Goal: Task Accomplishment & Management: Manage account settings

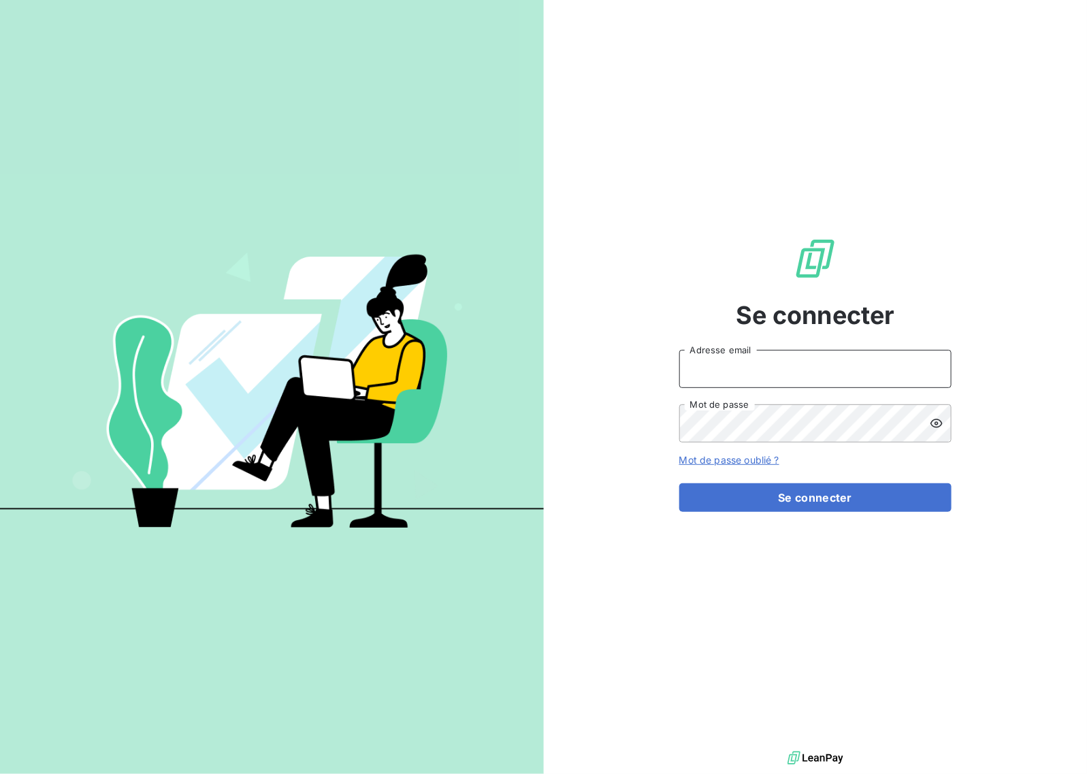
click at [790, 368] on input "Adresse email" at bounding box center [815, 369] width 272 height 38
type input "[EMAIL_ADDRESS][DOMAIN_NAME]"
click at [812, 501] on button "Se connecter" at bounding box center [815, 497] width 272 height 29
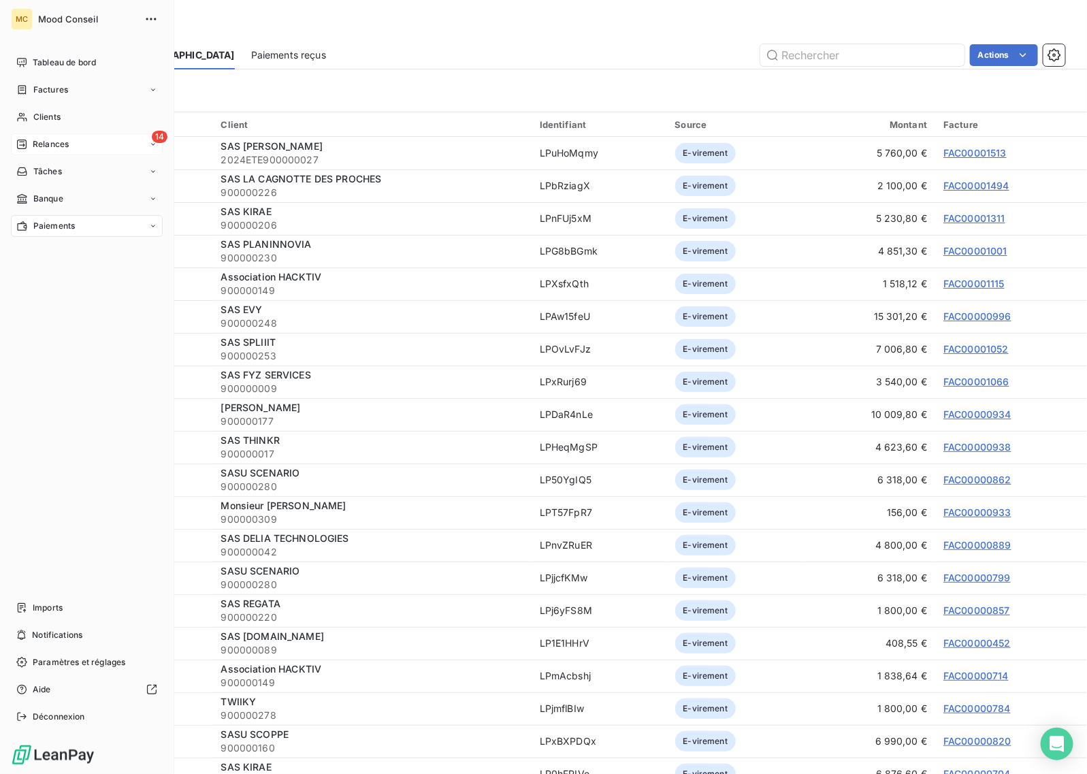
click at [50, 146] on span "Relances" at bounding box center [51, 144] width 36 height 12
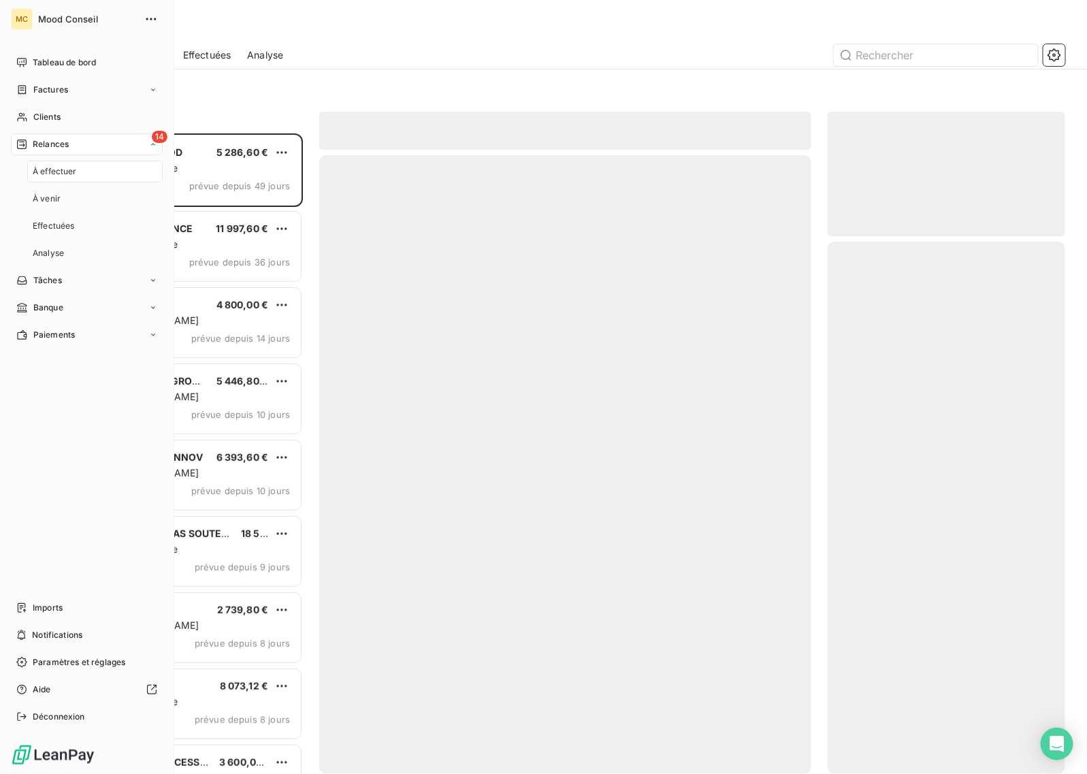
scroll to position [628, 225]
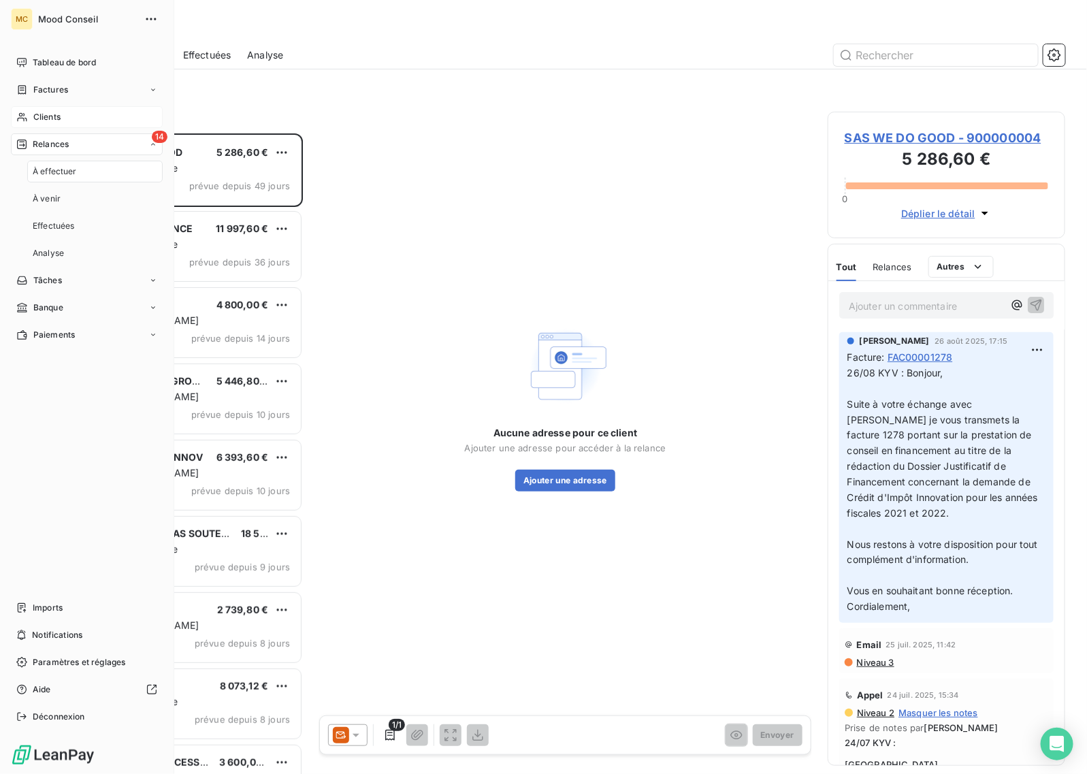
click at [72, 113] on div "Clients" at bounding box center [87, 117] width 152 height 22
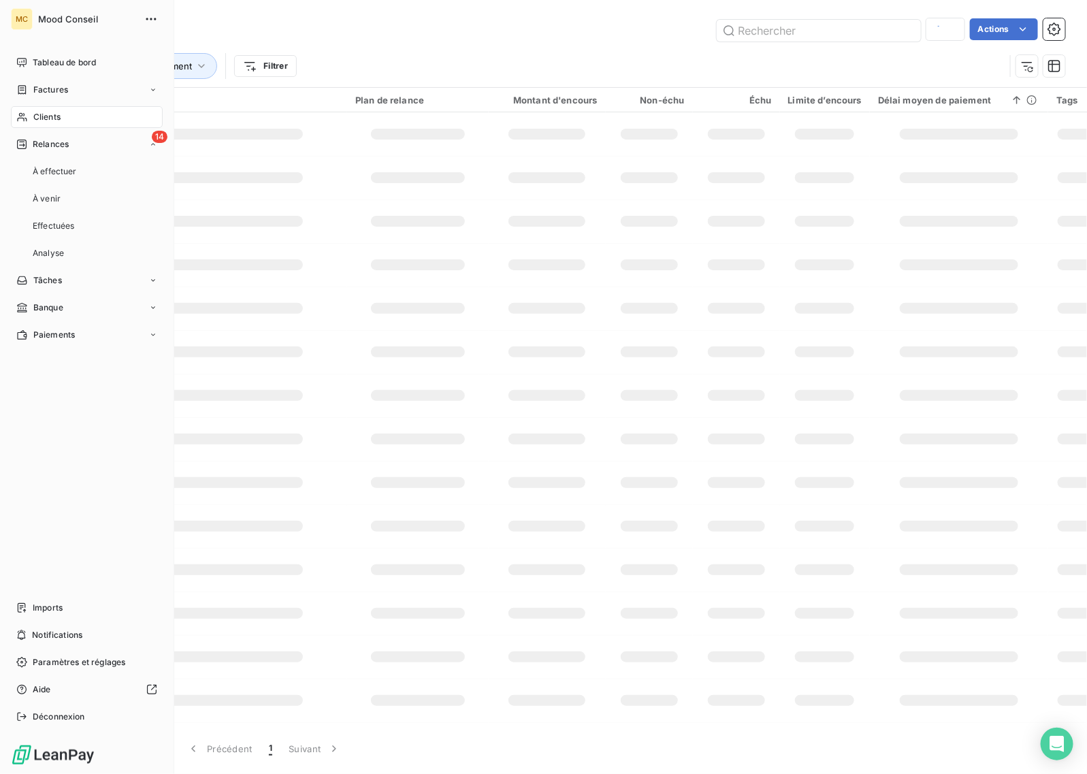
type input "regtech"
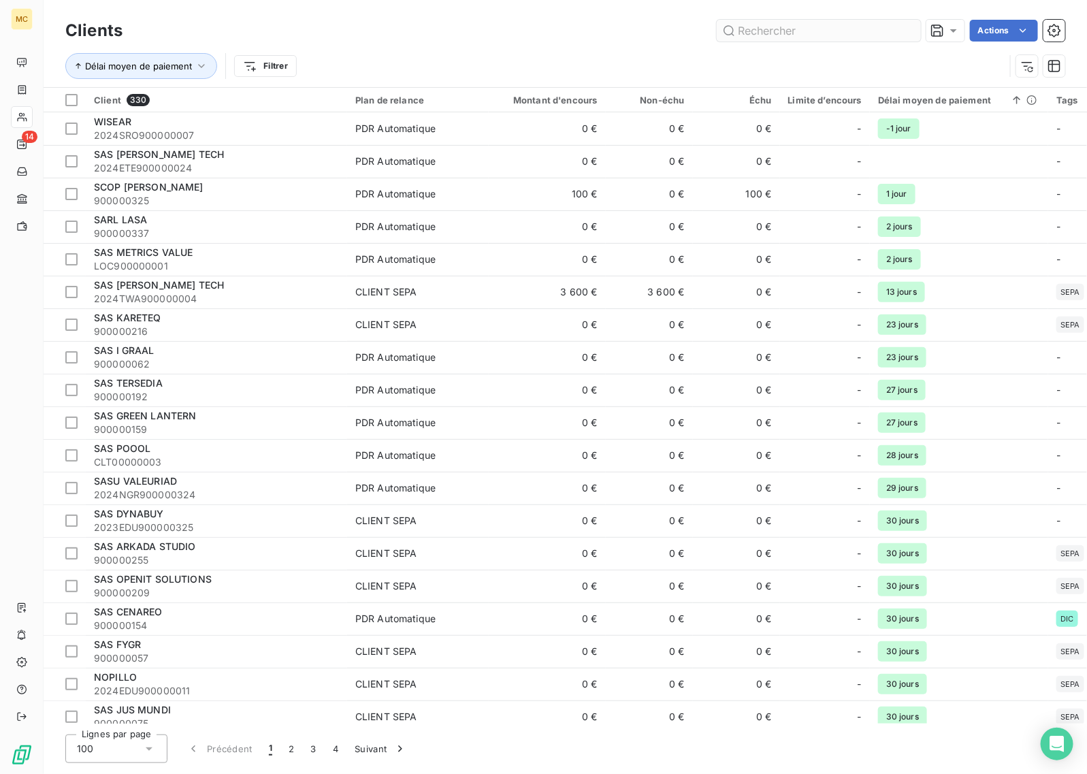
click at [839, 33] on input "text" at bounding box center [819, 31] width 204 height 22
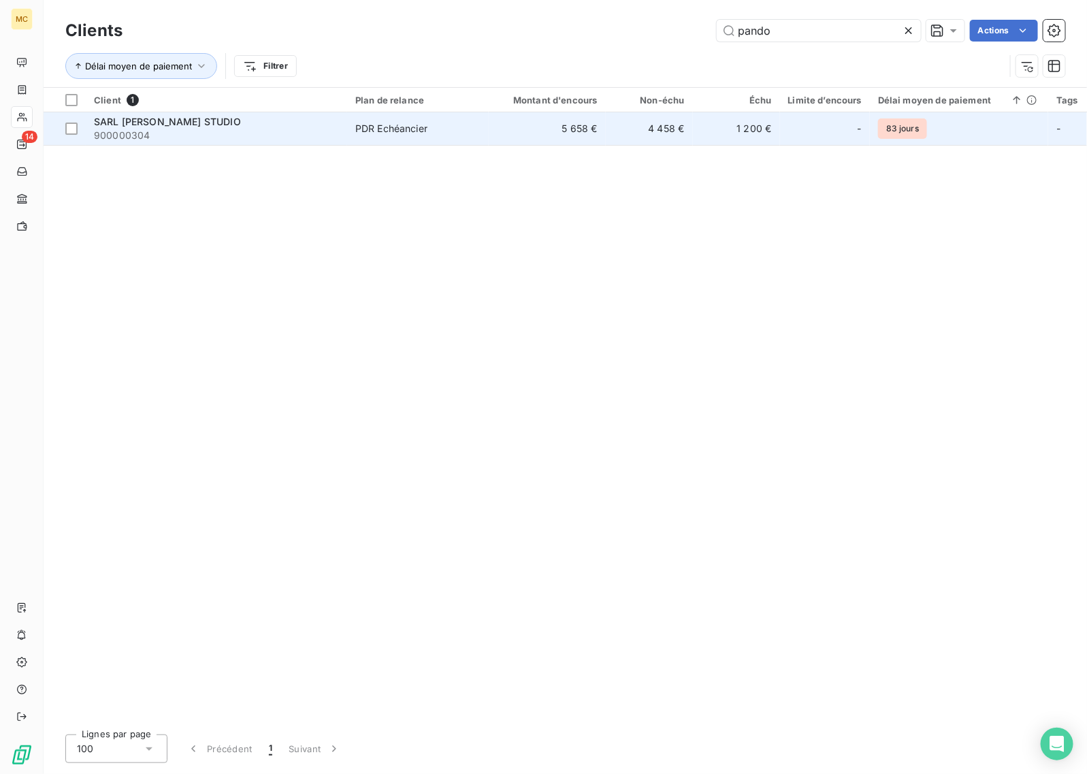
type input "pando"
click at [560, 134] on td "5 658 €" at bounding box center [547, 128] width 117 height 33
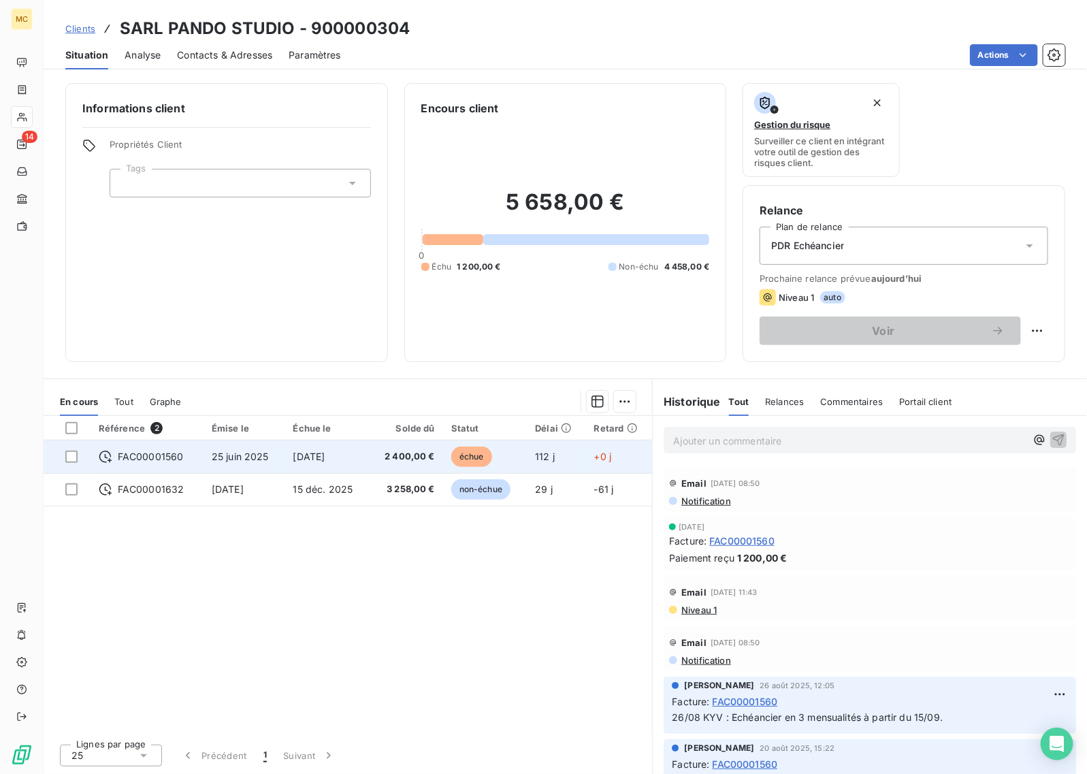
click at [429, 460] on span "2 400,00 €" at bounding box center [406, 457] width 57 height 14
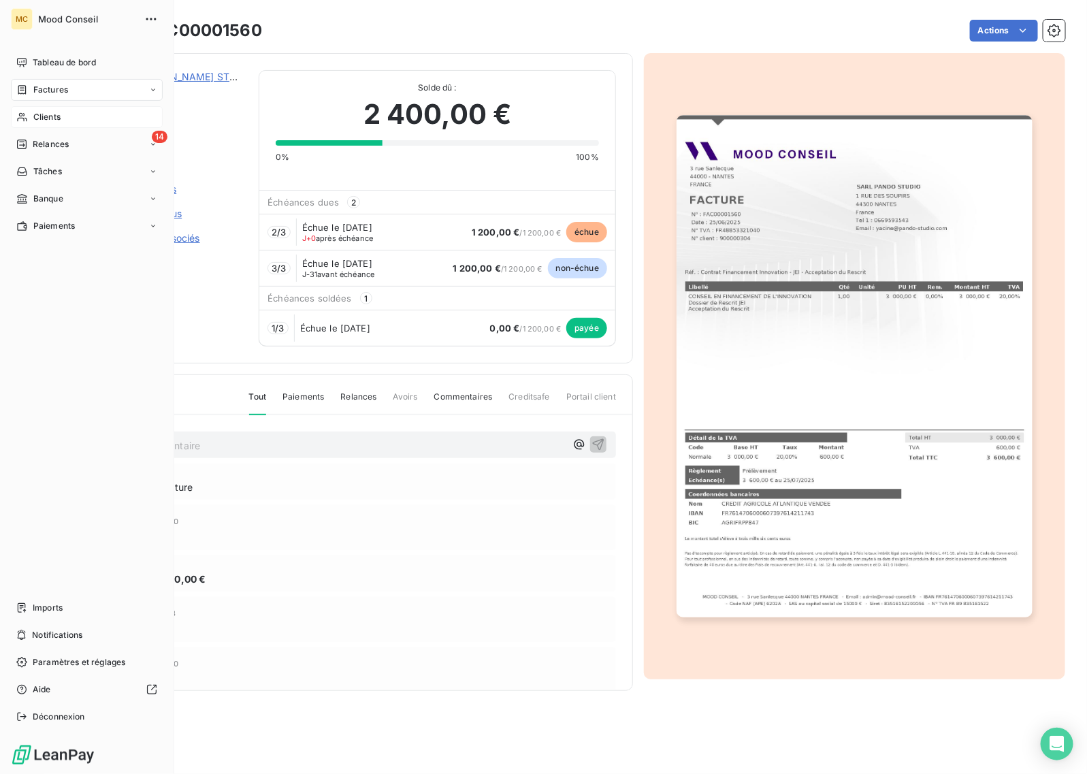
click at [63, 114] on div "Clients" at bounding box center [87, 117] width 152 height 22
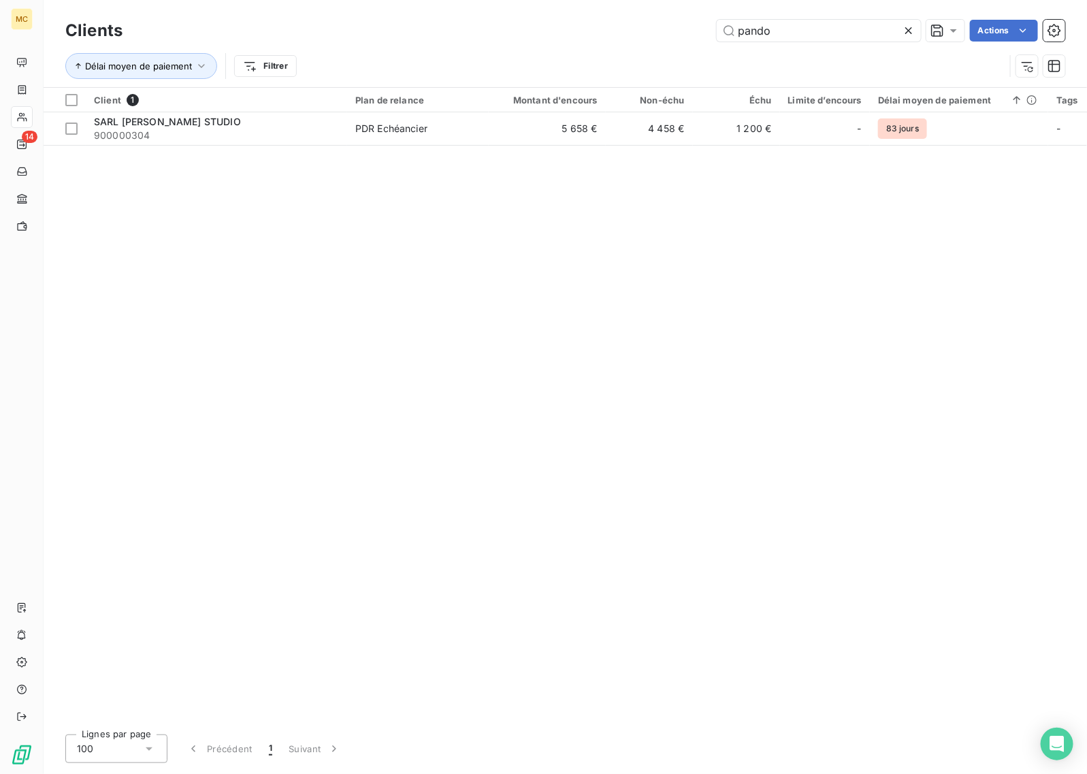
drag, startPoint x: 793, startPoint y: 29, endPoint x: 620, endPoint y: 22, distance: 173.1
click at [620, 22] on div "[PERSON_NAME] Actions" at bounding box center [602, 31] width 927 height 22
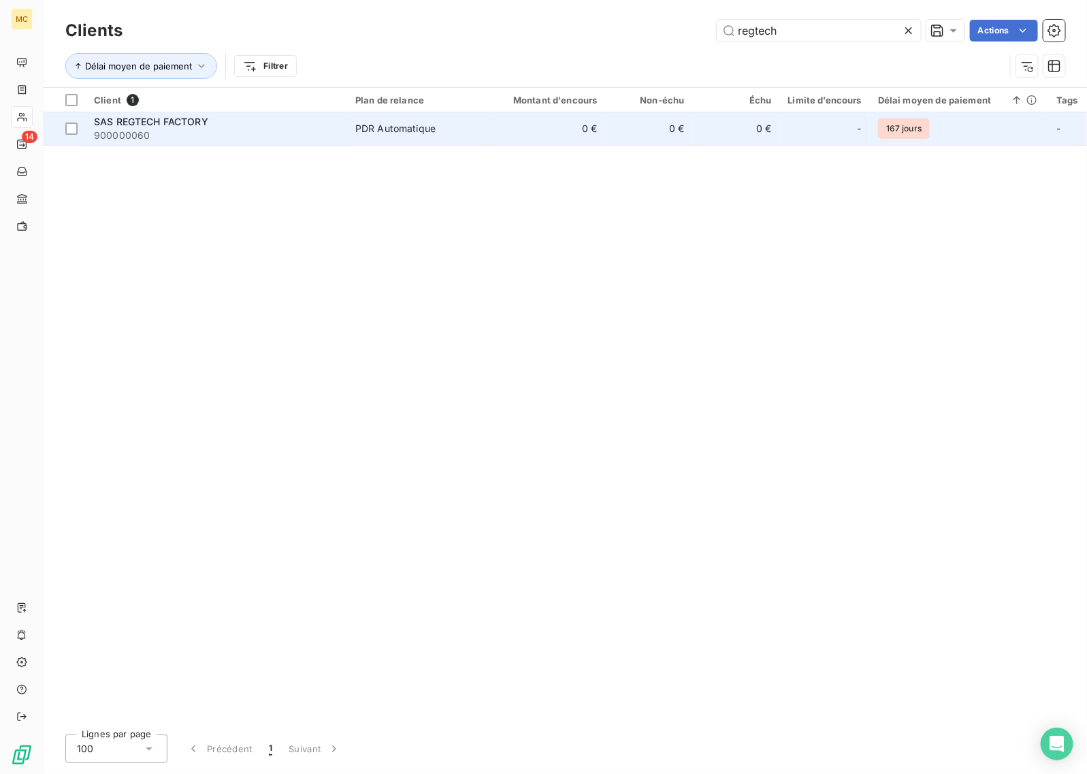
type input "regtech"
click at [312, 121] on div "SAS REGTECH FACTORY" at bounding box center [216, 122] width 245 height 14
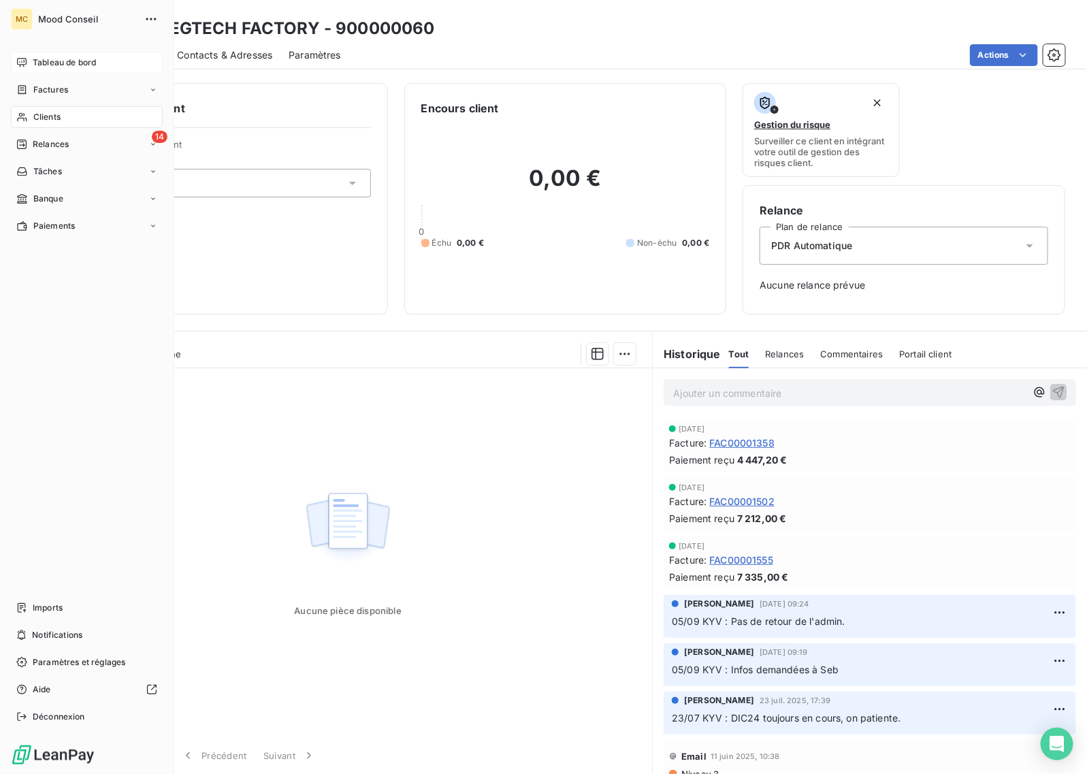
click at [31, 61] on div "Tableau de bord" at bounding box center [87, 63] width 152 height 22
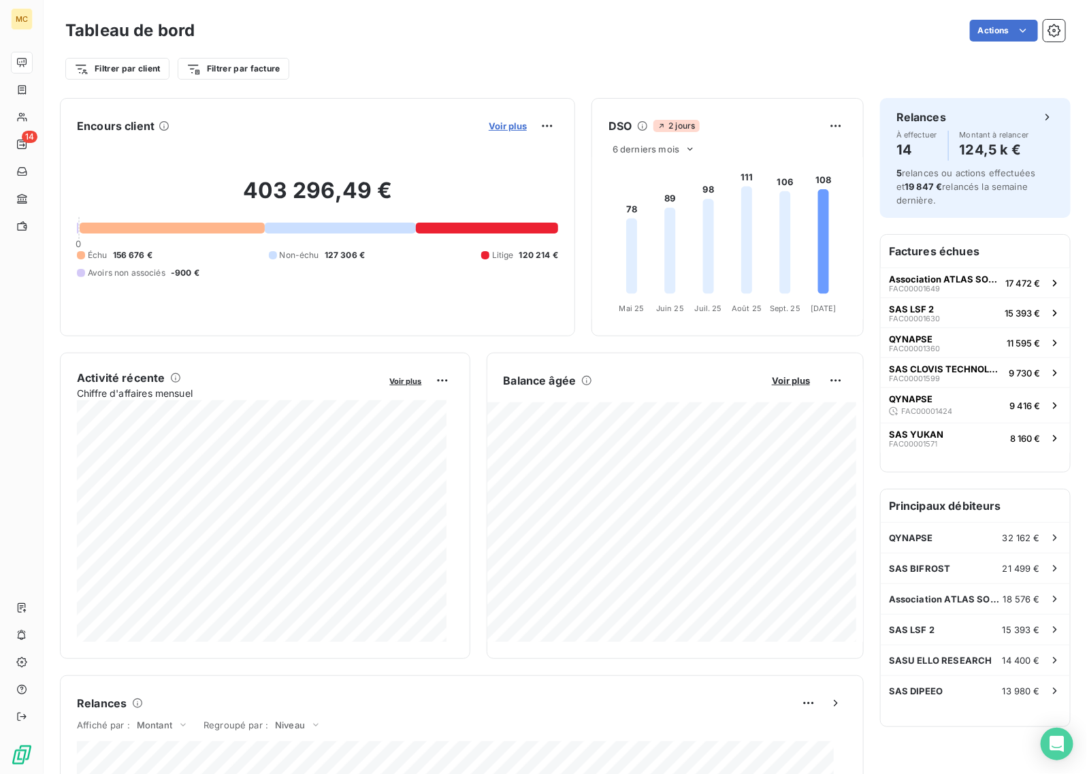
click at [489, 129] on span "Voir plus" at bounding box center [508, 126] width 38 height 11
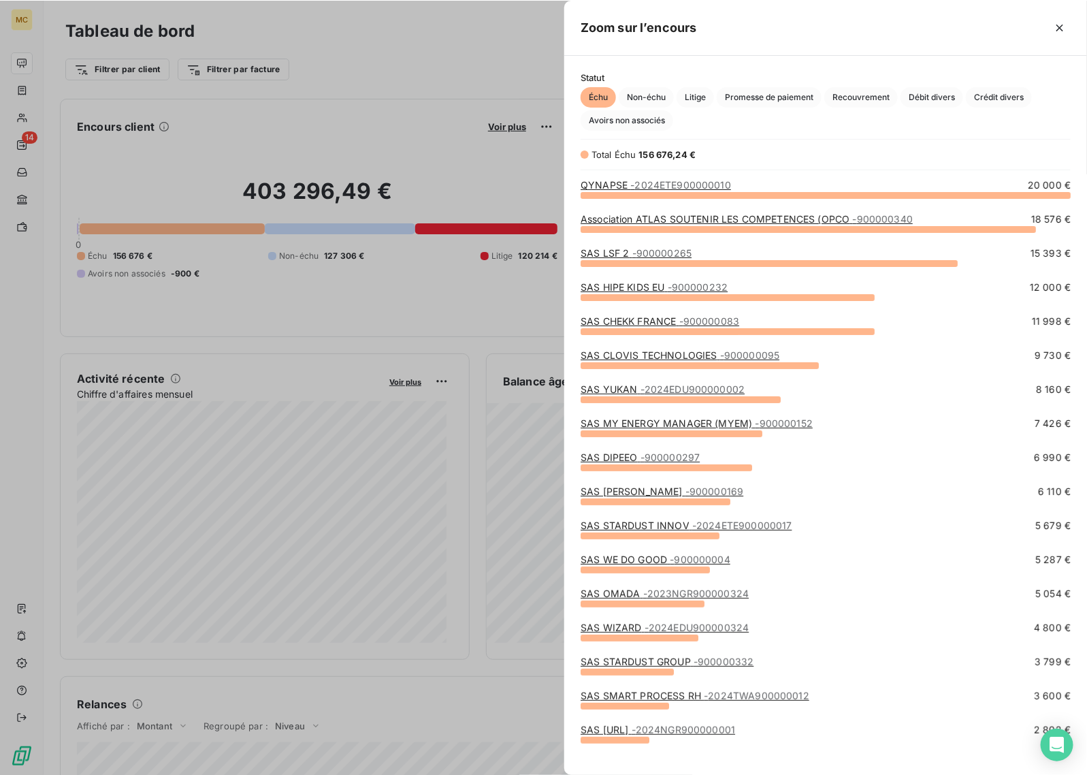
scroll to position [567, 511]
click at [649, 197] on div "grid" at bounding box center [826, 194] width 490 height 7
click at [649, 185] on span "- 2024ETE900000010" at bounding box center [680, 184] width 101 height 12
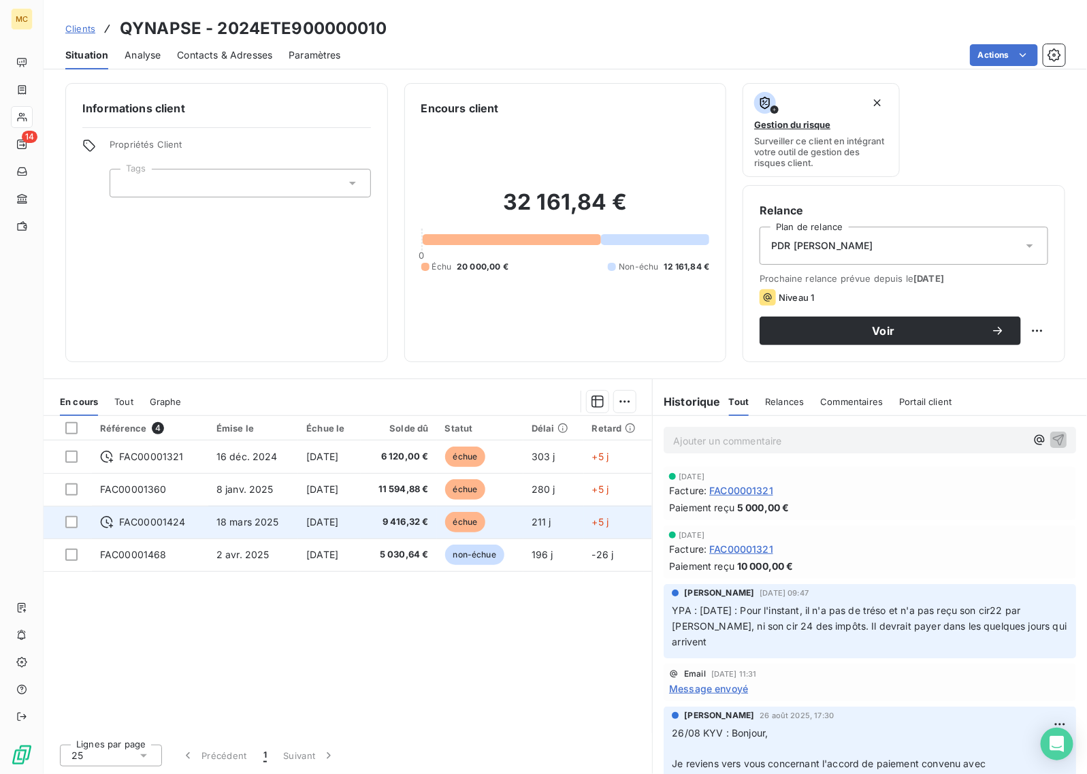
click at [361, 518] on td "[DATE]" at bounding box center [329, 522] width 63 height 33
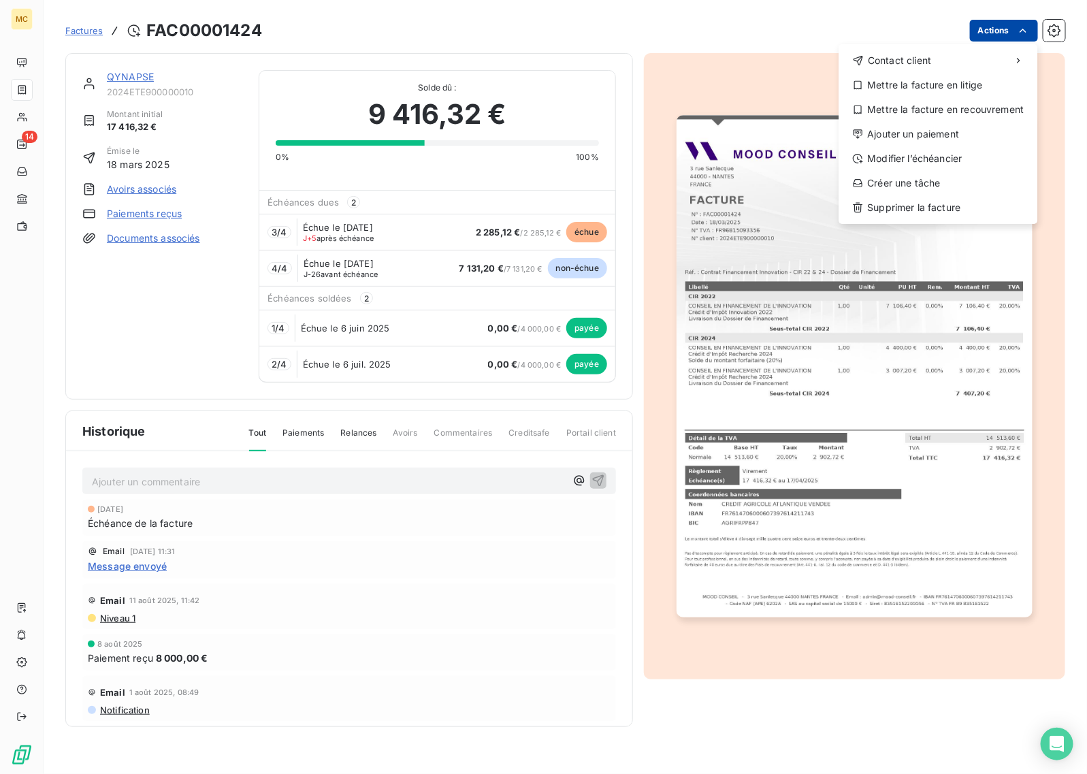
click at [992, 31] on html "MC 14 Factures FAC00001424 Actions Contact client Mettre la facture en litige M…" at bounding box center [543, 387] width 1087 height 774
click at [960, 155] on div "Modifier l’échéancier" at bounding box center [939, 159] width 188 height 22
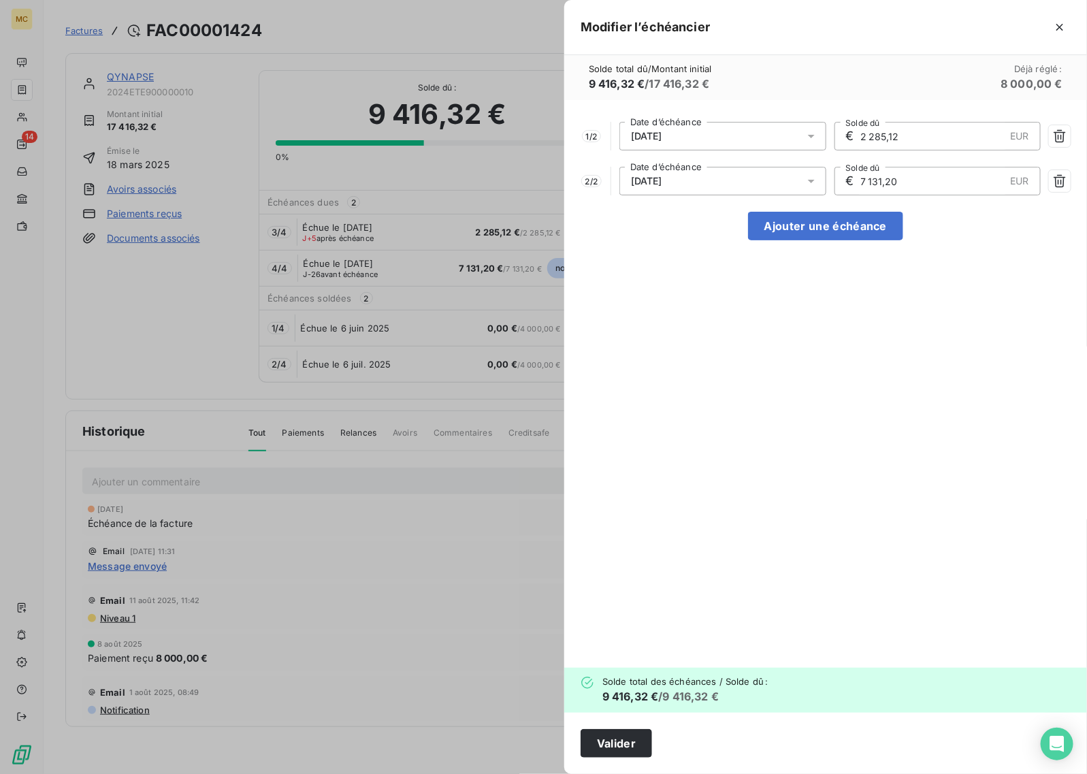
click at [807, 133] on icon at bounding box center [812, 136] width 14 height 14
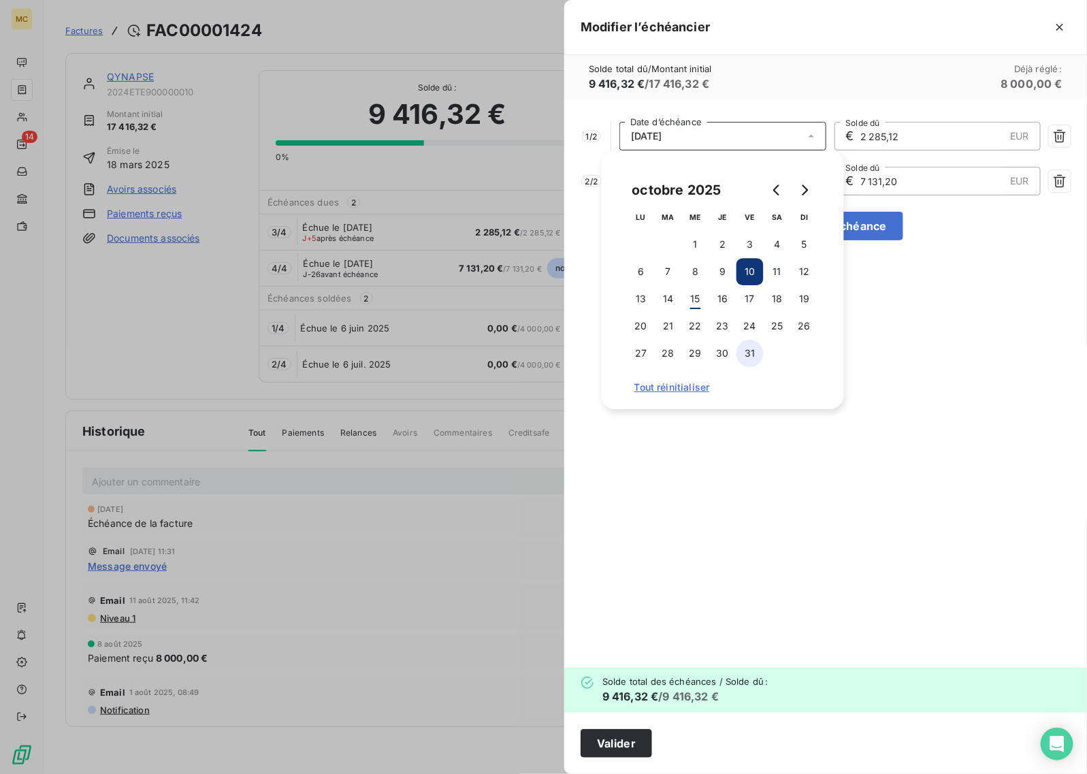
click at [756, 352] on button "31" at bounding box center [750, 353] width 27 height 27
drag, startPoint x: 938, startPoint y: 388, endPoint x: 931, endPoint y: 397, distance: 10.8
click at [933, 393] on div "1 / 2 [DATE] Date d’échéance € 2 285,12 EUR Solde dû 2 / 2 [DATE] Date d’échéan…" at bounding box center [825, 384] width 523 height 568
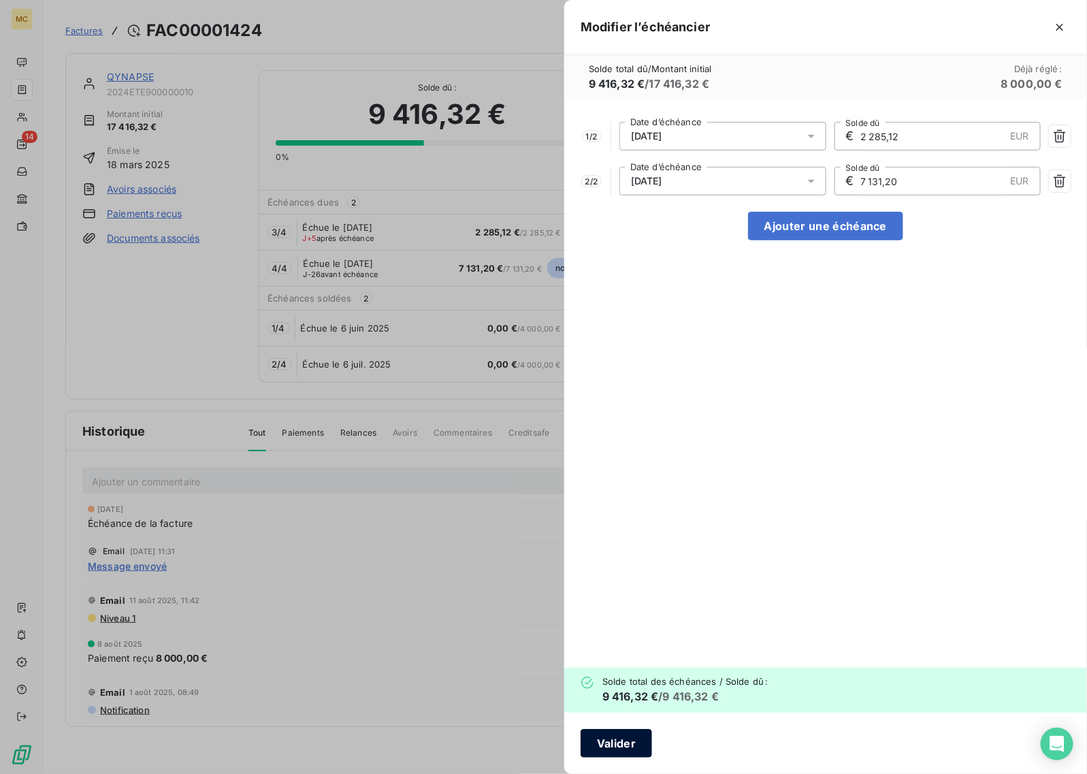
click at [598, 743] on button "Valider" at bounding box center [616, 743] width 71 height 29
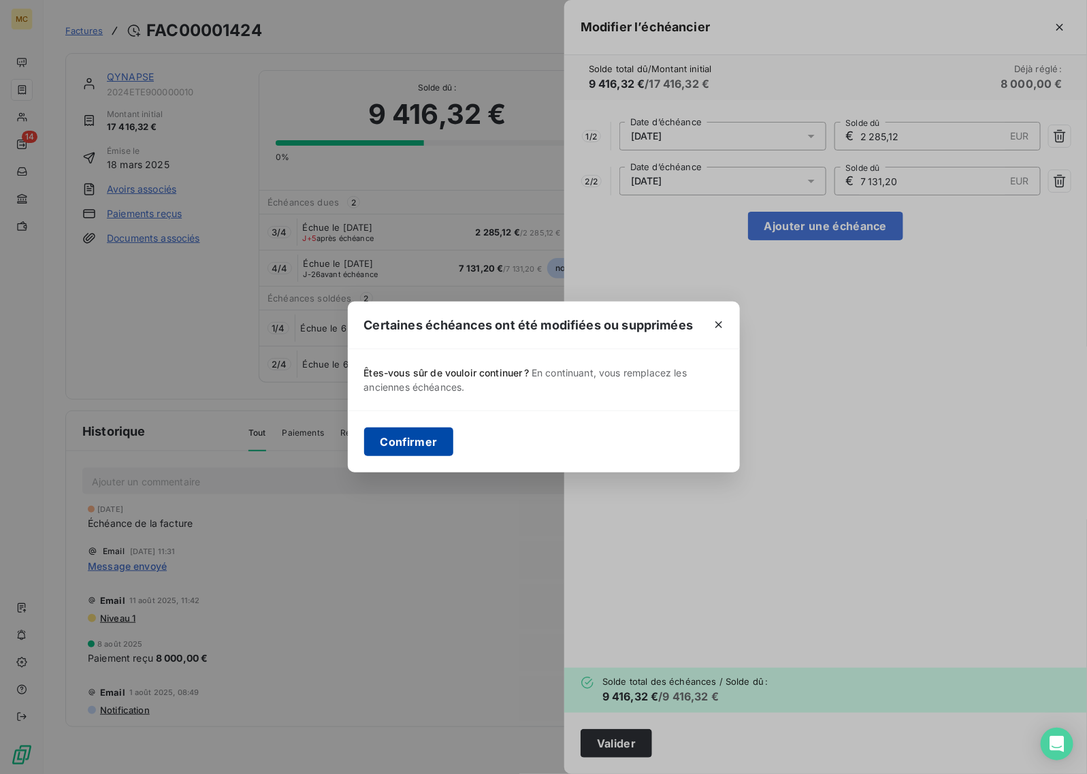
click at [395, 437] on button "Confirmer" at bounding box center [409, 442] width 90 height 29
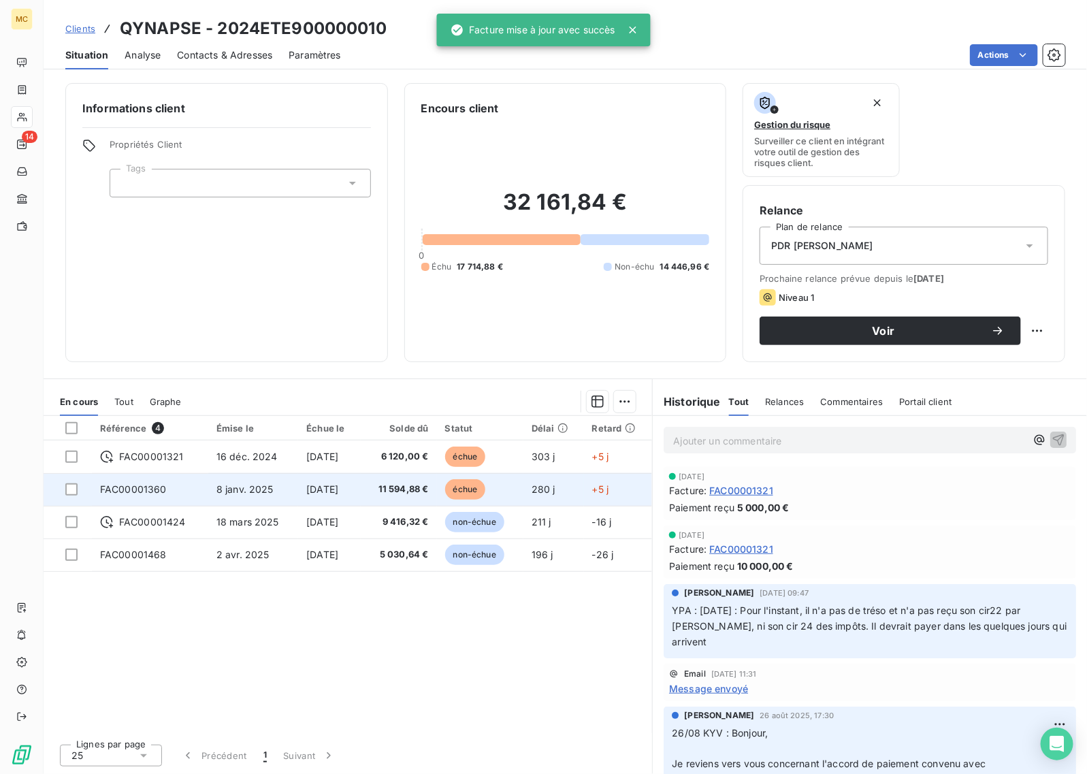
click at [406, 485] on span "11 594,88 €" at bounding box center [399, 490] width 60 height 14
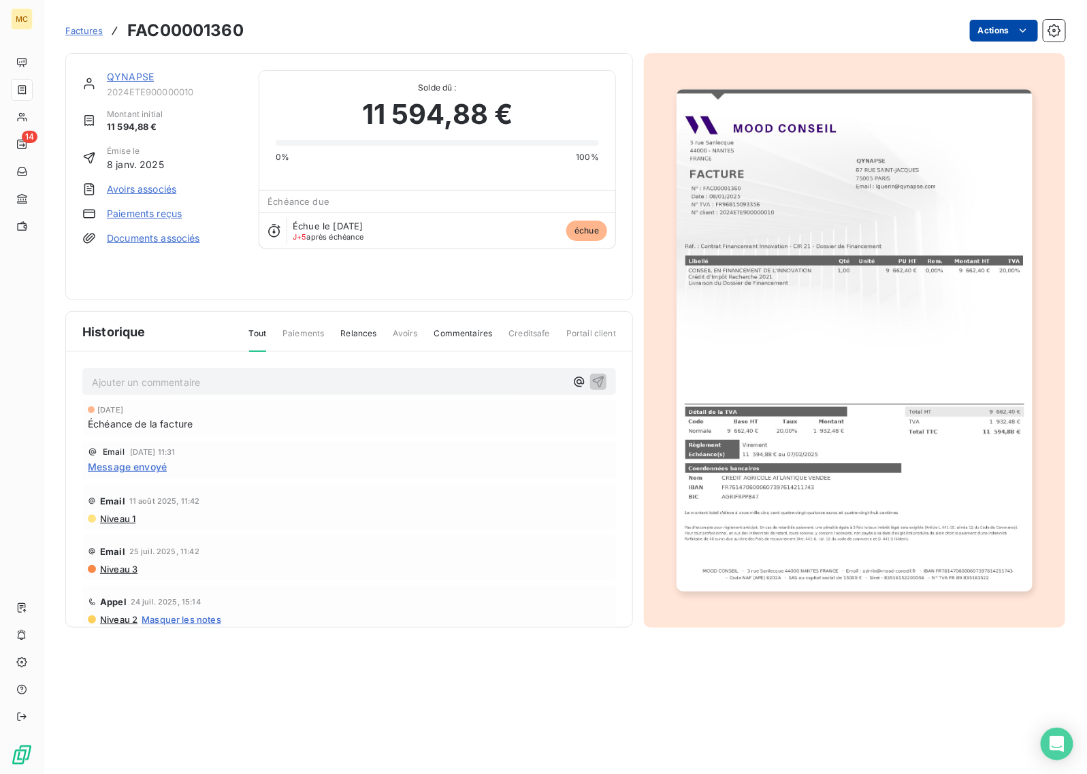
click at [998, 36] on html "MC 14 Factures FAC00001360 Actions QYNAPSE 2024ETE900000010 Montant initial 11 …" at bounding box center [543, 387] width 1087 height 774
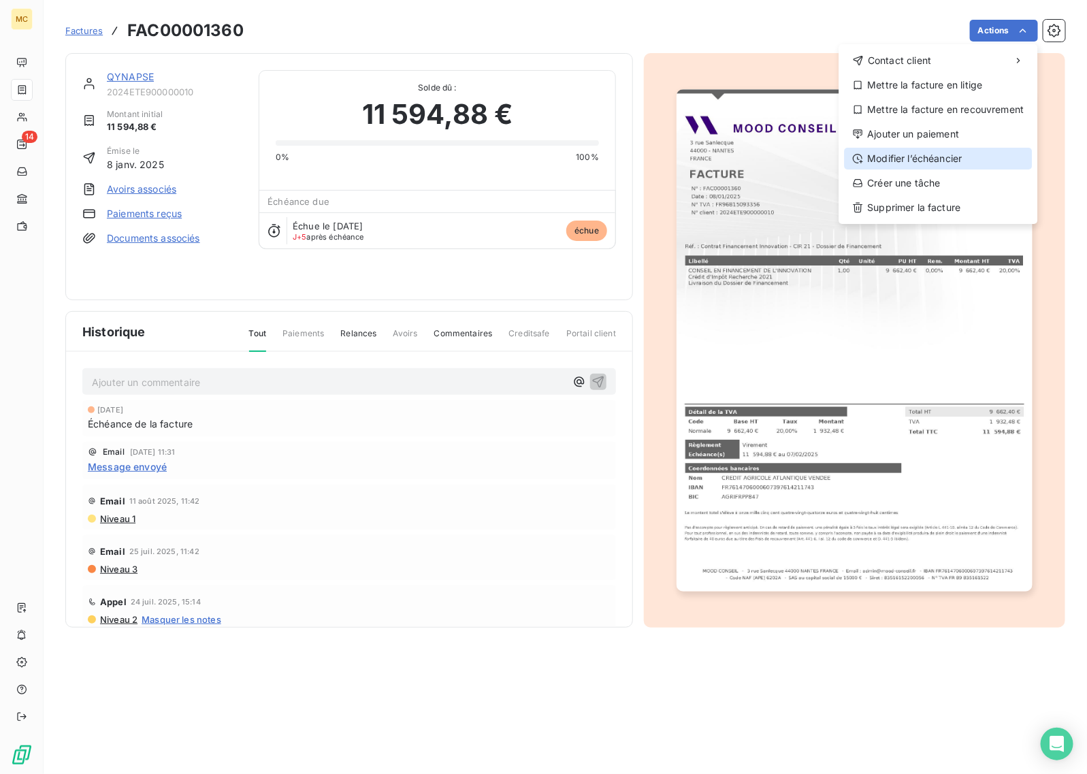
click at [906, 155] on div "Modifier l’échéancier" at bounding box center [939, 159] width 188 height 22
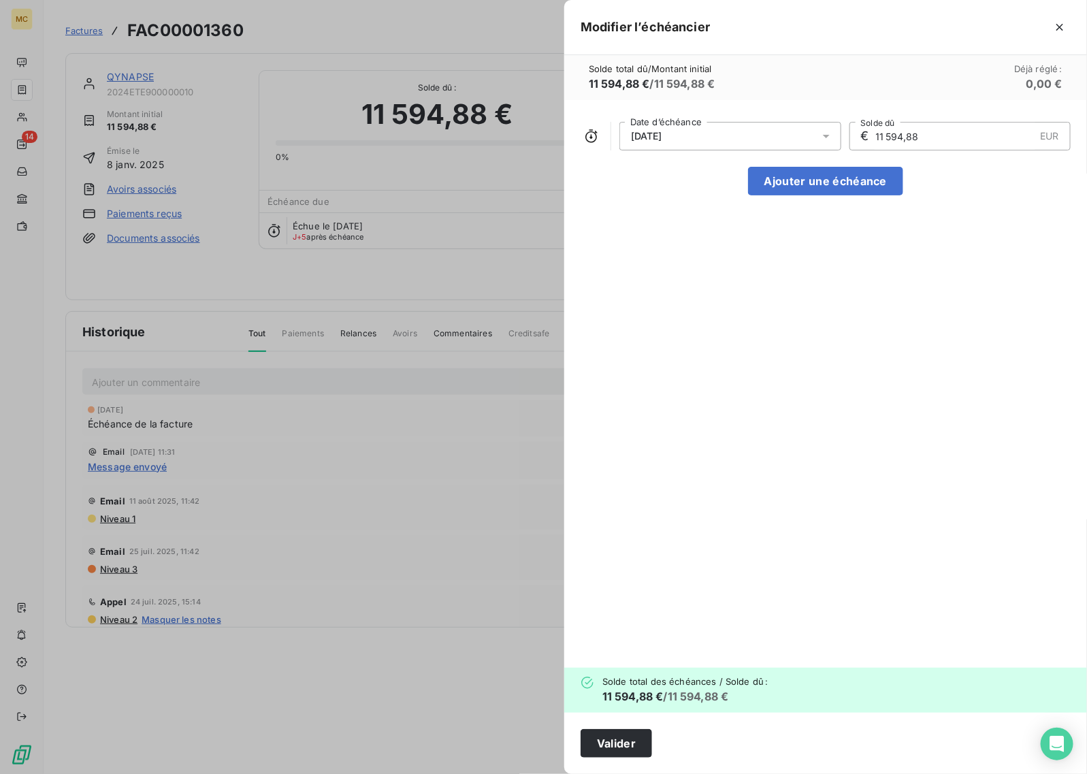
click at [754, 137] on div "[DATE]" at bounding box center [731, 136] width 222 height 29
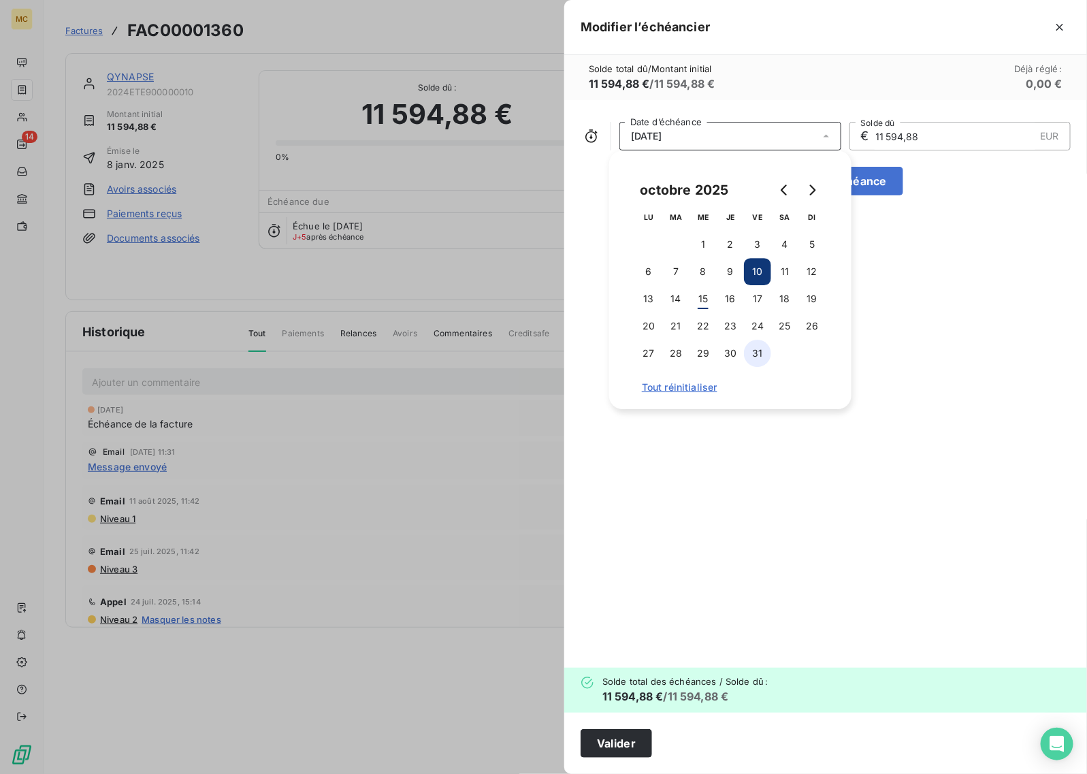
click at [756, 356] on button "31" at bounding box center [757, 353] width 27 height 27
click at [886, 270] on div "[DATE] Date d’échéance € 11 594,88 EUR Solde dû Ajouter une échéance" at bounding box center [825, 384] width 523 height 568
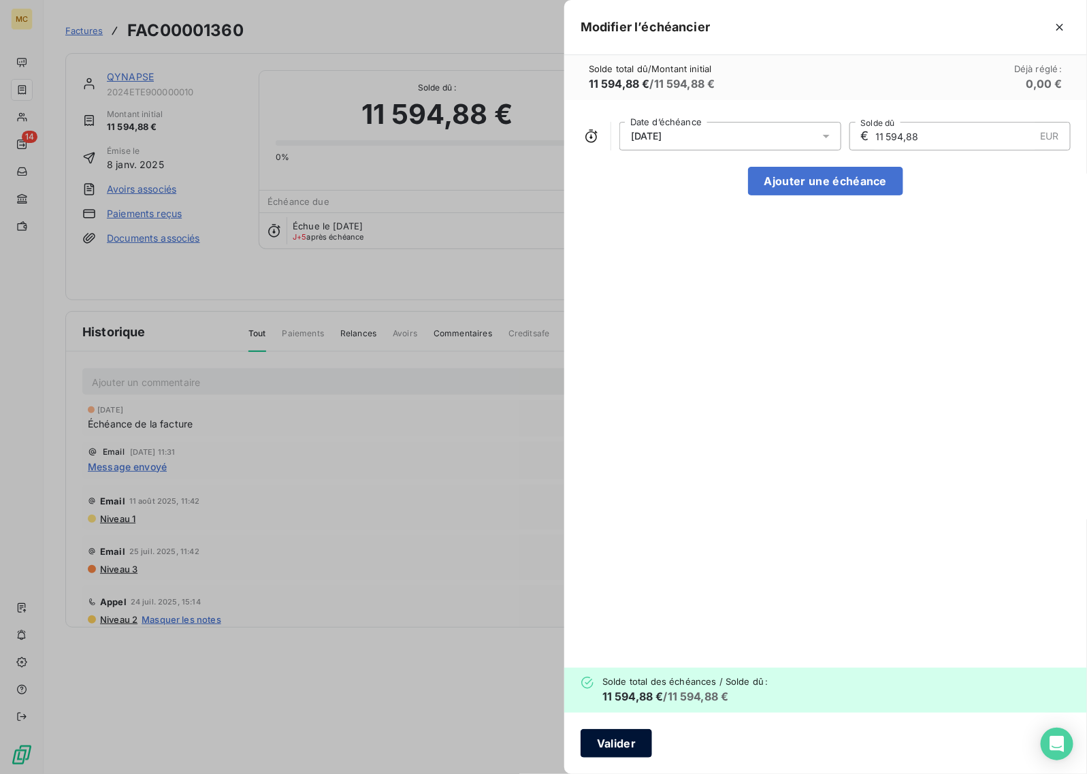
click at [620, 739] on button "Valider" at bounding box center [616, 743] width 71 height 29
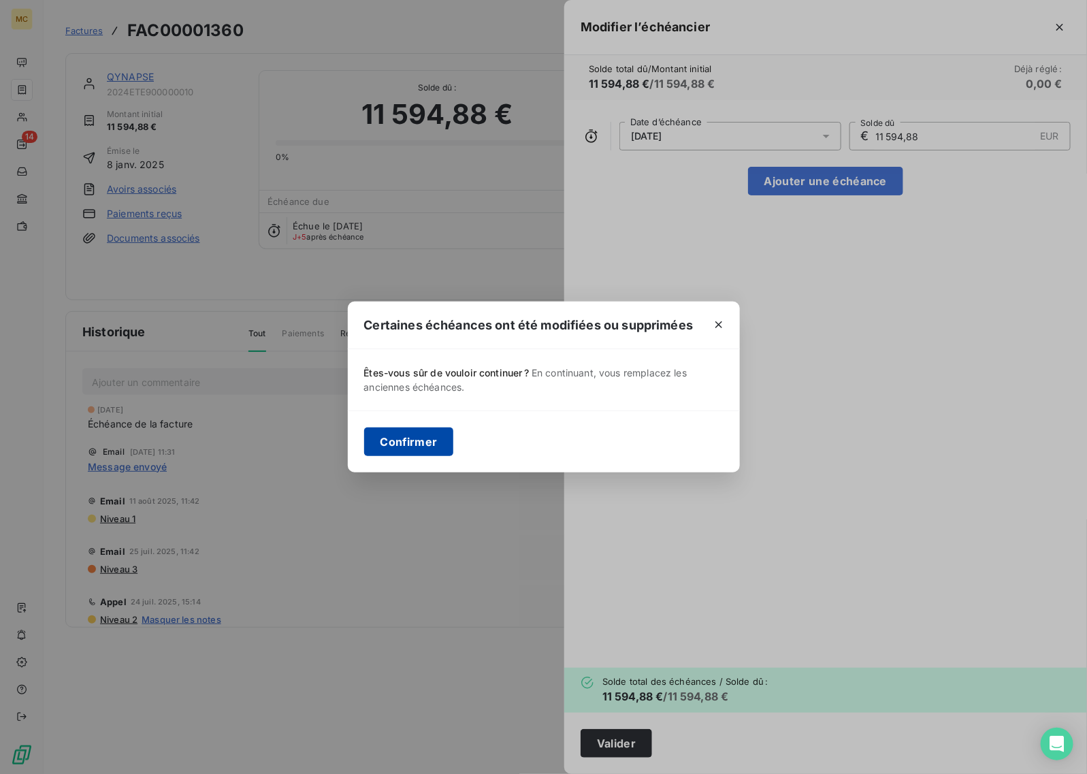
click at [414, 447] on button "Confirmer" at bounding box center [409, 442] width 90 height 29
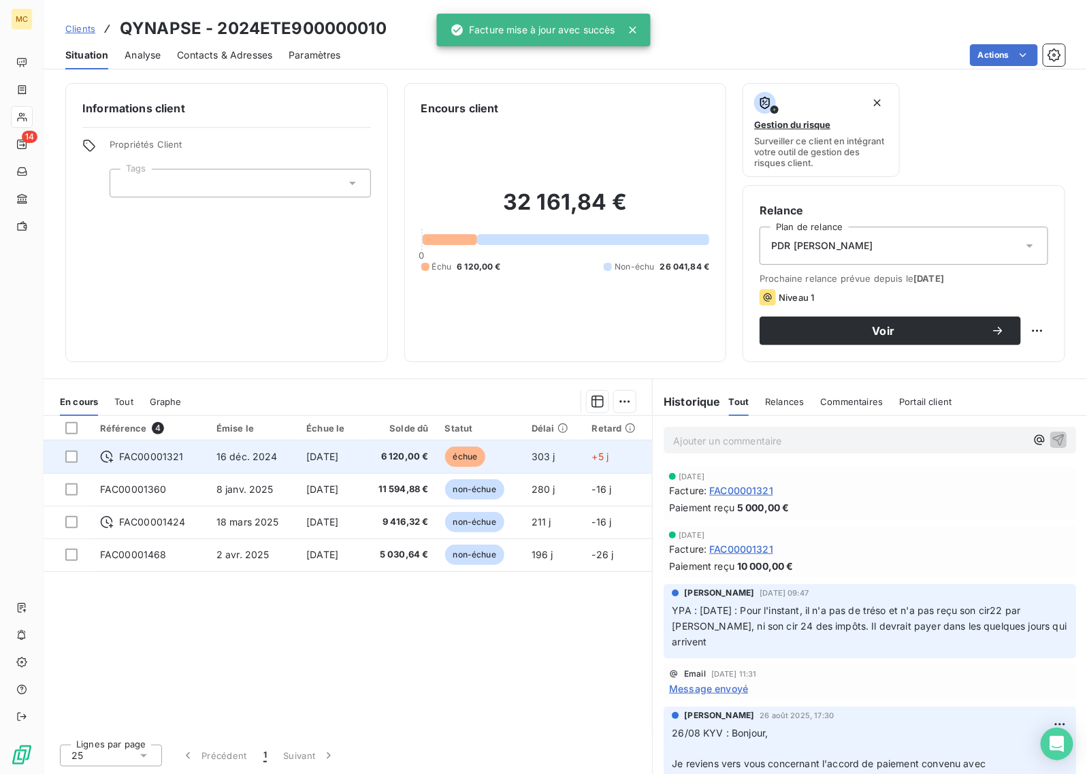
click at [410, 464] on td "6 120,00 €" at bounding box center [399, 457] width 76 height 33
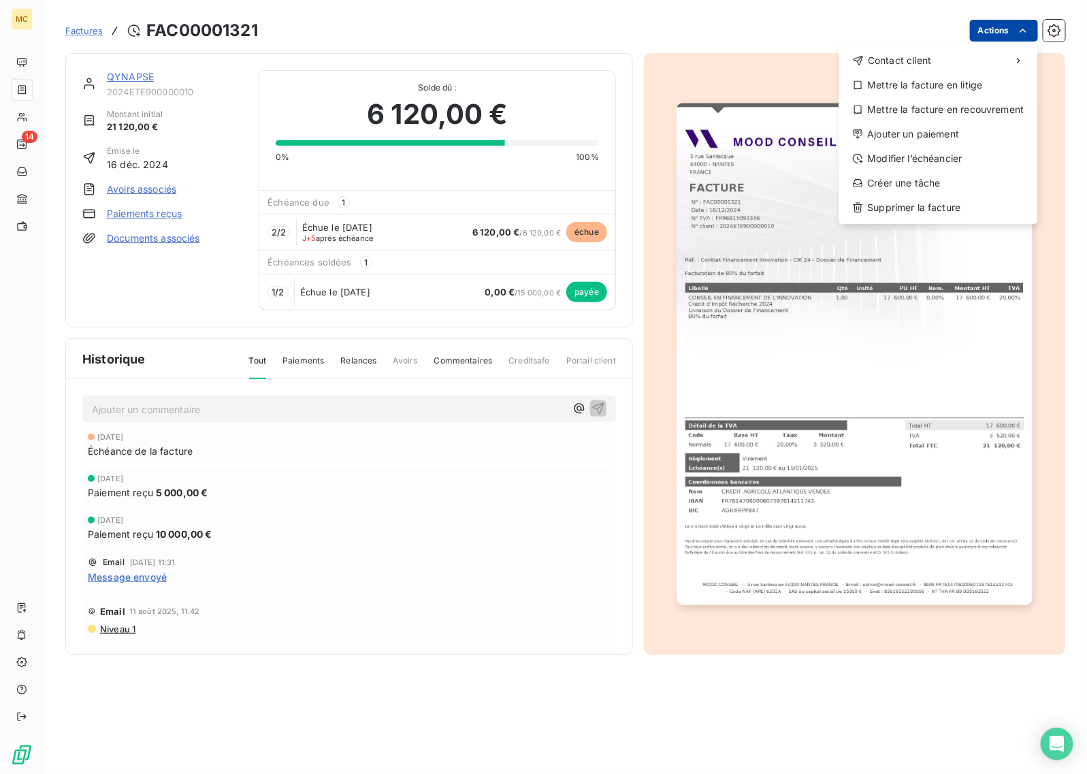
click at [995, 32] on html "MC 14 Factures FAC00001321 Actions Contact client Mettre la facture en litige M…" at bounding box center [543, 387] width 1087 height 774
click at [933, 162] on div "Modifier l’échéancier" at bounding box center [939, 159] width 188 height 22
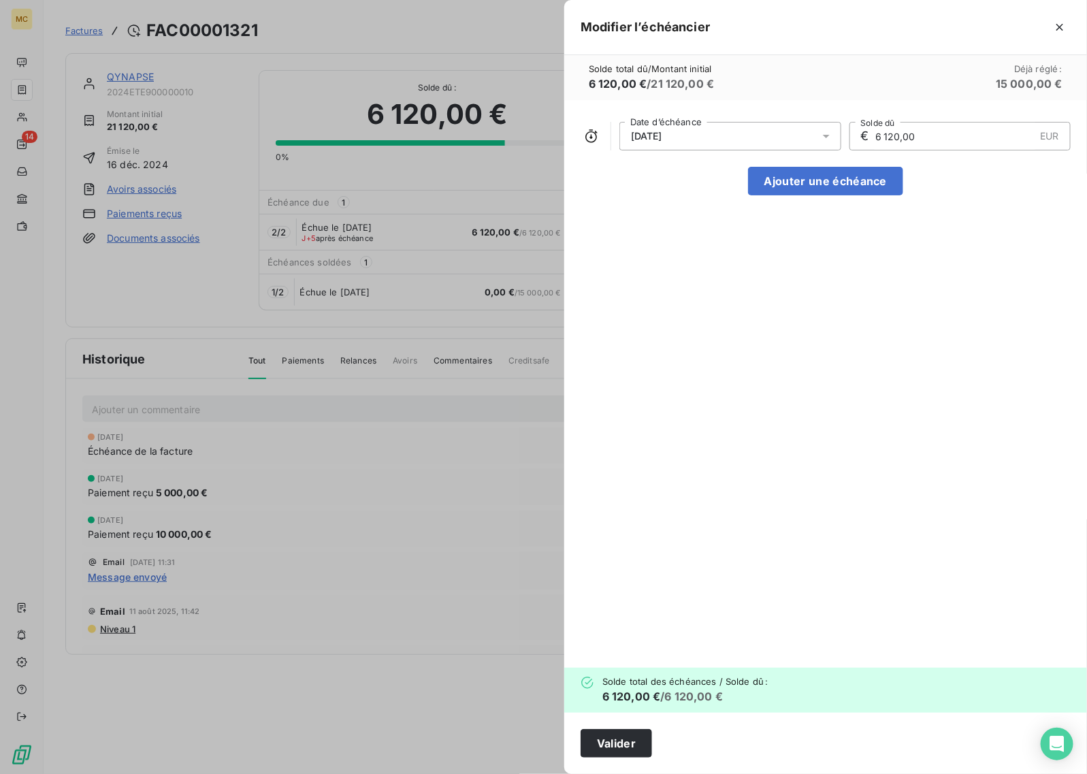
click at [746, 133] on div "[DATE]" at bounding box center [731, 136] width 222 height 29
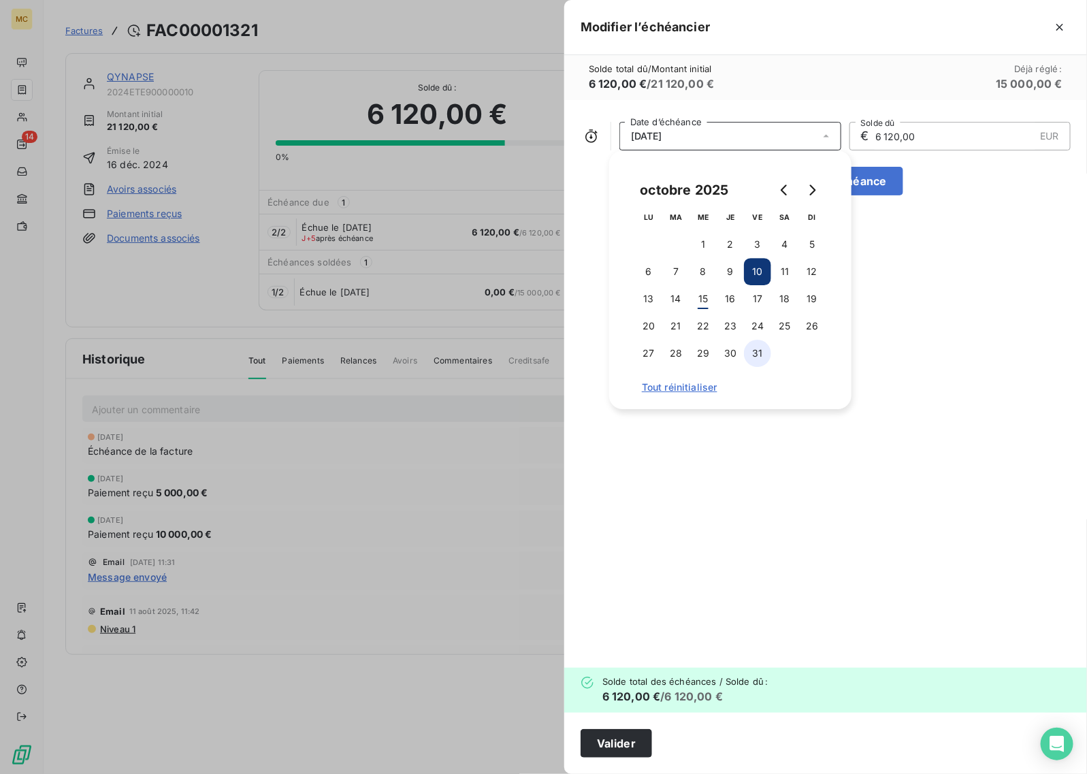
click at [756, 357] on button "31" at bounding box center [757, 353] width 27 height 27
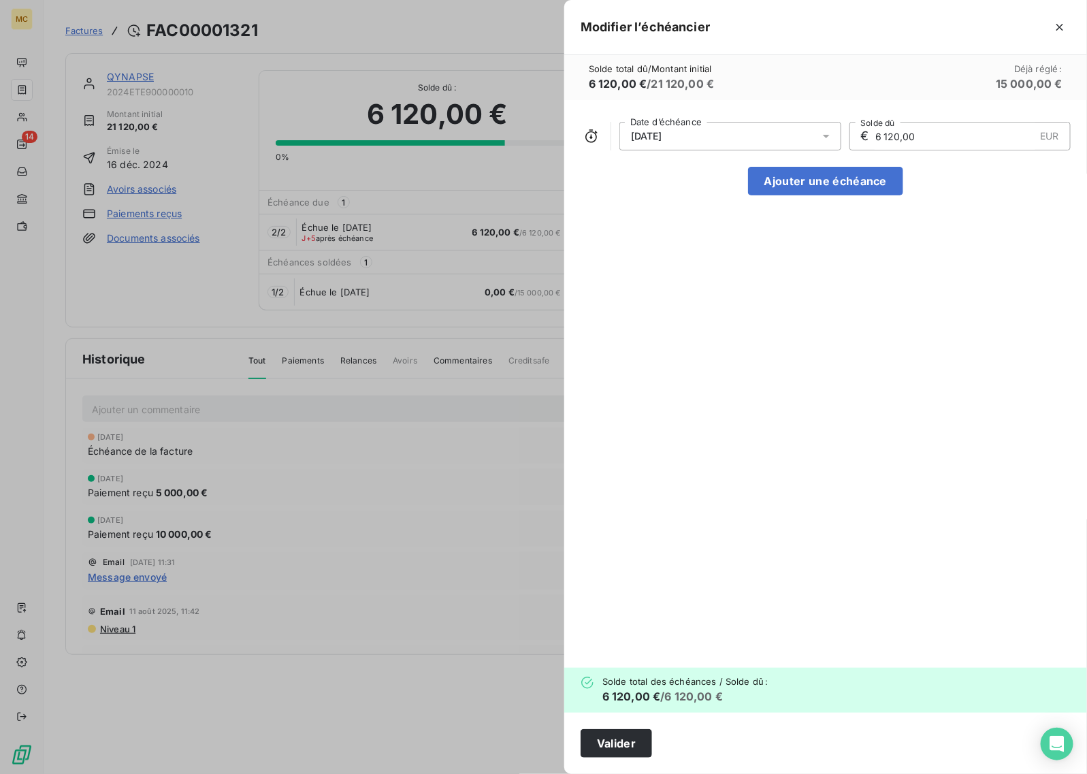
drag, startPoint x: 950, startPoint y: 322, endPoint x: 944, endPoint y: 344, distance: 22.8
click at [950, 323] on div "[DATE] Date d’échéance € 6 120,00 EUR Solde dû Ajouter une échéance" at bounding box center [825, 384] width 523 height 568
click at [637, 753] on button "Valider" at bounding box center [616, 743] width 71 height 29
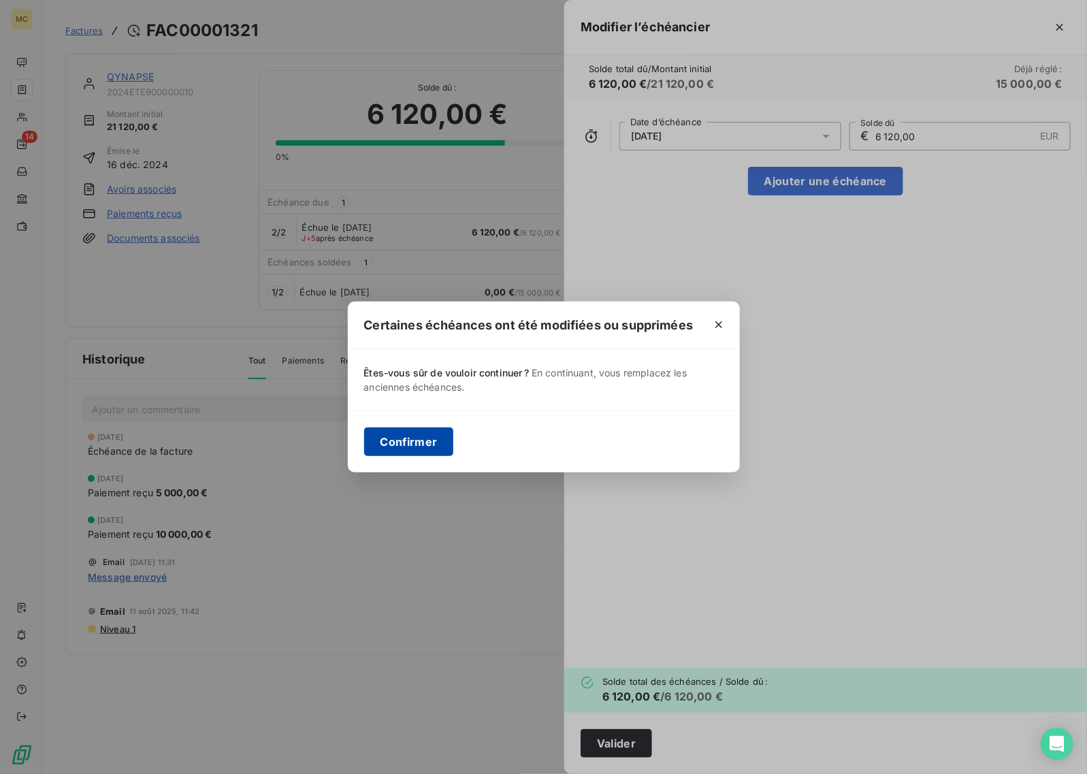
click at [387, 443] on button "Confirmer" at bounding box center [409, 442] width 90 height 29
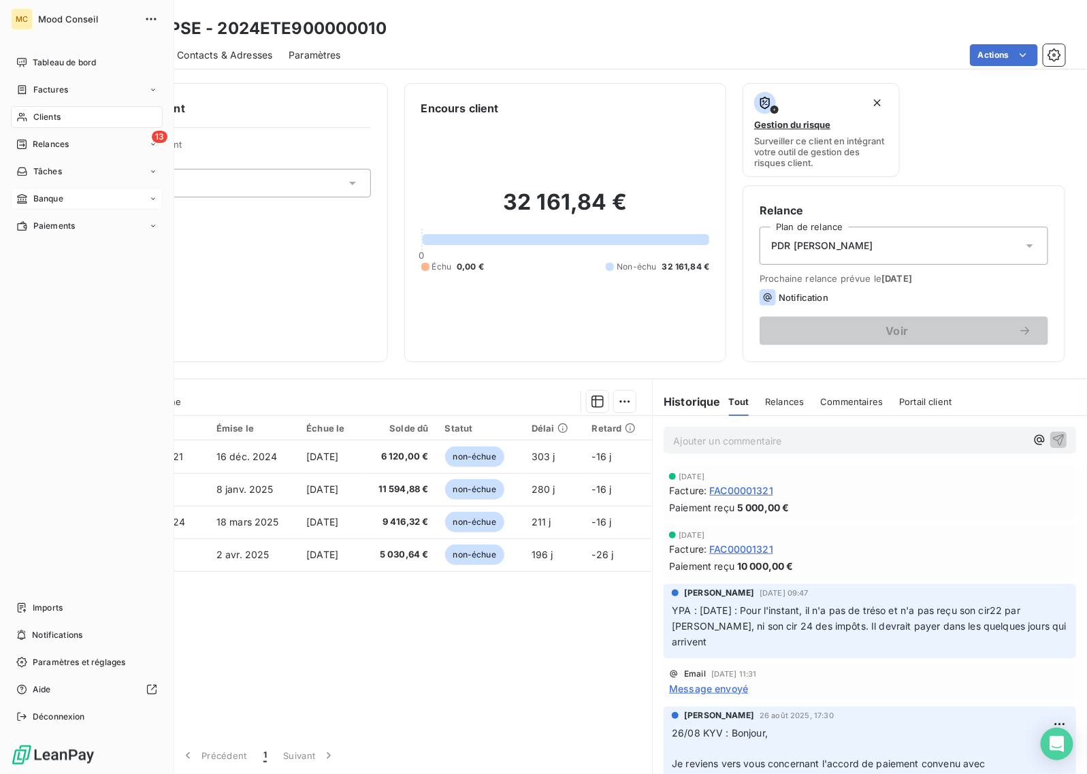
click at [38, 199] on span "Banque" at bounding box center [48, 199] width 30 height 12
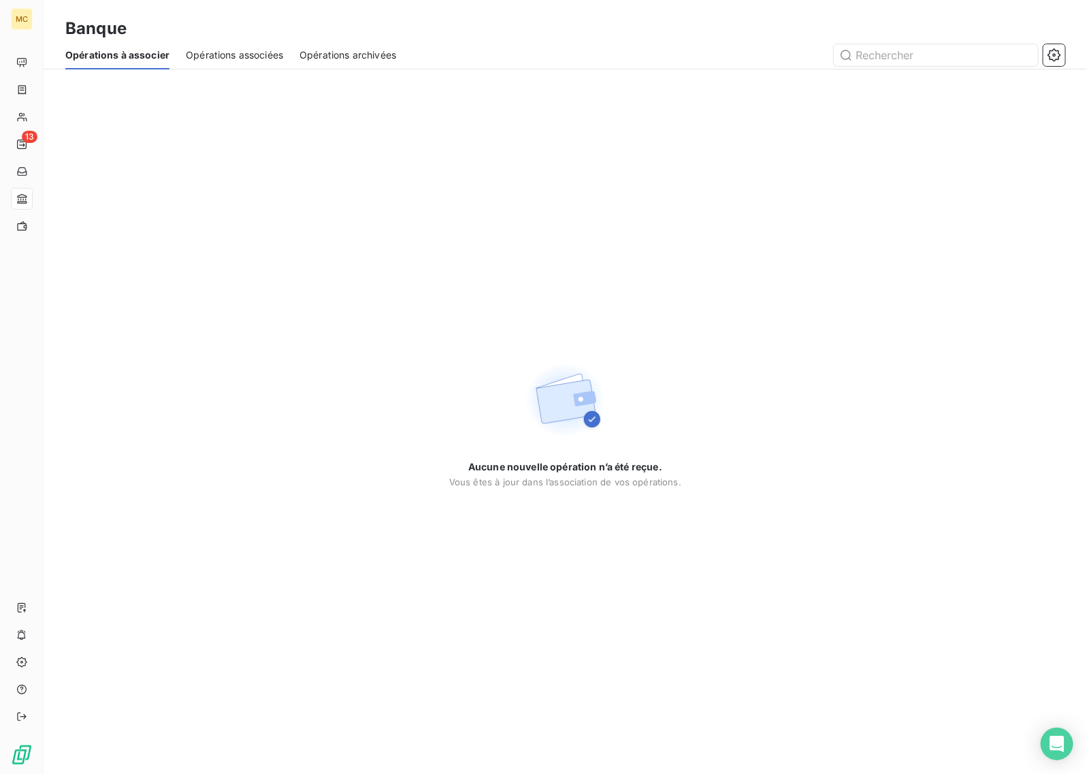
click at [229, 48] on span "Opérations associées" at bounding box center [234, 55] width 97 height 14
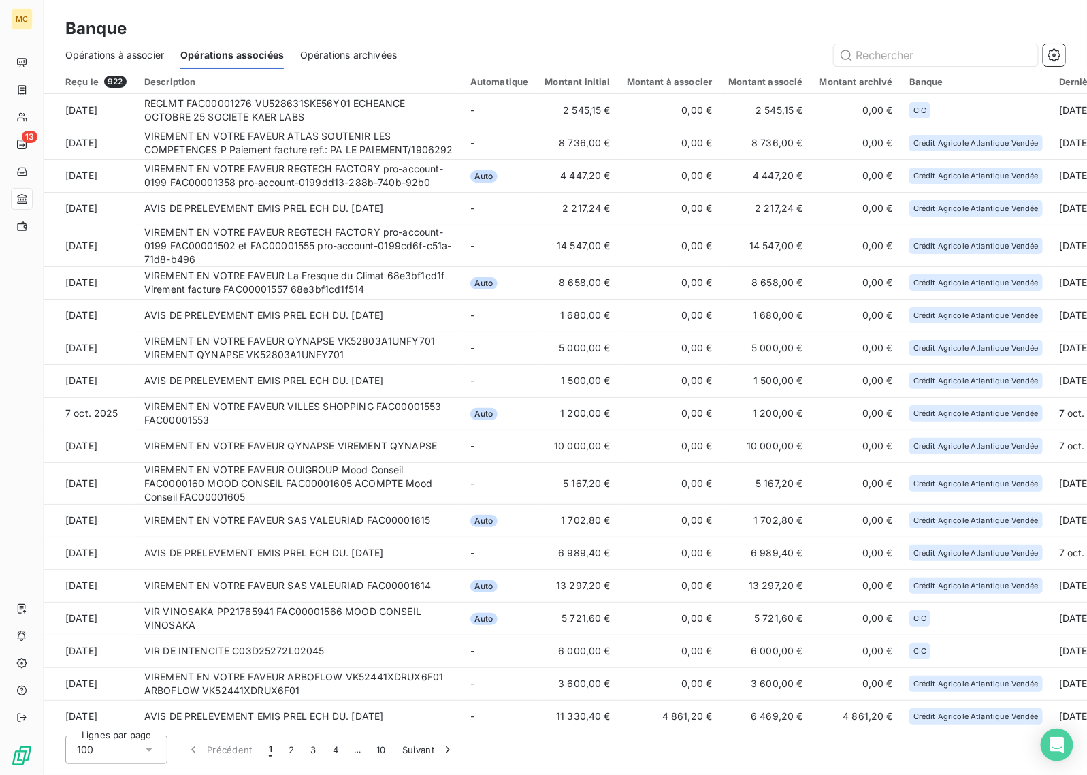
click at [722, 32] on div "Banque" at bounding box center [566, 28] width 1044 height 25
click at [462, 20] on div "Banque" at bounding box center [566, 28] width 1044 height 25
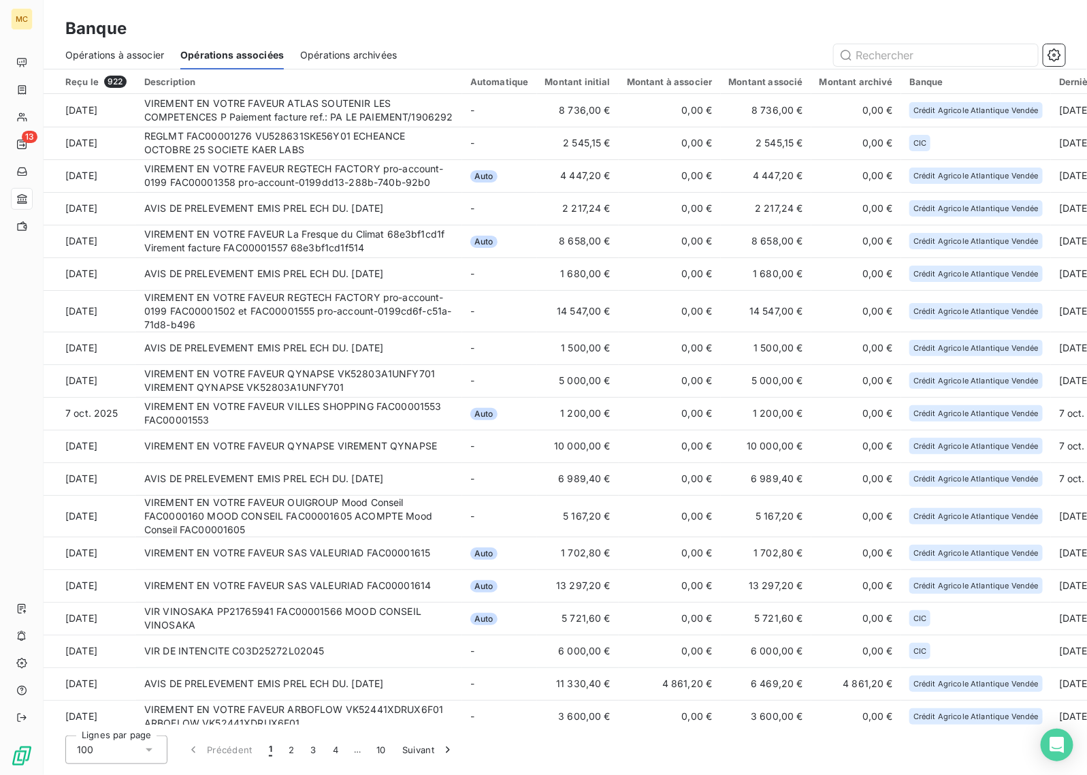
click at [662, 35] on div "Banque" at bounding box center [566, 28] width 1044 height 25
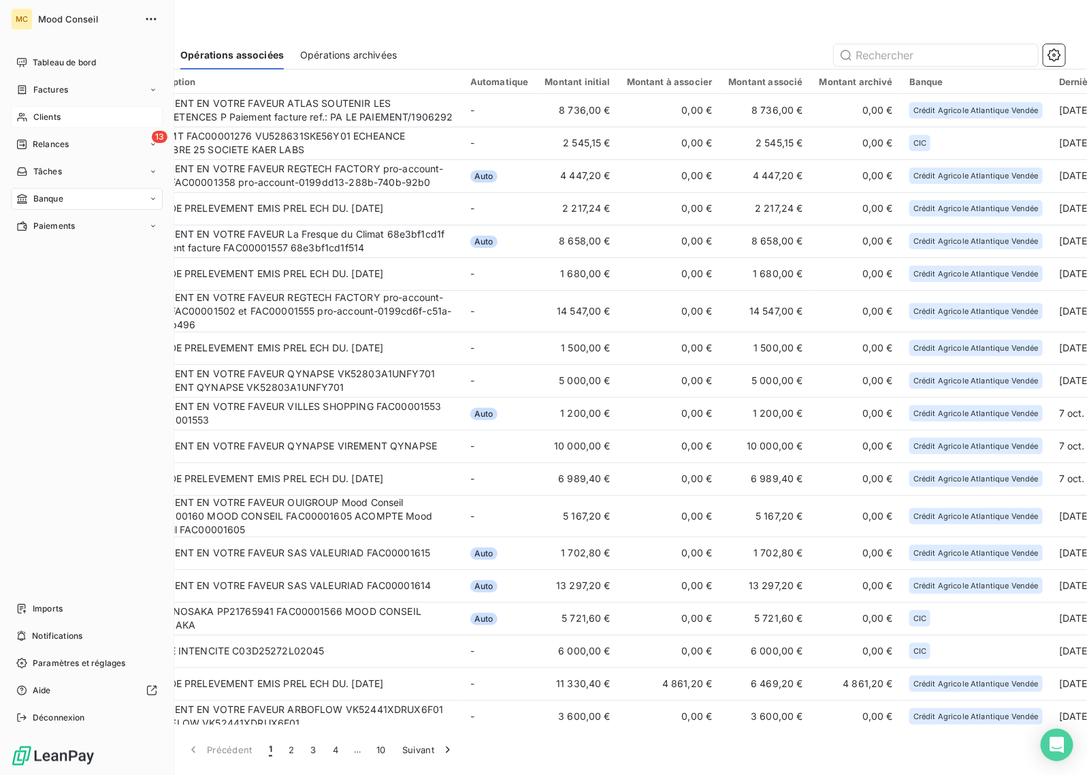
click at [46, 118] on span "Clients" at bounding box center [46, 117] width 27 height 12
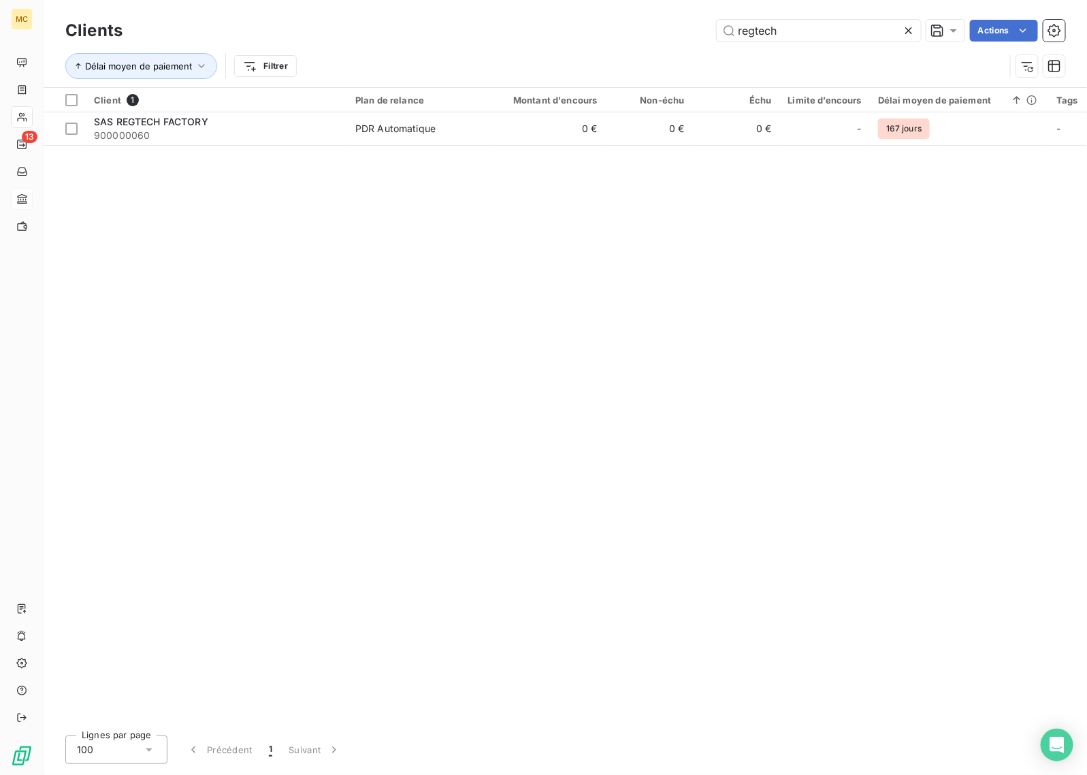
drag, startPoint x: 902, startPoint y: 29, endPoint x: 979, endPoint y: 82, distance: 93.9
click at [903, 28] on icon at bounding box center [909, 31] width 14 height 14
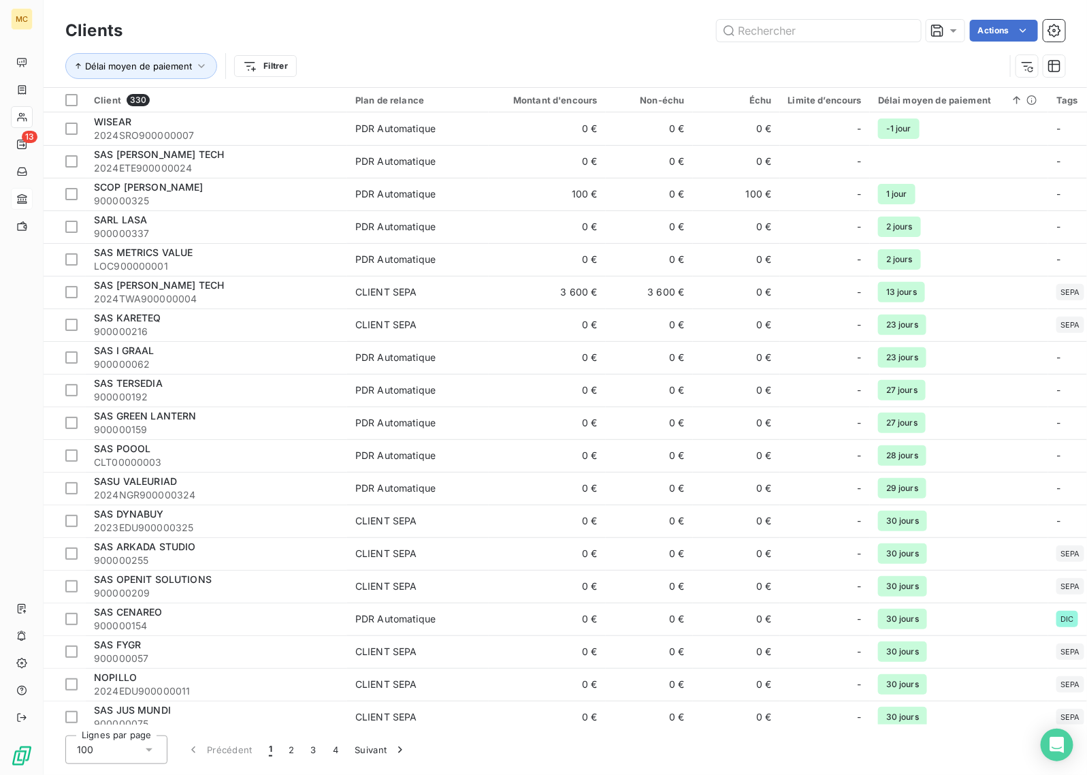
click at [573, 46] on div "Délai moyen de paiement Filtrer" at bounding box center [565, 66] width 1000 height 42
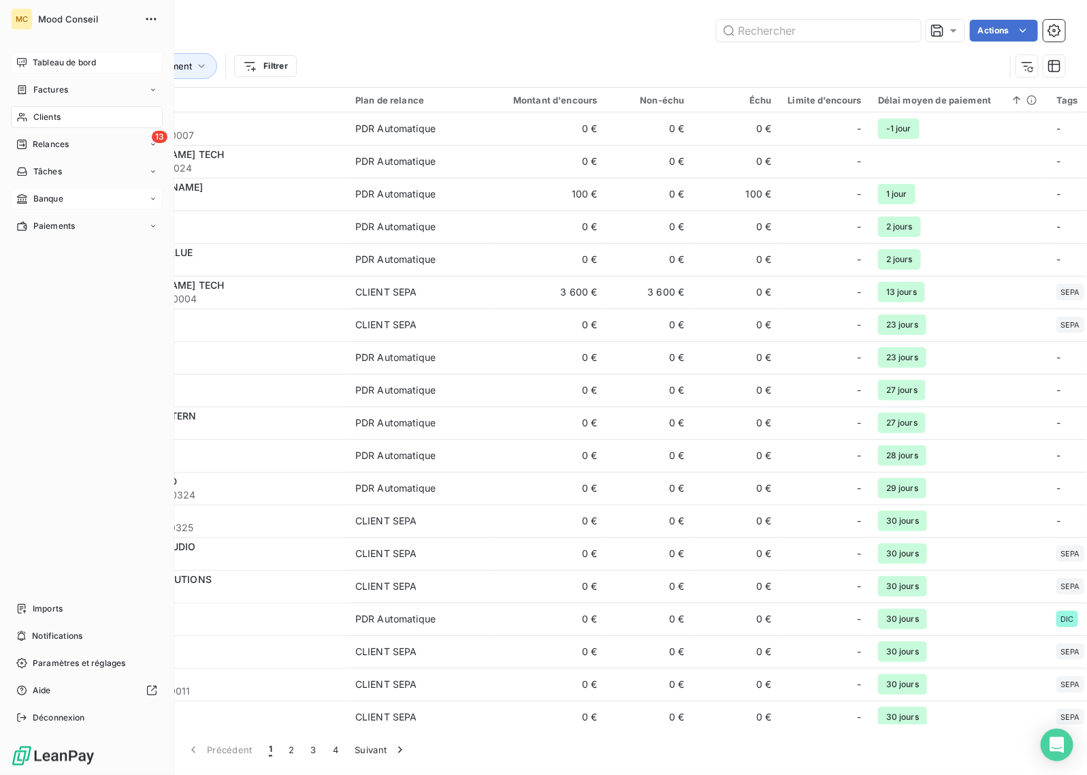
click at [22, 59] on icon at bounding box center [21, 62] width 11 height 11
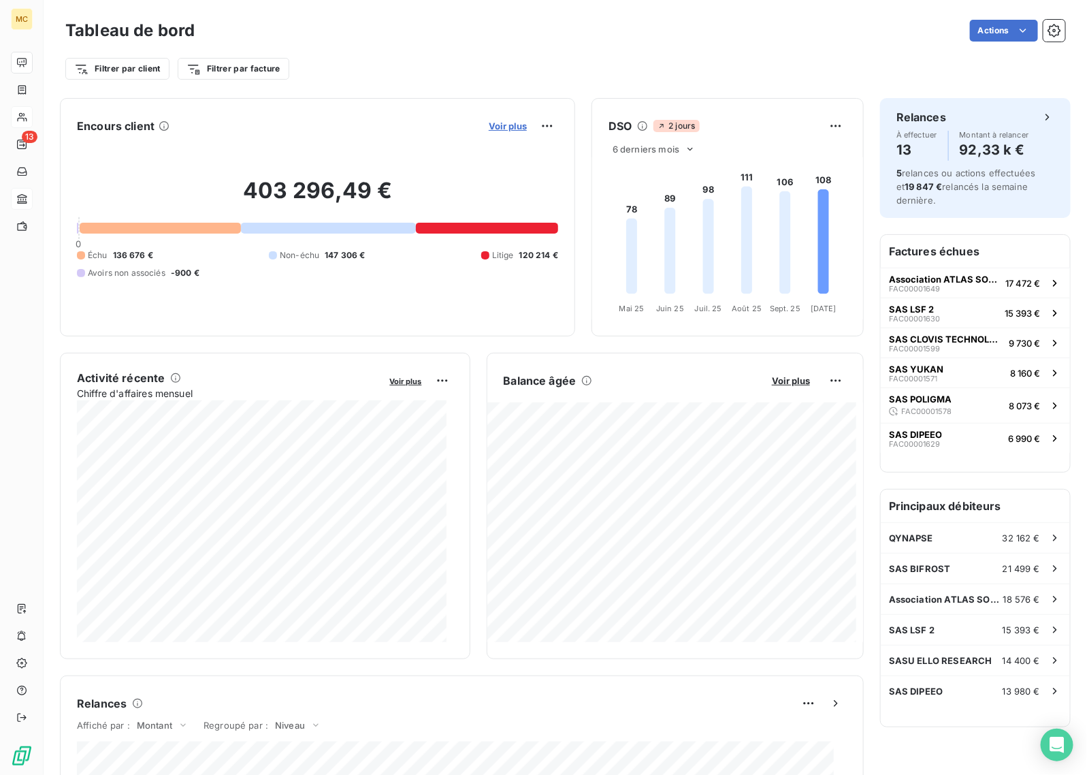
click at [507, 121] on span "Voir plus" at bounding box center [508, 126] width 38 height 11
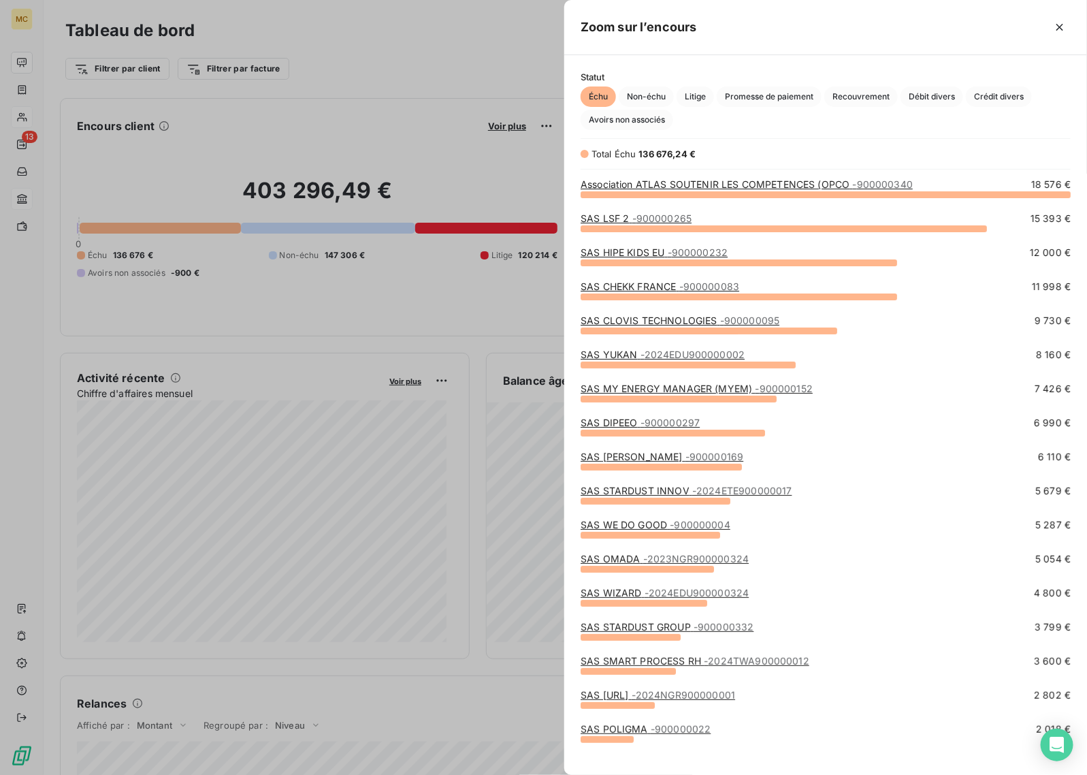
scroll to position [569, 511]
click at [673, 218] on span "- 900000265" at bounding box center [663, 218] width 60 height 12
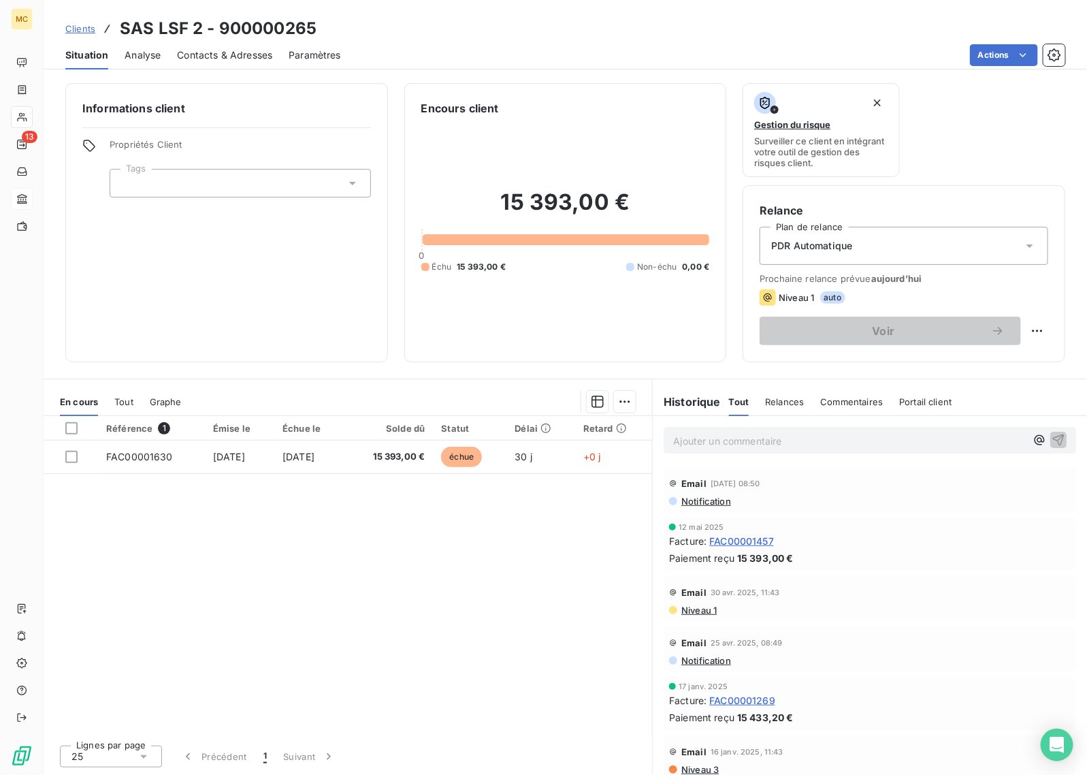
click at [737, 547] on span "FAC00001457" at bounding box center [741, 541] width 65 height 14
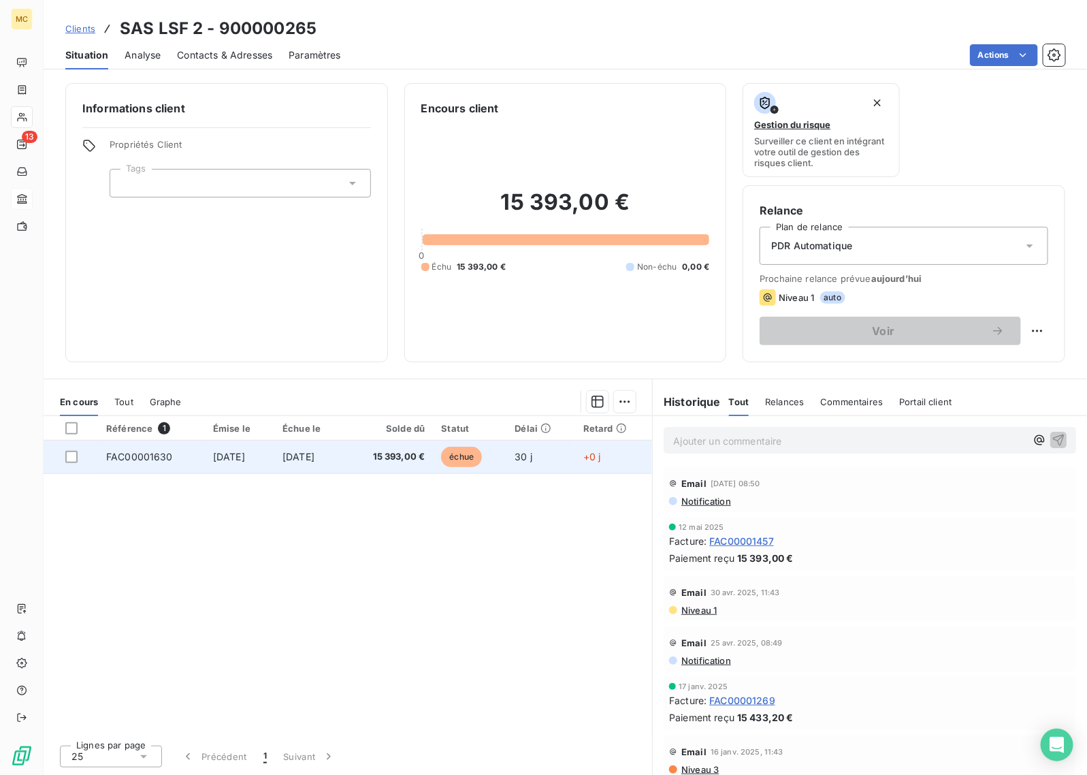
click at [473, 457] on span "échue" at bounding box center [461, 457] width 41 height 20
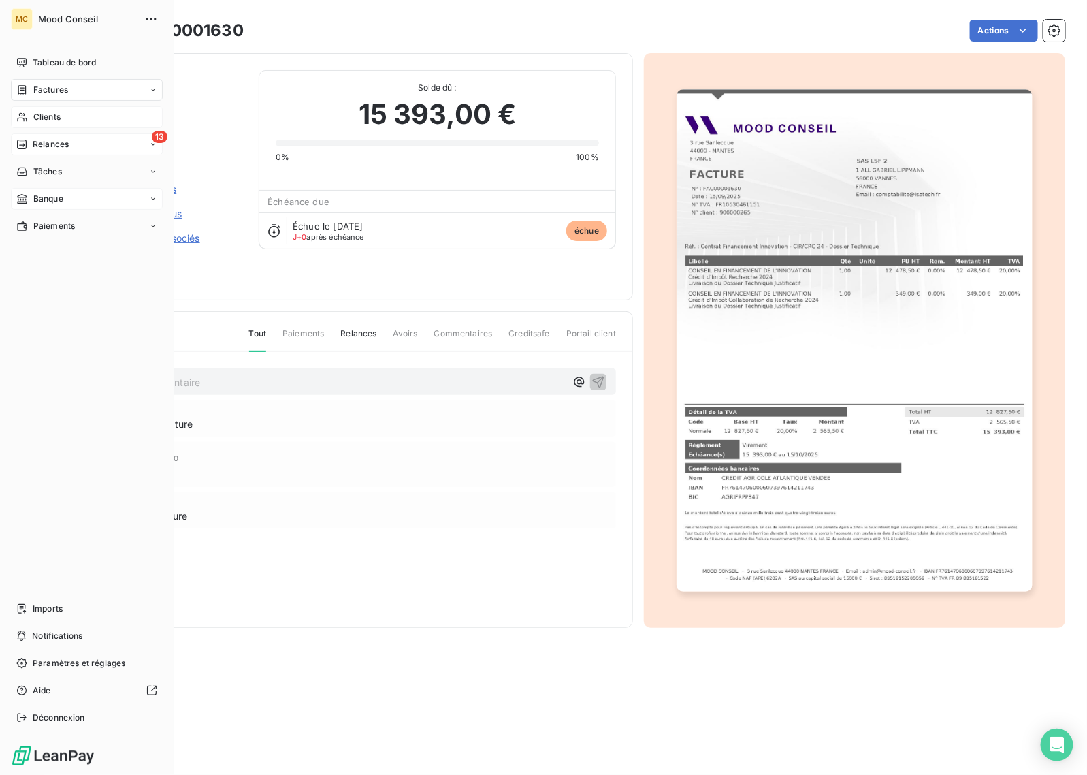
click at [24, 147] on icon at bounding box center [21, 144] width 11 height 11
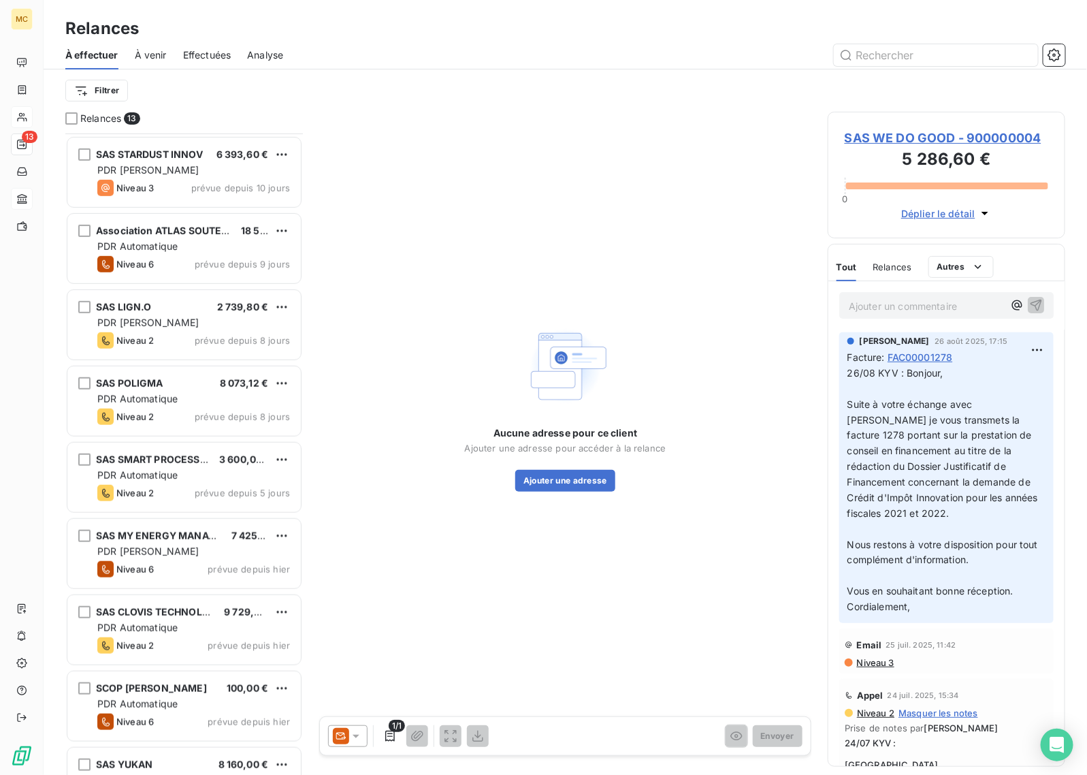
scroll to position [351, 0]
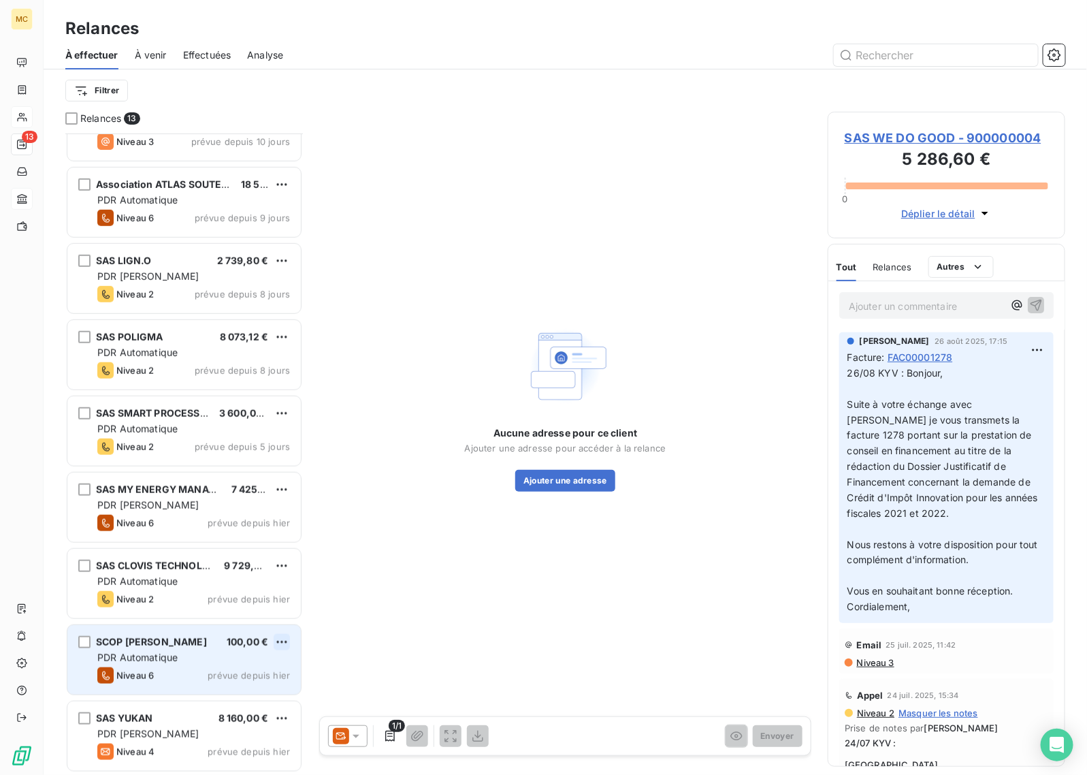
click at [285, 643] on html "MC 13 Relances À effectuer À venir Effectuées Analyse Filtrer Relances 13 SAS S…" at bounding box center [543, 387] width 1087 height 775
click at [259, 695] on div "Passer cette action" at bounding box center [223, 694] width 122 height 22
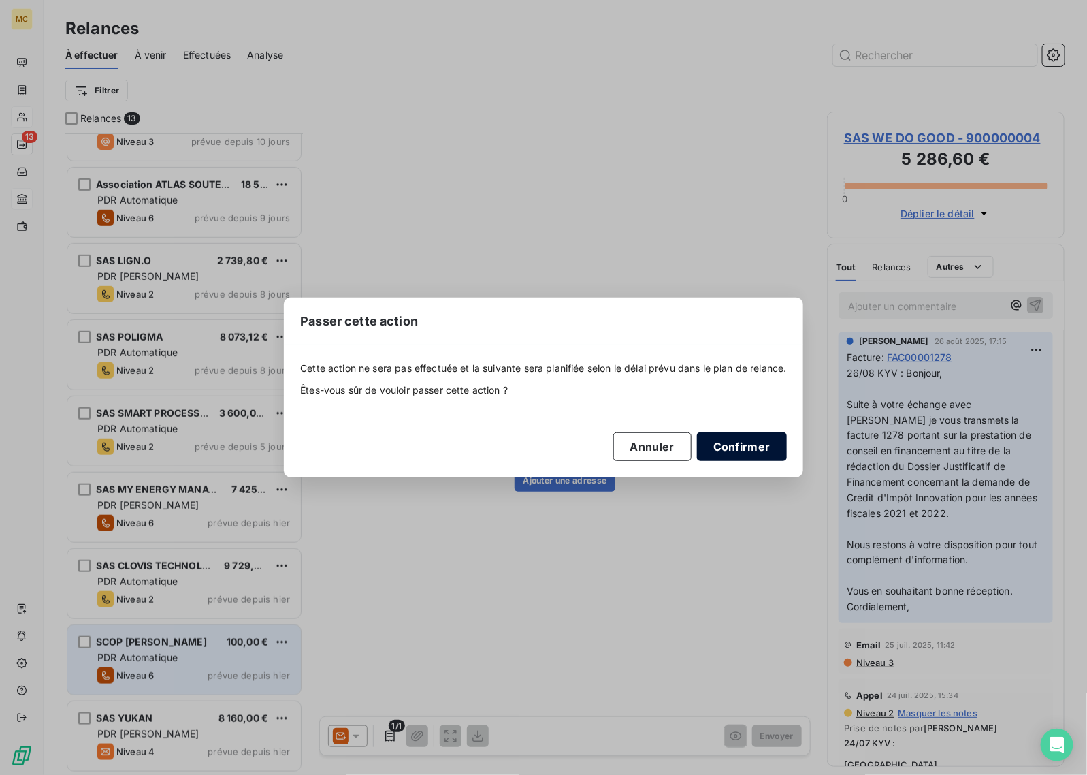
click at [743, 441] on button "Confirmer" at bounding box center [742, 446] width 90 height 29
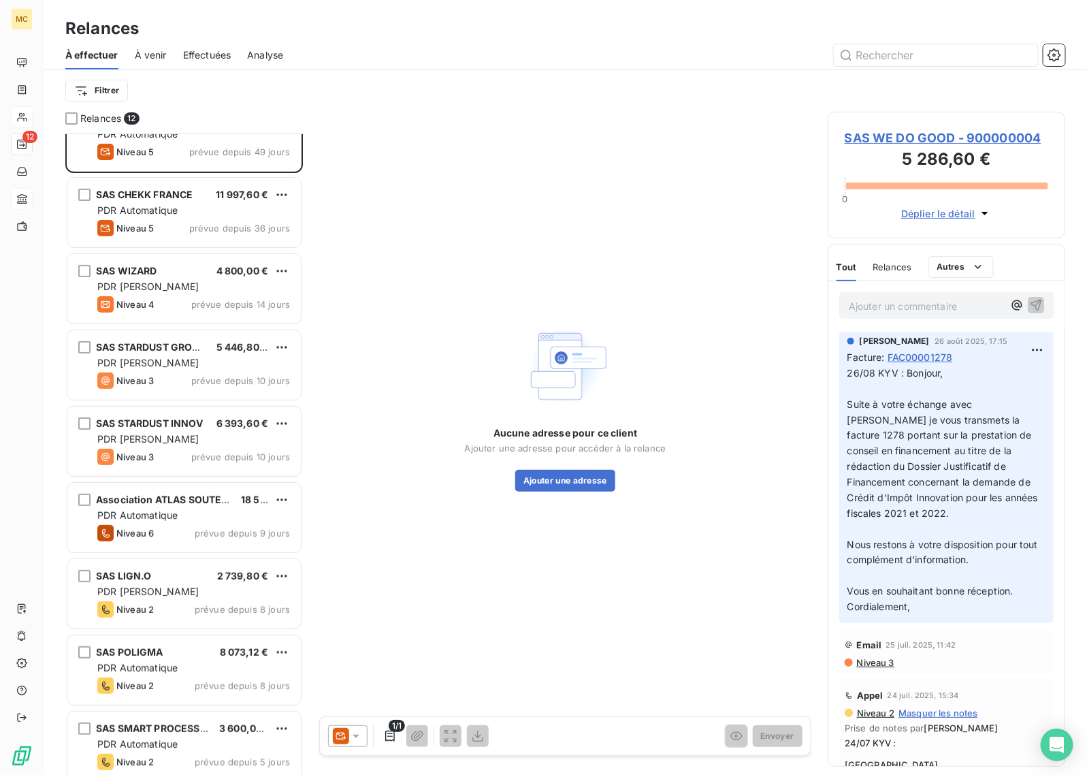
scroll to position [0, 0]
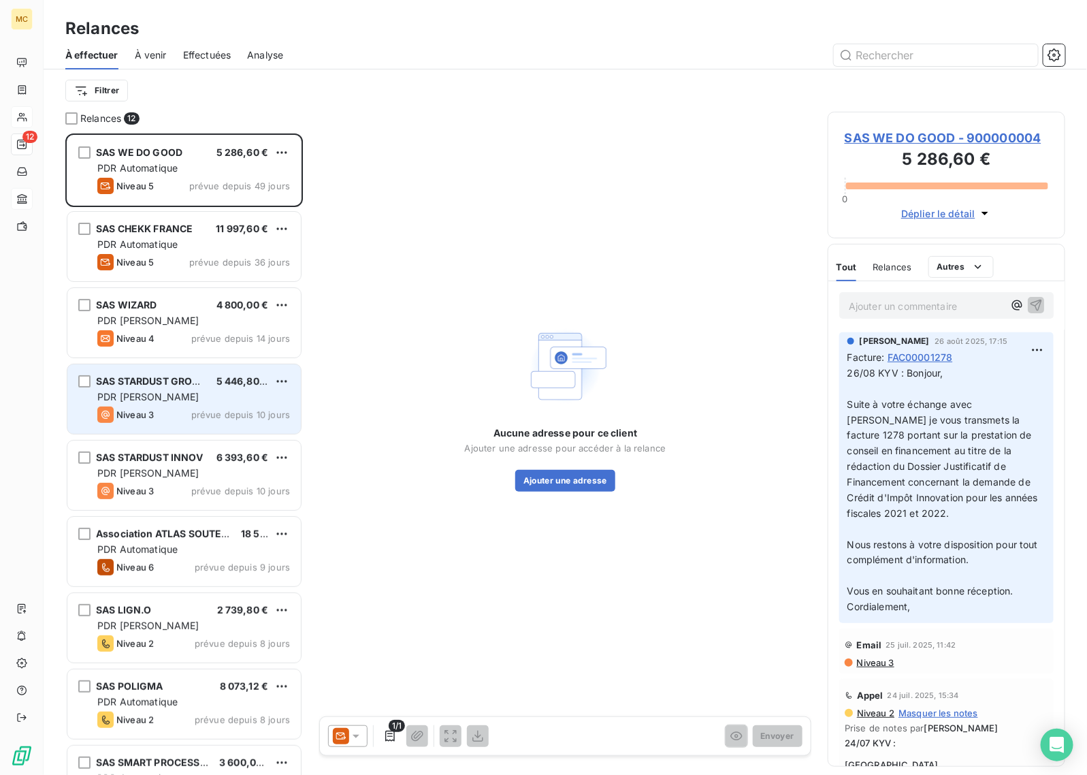
click at [188, 382] on span "SAS STARDUST GROUP" at bounding box center [151, 381] width 110 height 12
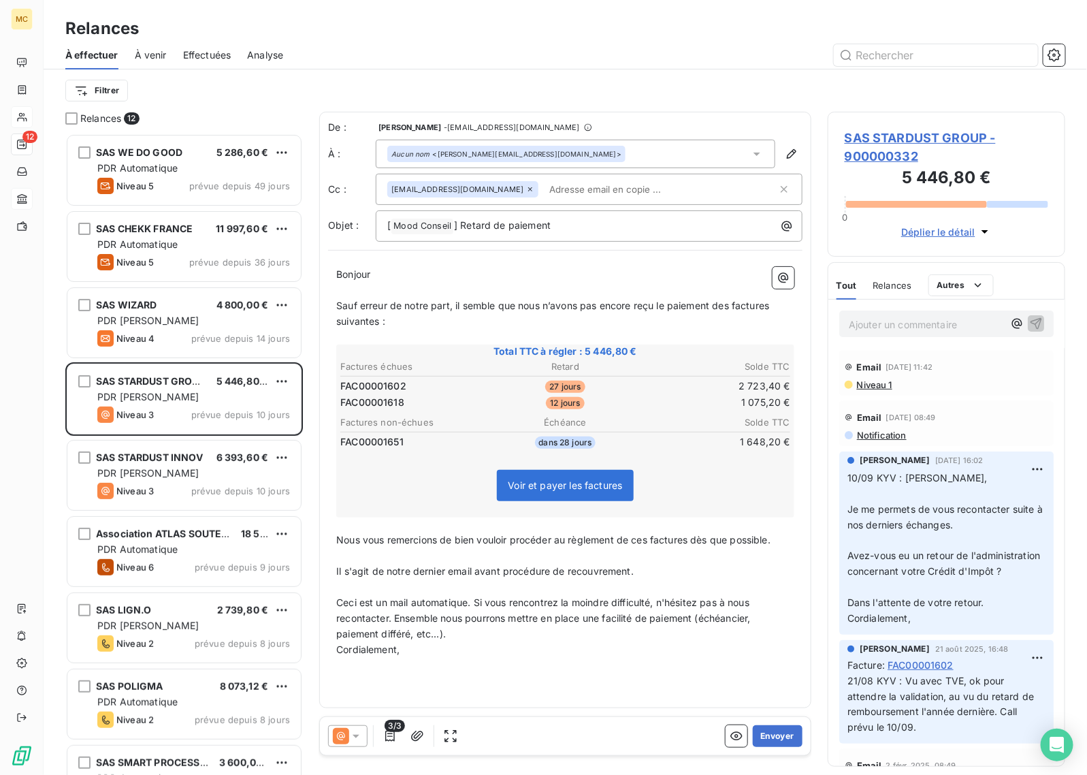
click at [438, 54] on div at bounding box center [683, 55] width 766 height 22
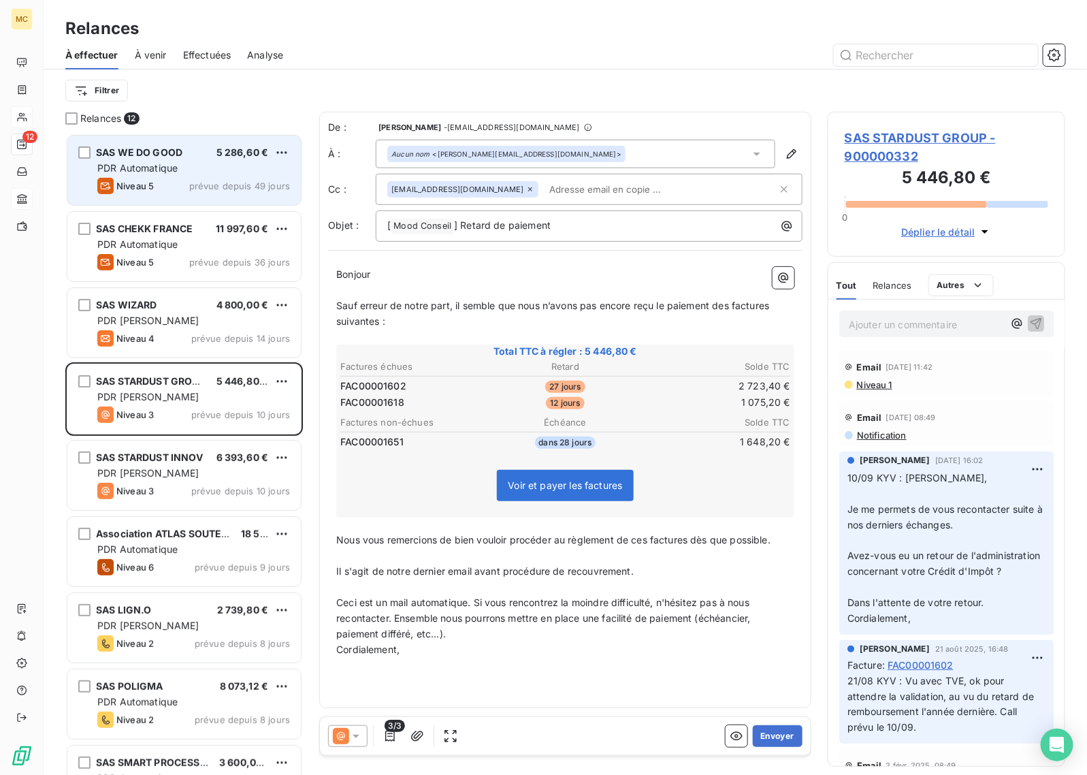
click at [160, 157] on span "SAS WE DO GOOD" at bounding box center [139, 152] width 86 height 12
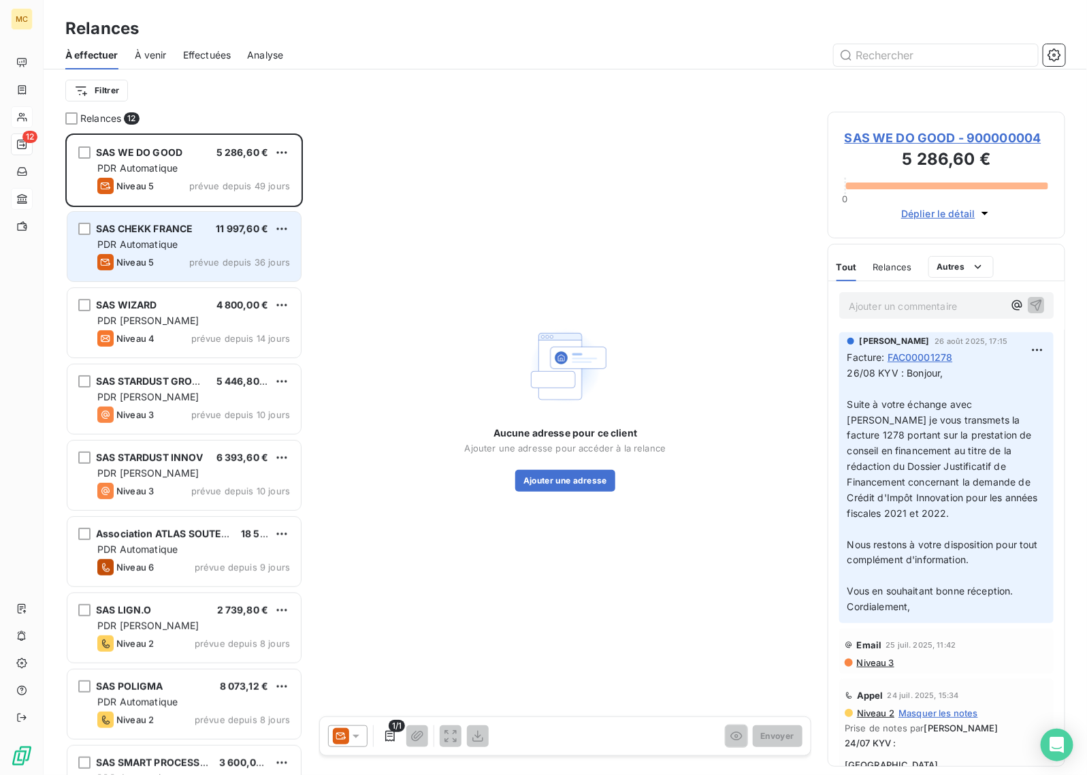
click at [217, 269] on div "Niveau 5 prévue depuis 36 jours" at bounding box center [193, 262] width 193 height 16
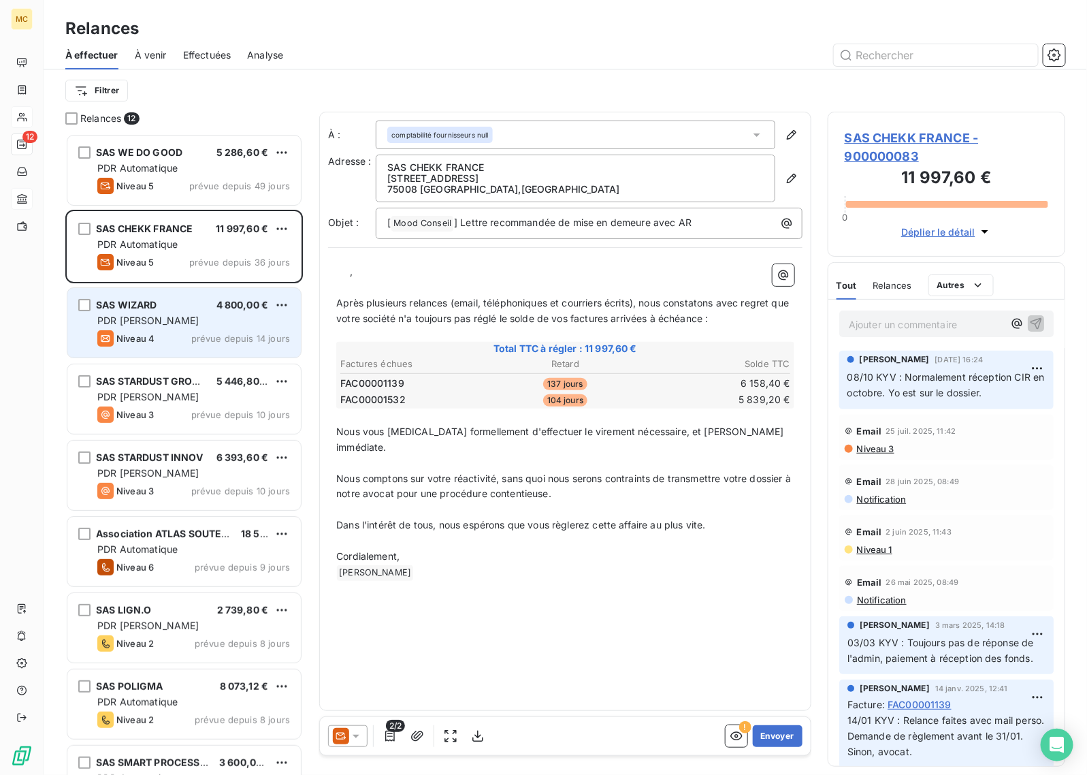
click at [178, 313] on div "SAS WIZARD 4 800,00 € PDR [PERSON_NAME] 4 prévue depuis 14 jours" at bounding box center [184, 322] width 234 height 69
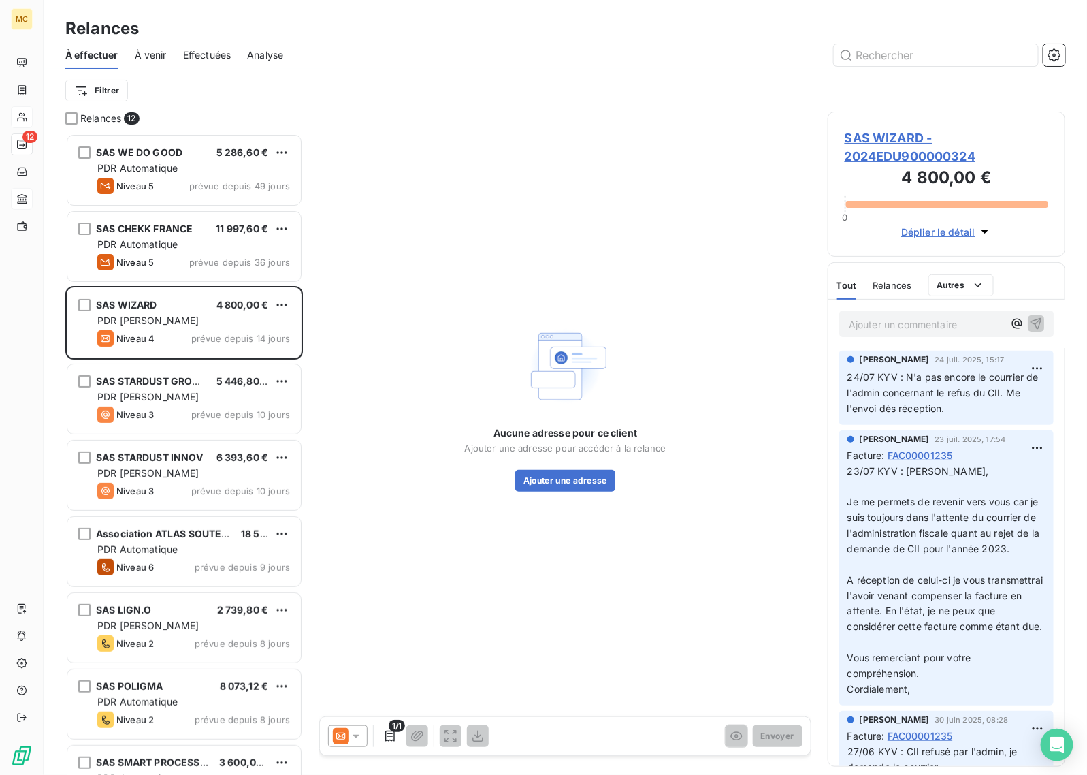
drag, startPoint x: 152, startPoint y: 404, endPoint x: 1042, endPoint y: 348, distance: 892.3
click at [152, 404] on div "SAS STARDUST GROUP 5 446,80 € PDR [PERSON_NAME] 3 prévue depuis 10 jours" at bounding box center [184, 398] width 234 height 69
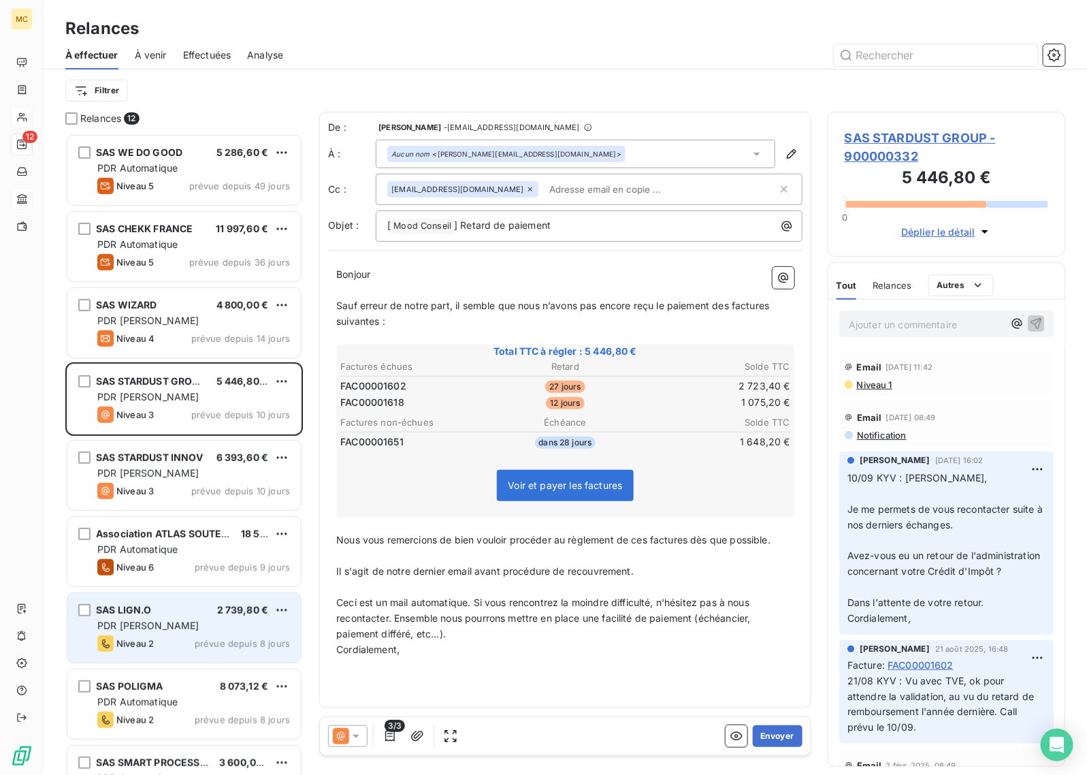
click at [198, 617] on div "SAS LIGN.O 2 739,80 € PDR [PERSON_NAME] 2 prévue depuis 8 jours" at bounding box center [184, 627] width 234 height 69
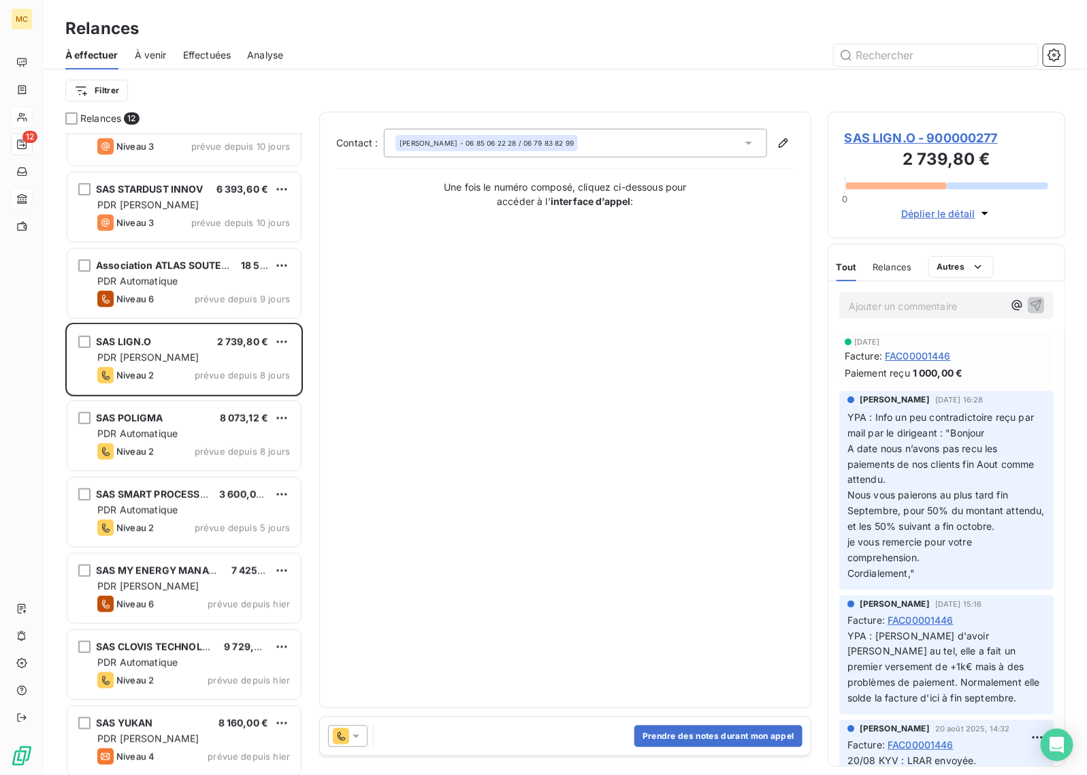
scroll to position [274, 0]
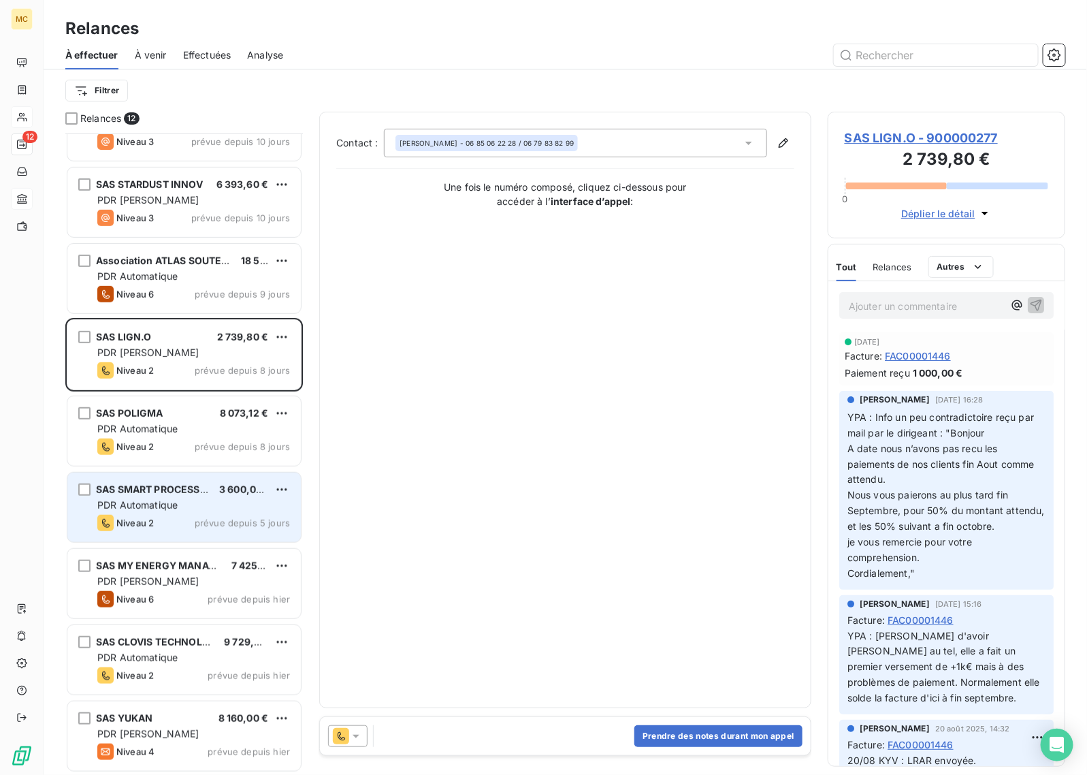
drag, startPoint x: 182, startPoint y: 497, endPoint x: 202, endPoint y: 494, distance: 19.4
click at [182, 497] on div "SAS SMART PROCESS RH 3 600,00 € PDR Automatique Niveau 2 prévue depuis 5 jours" at bounding box center [184, 507] width 234 height 69
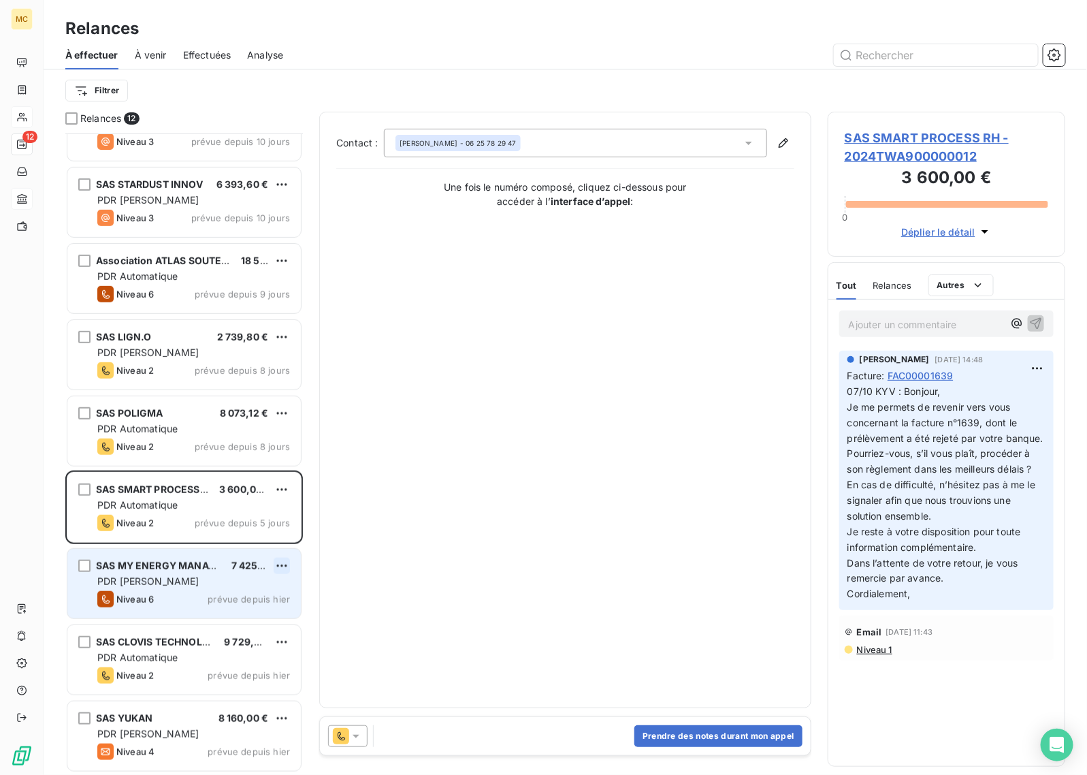
drag, startPoint x: 225, startPoint y: 586, endPoint x: 274, endPoint y: 569, distance: 51.9
click at [225, 586] on div "PDR [PERSON_NAME]" at bounding box center [193, 582] width 193 height 14
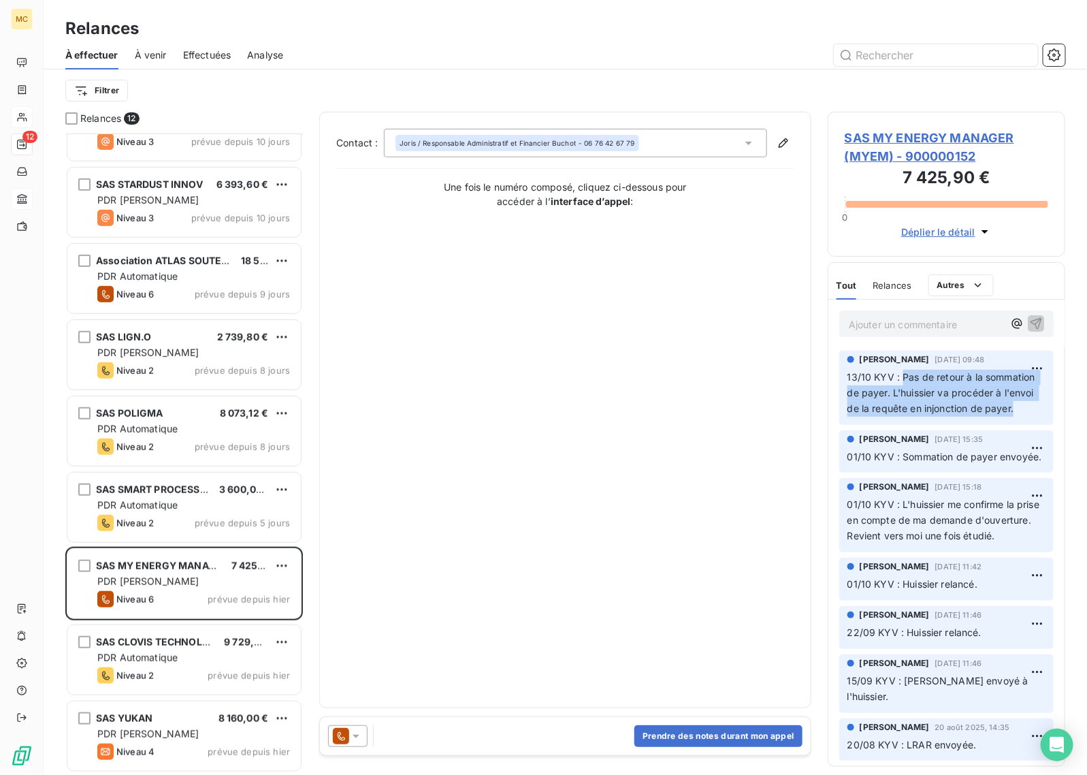
drag, startPoint x: 941, startPoint y: 426, endPoint x: 901, endPoint y: 385, distance: 57.8
click at [901, 385] on p "13/10 KYV : Pas de retour à la sommation de payer. L'huissier va procéder à l'e…" at bounding box center [947, 393] width 198 height 47
copy span "Pas de retour à la sommation de payer. L'huissier va procéder à l'envoi de la r…"
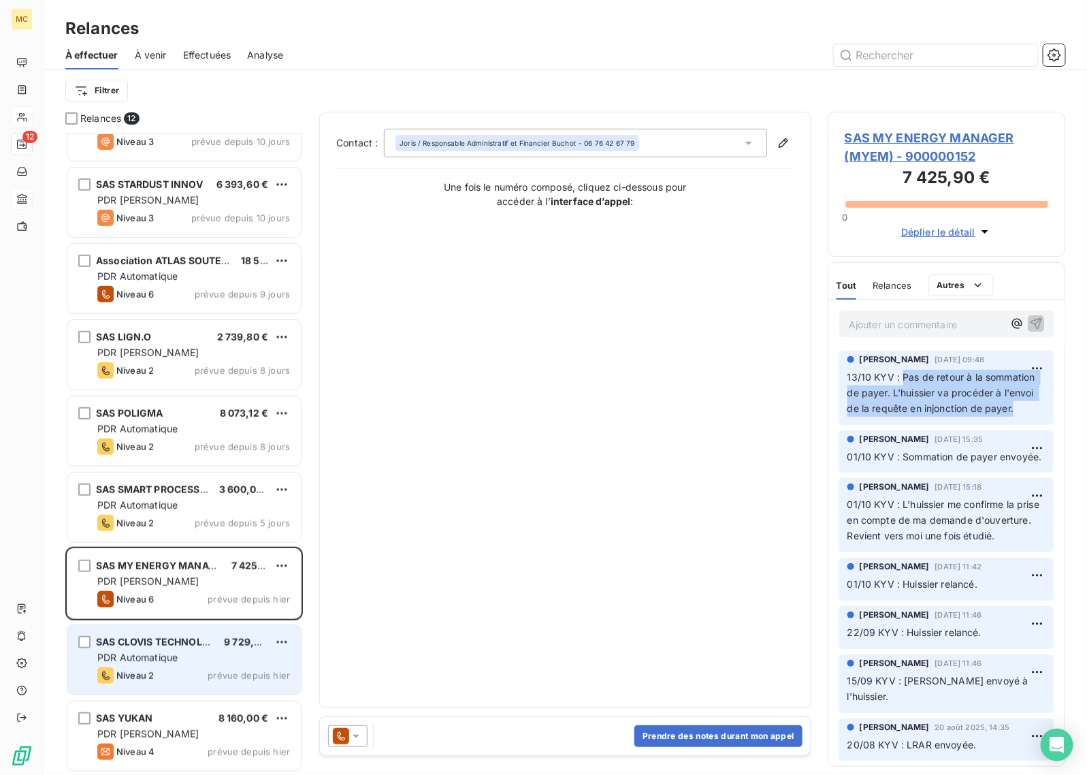
drag, startPoint x: 194, startPoint y: 658, endPoint x: 208, endPoint y: 647, distance: 17.6
click at [194, 658] on div "PDR Automatique" at bounding box center [193, 658] width 193 height 14
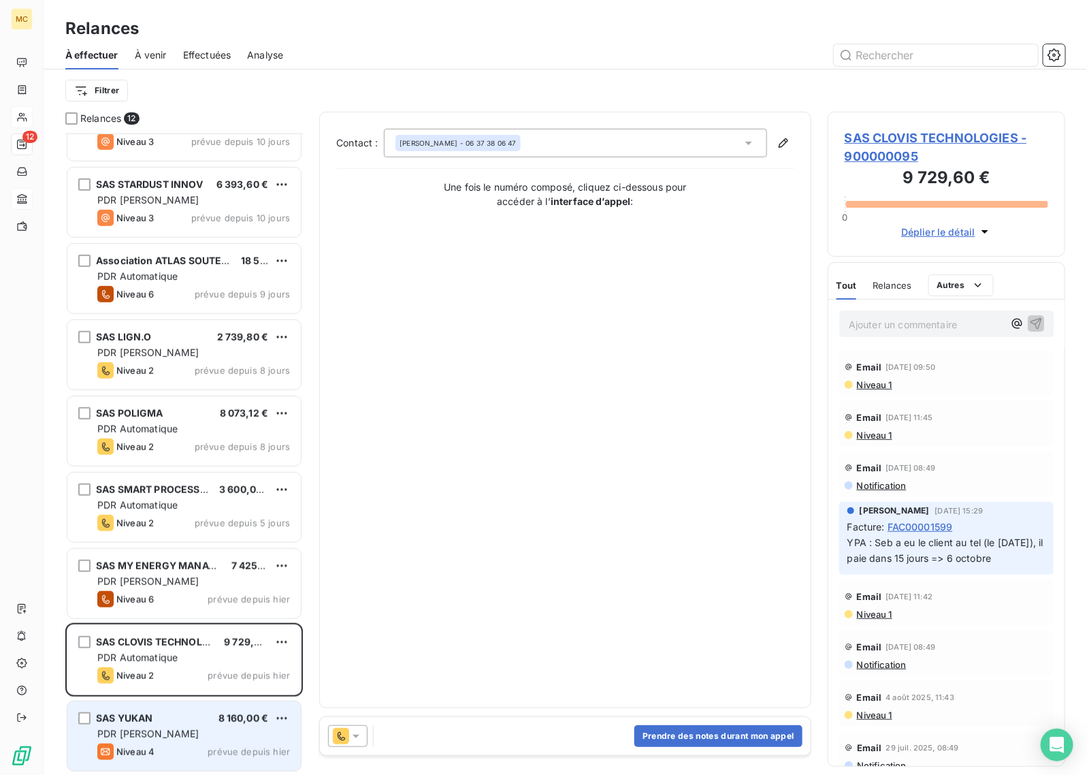
click at [193, 734] on div "PDR [PERSON_NAME]" at bounding box center [193, 734] width 193 height 14
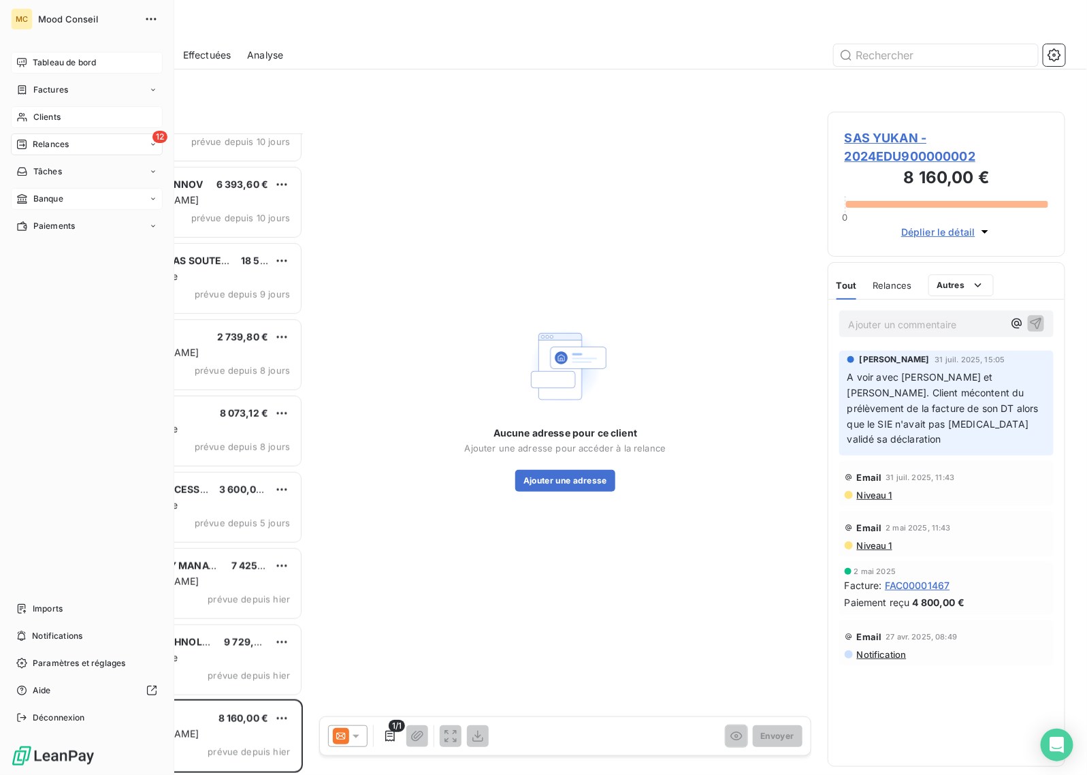
click at [93, 63] on span "Tableau de bord" at bounding box center [64, 63] width 63 height 12
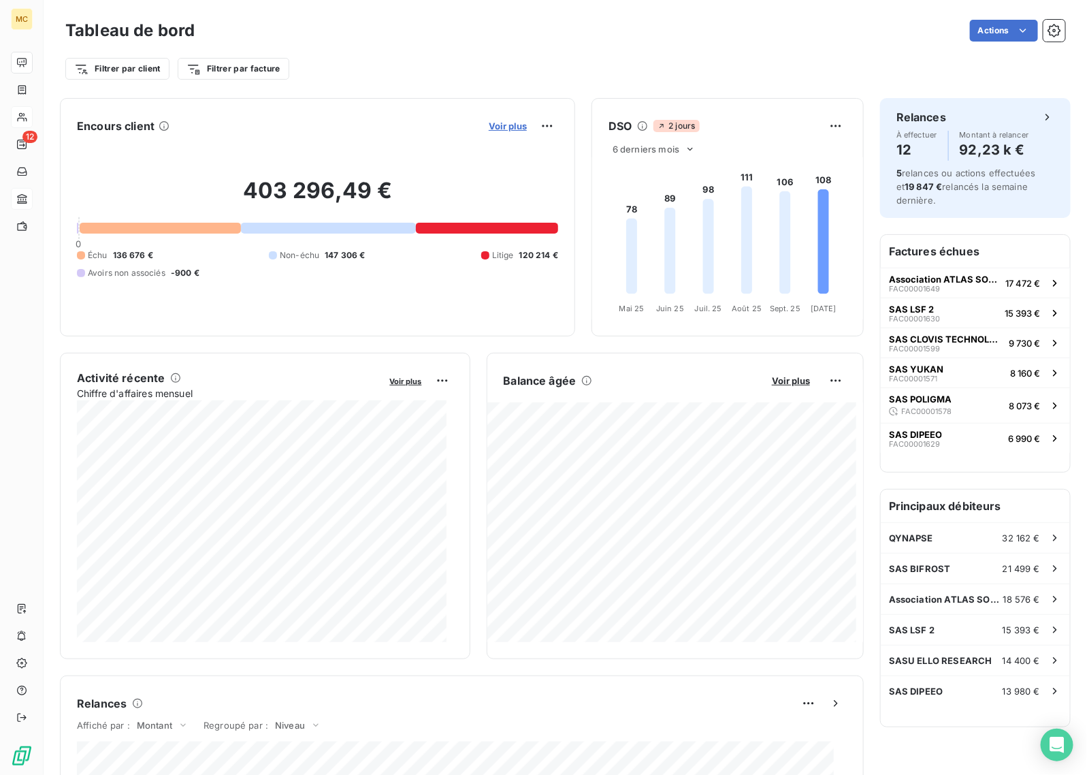
click at [505, 127] on span "Voir plus" at bounding box center [508, 126] width 38 height 11
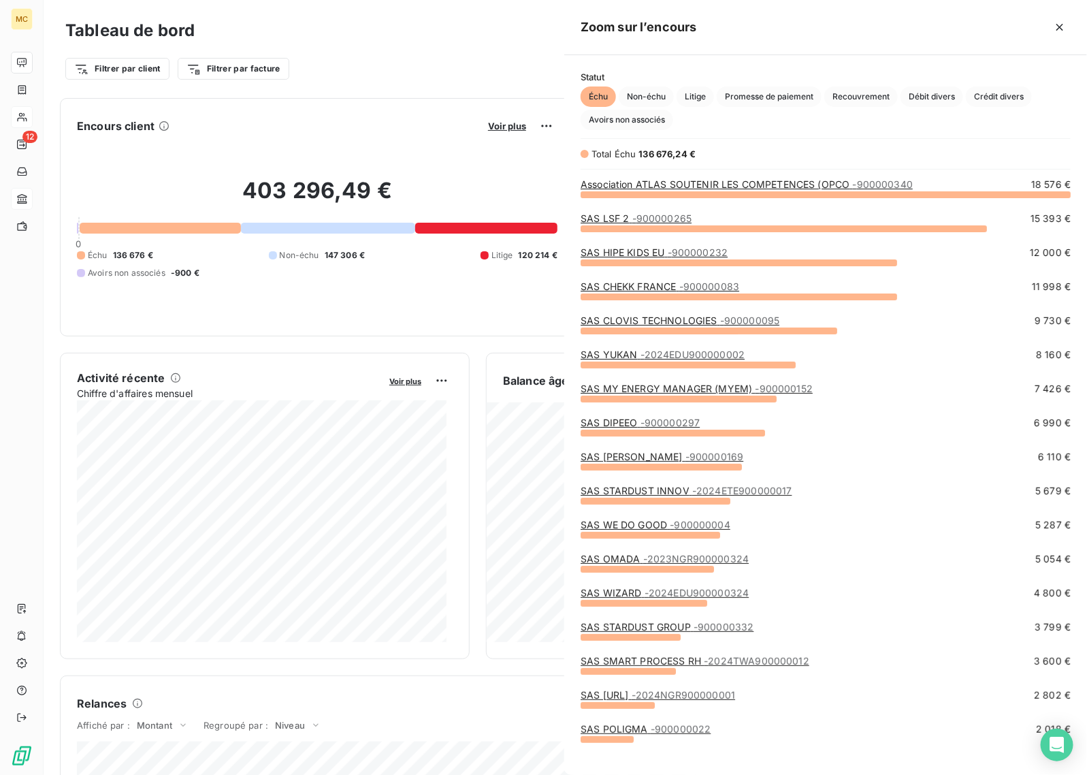
scroll to position [569, 511]
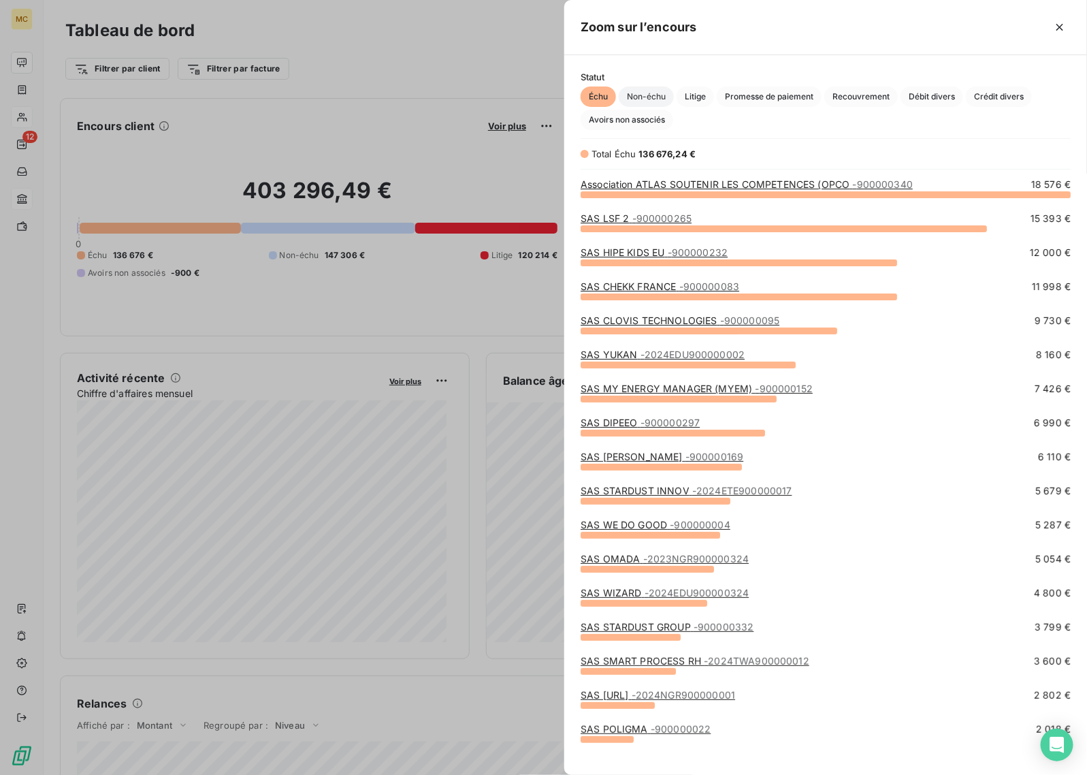
click at [638, 93] on span "Non-échu" at bounding box center [646, 96] width 55 height 20
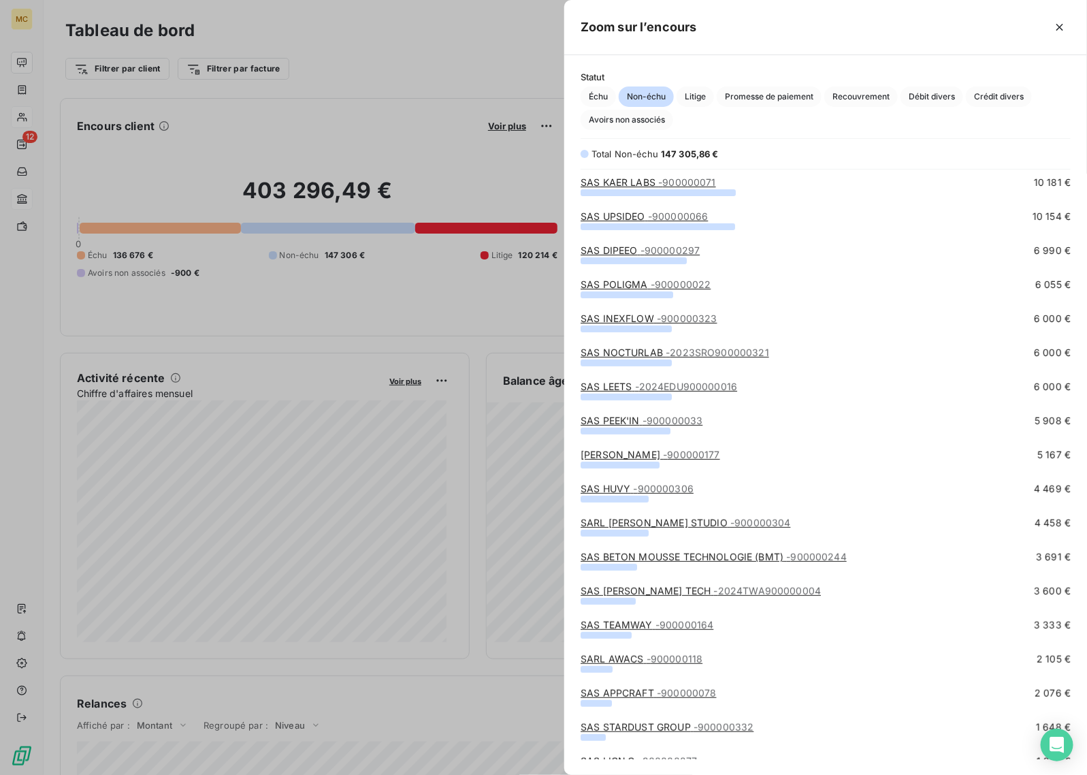
scroll to position [184, 0]
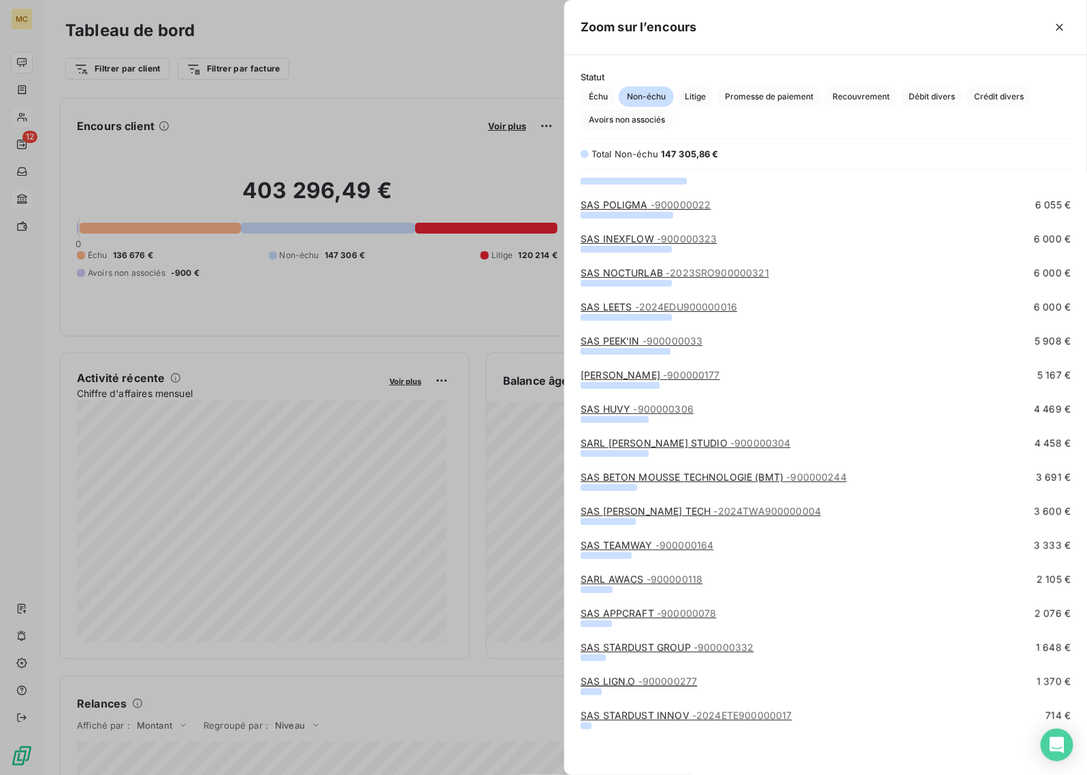
drag, startPoint x: 383, startPoint y: 127, endPoint x: 376, endPoint y: 123, distance: 8.9
click at [383, 127] on div at bounding box center [543, 387] width 1087 height 775
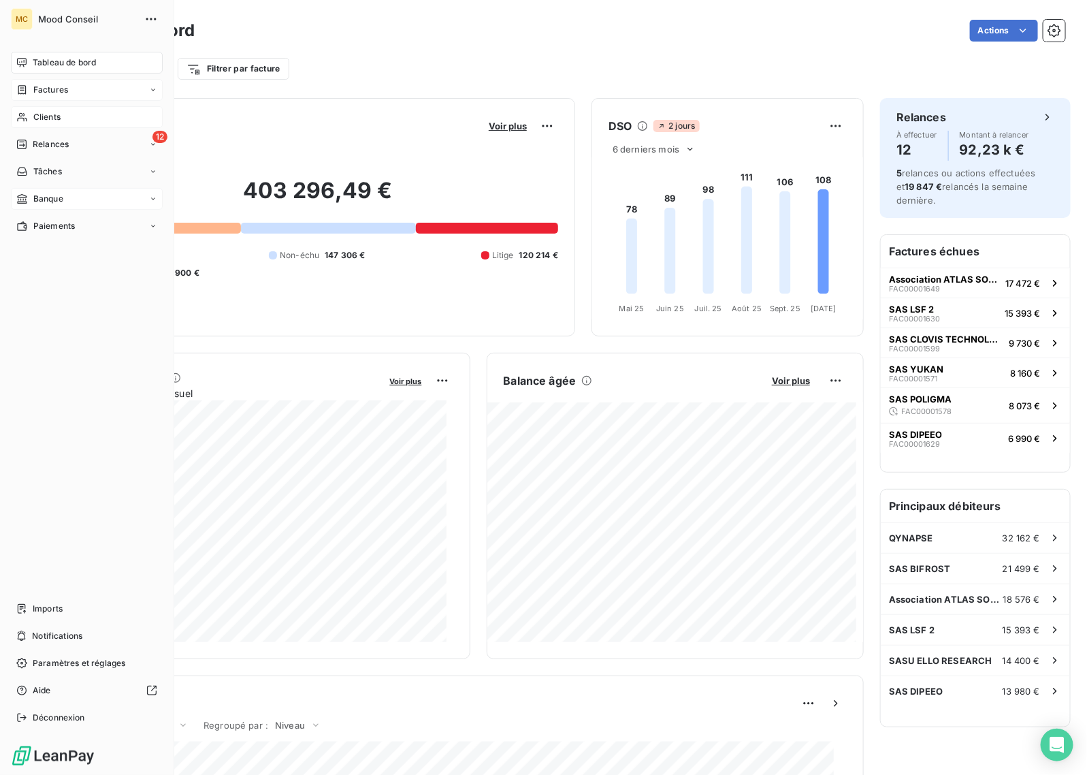
click at [63, 97] on div "Factures" at bounding box center [87, 90] width 152 height 22
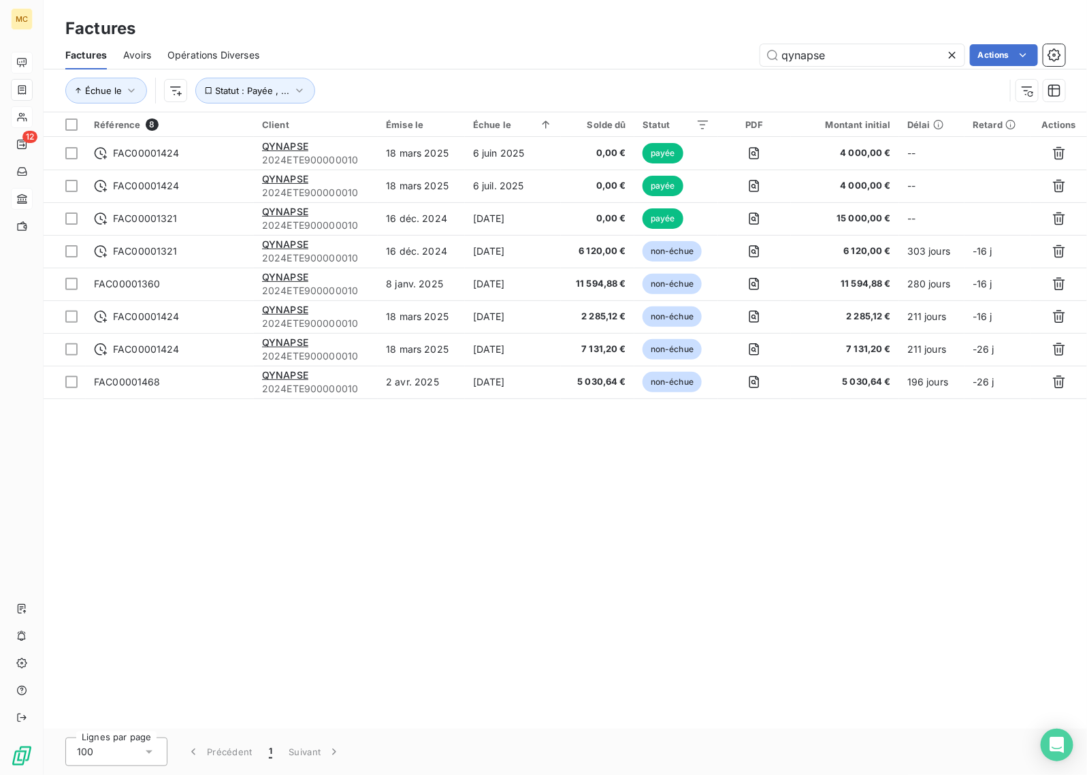
click at [481, 48] on div "qynapse Actions" at bounding box center [671, 55] width 790 height 22
click at [286, 93] on span "Statut : Payée , ..." at bounding box center [253, 90] width 74 height 11
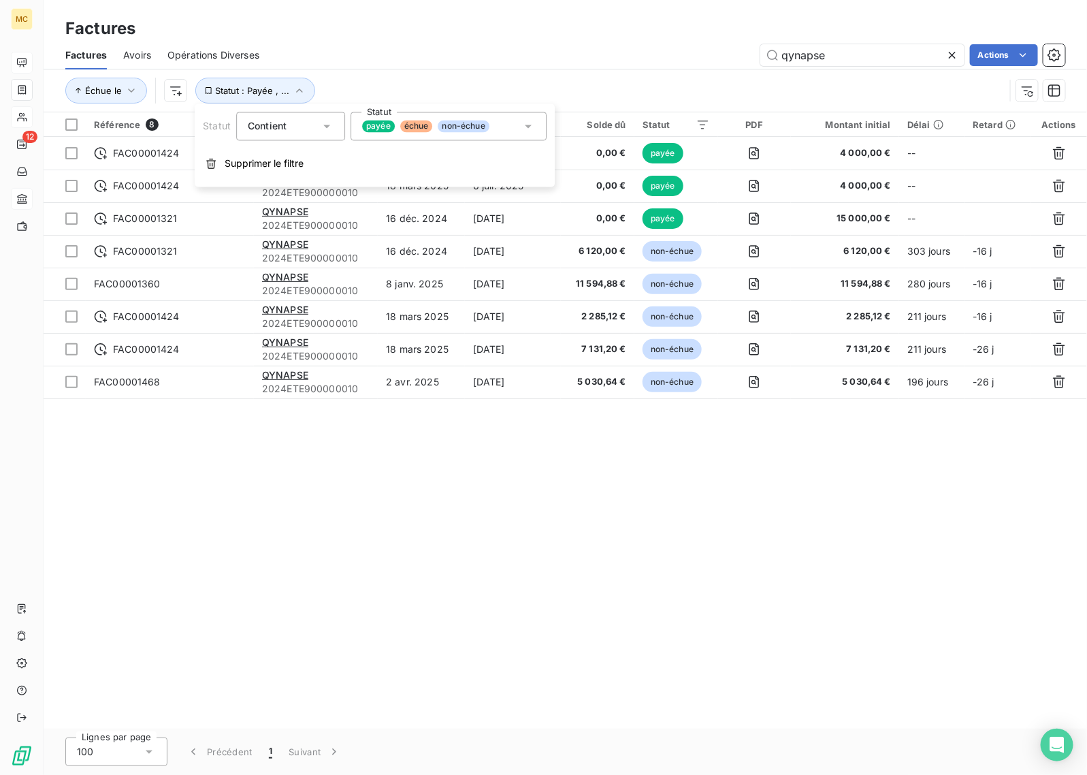
click at [504, 123] on div "payée échue non-échue" at bounding box center [449, 126] width 196 height 29
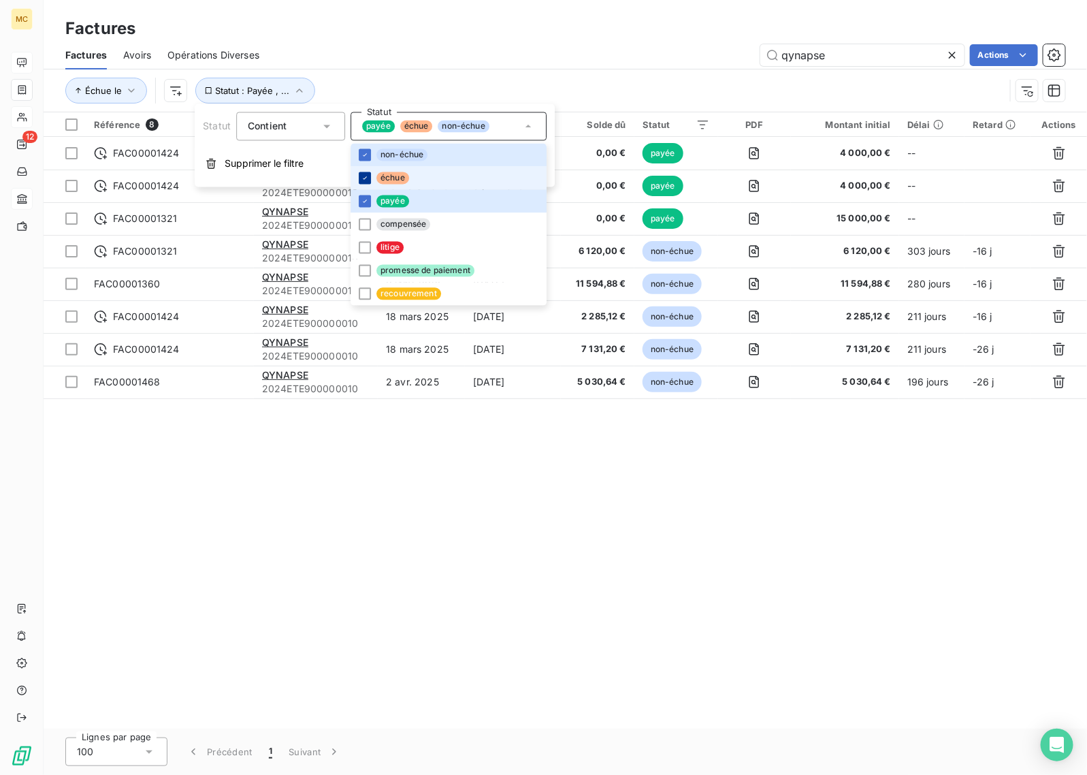
click at [362, 177] on icon at bounding box center [365, 178] width 8 height 8
click at [359, 202] on div at bounding box center [365, 201] width 12 height 12
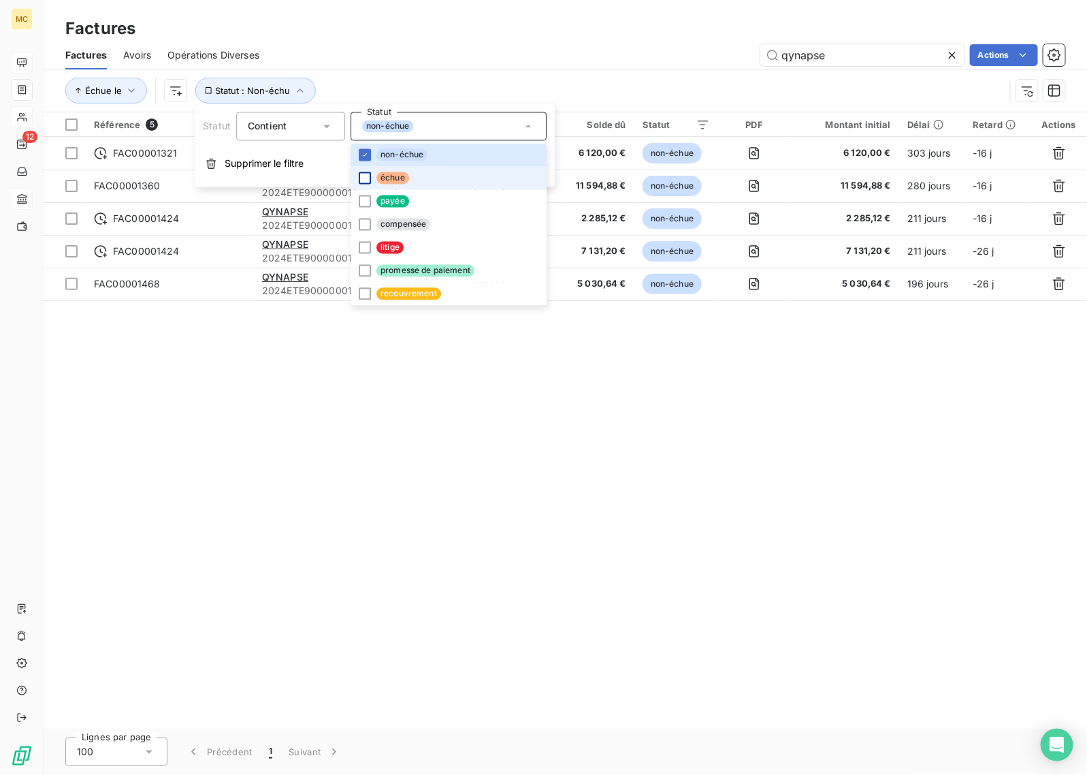
click at [368, 52] on div "qynapse Actions" at bounding box center [671, 55] width 790 height 22
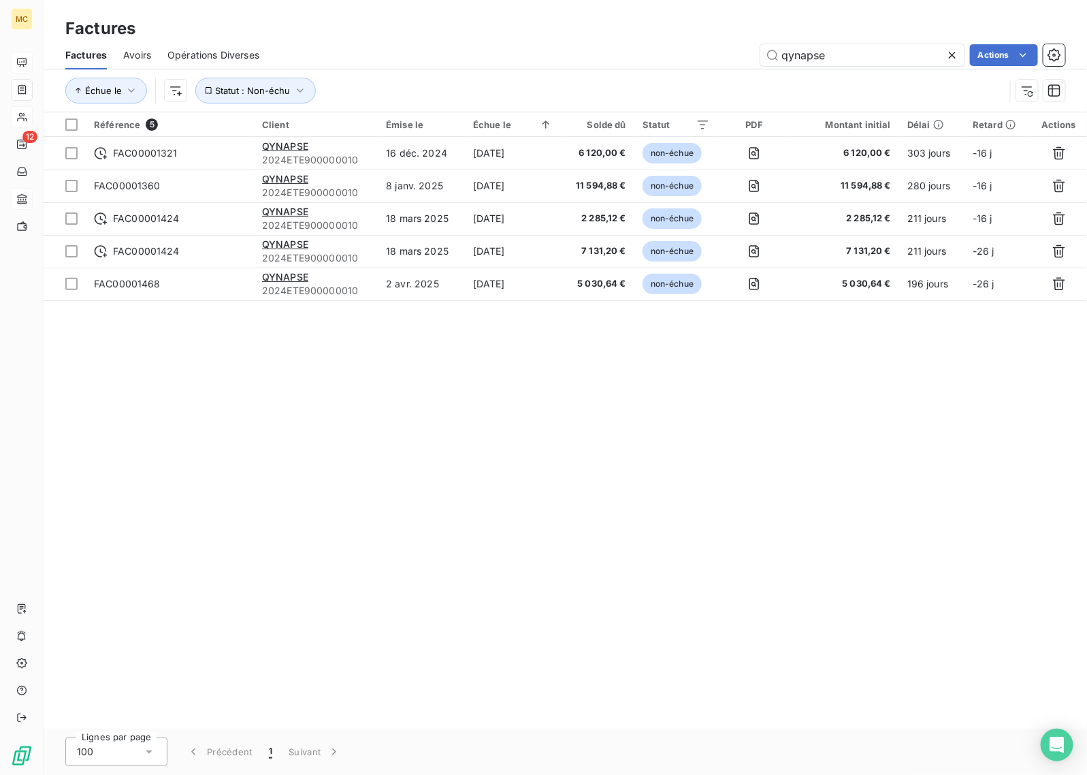
click at [950, 59] on icon at bounding box center [953, 55] width 14 height 14
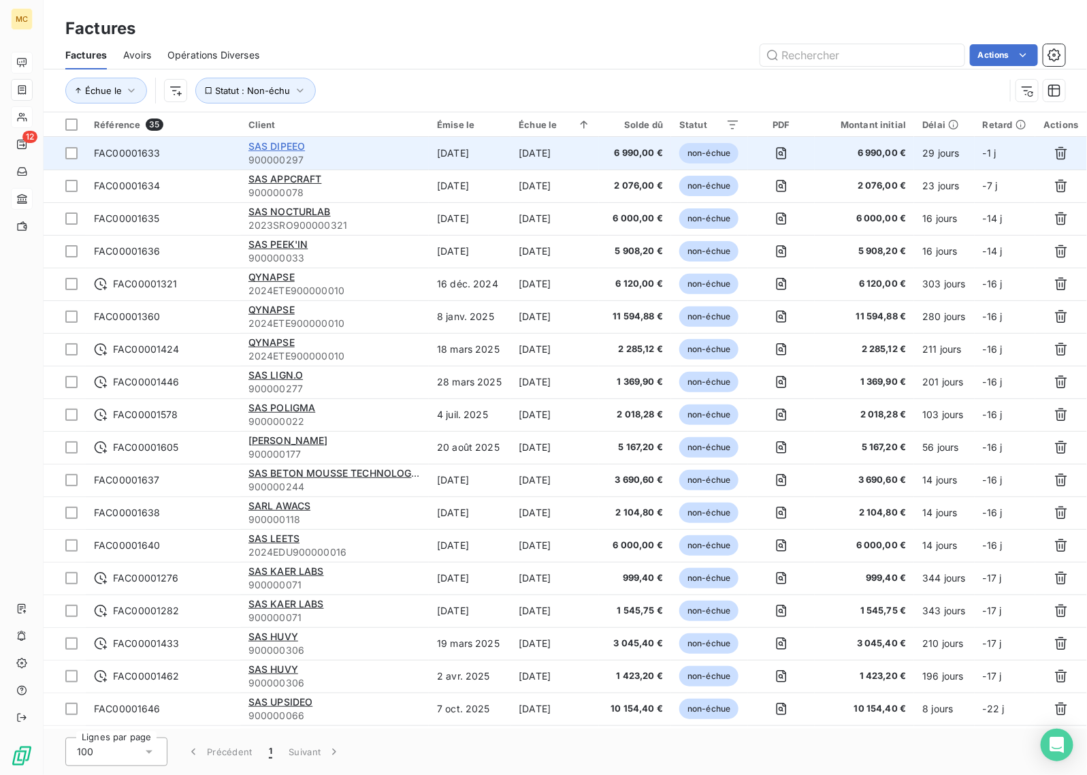
click at [274, 150] on span "SAS DIPEEO" at bounding box center [277, 146] width 57 height 12
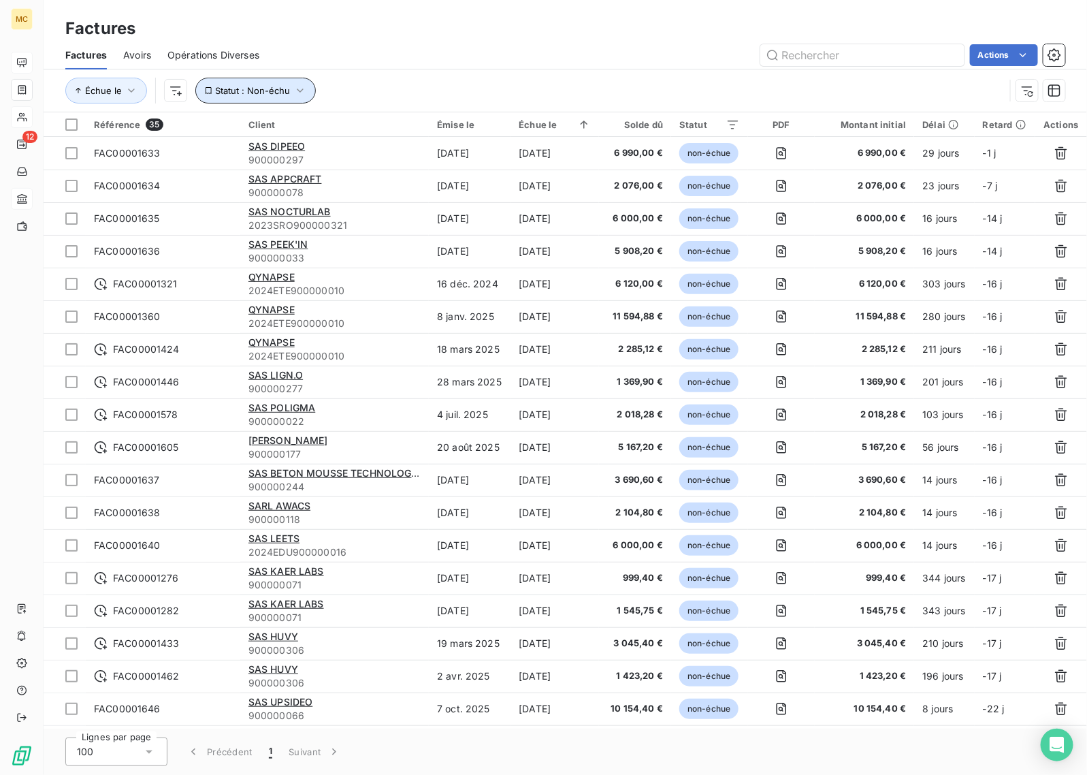
click at [296, 90] on icon "button" at bounding box center [300, 91] width 14 height 14
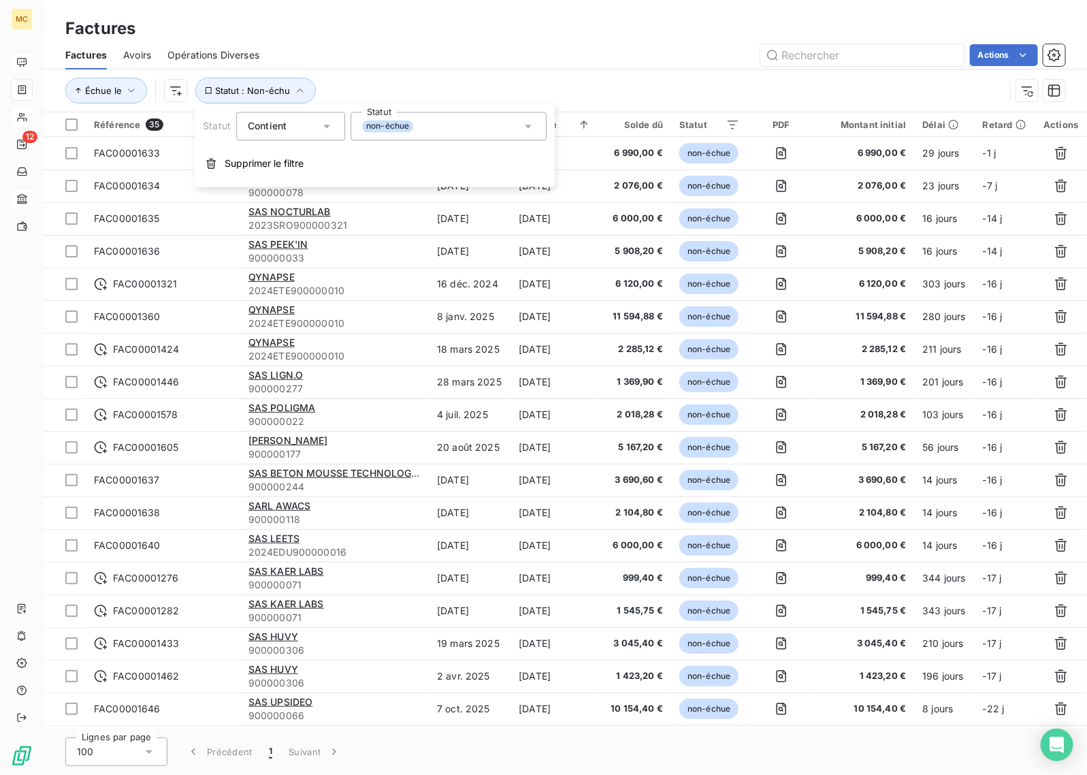
click at [439, 135] on div "non-échue" at bounding box center [449, 126] width 196 height 29
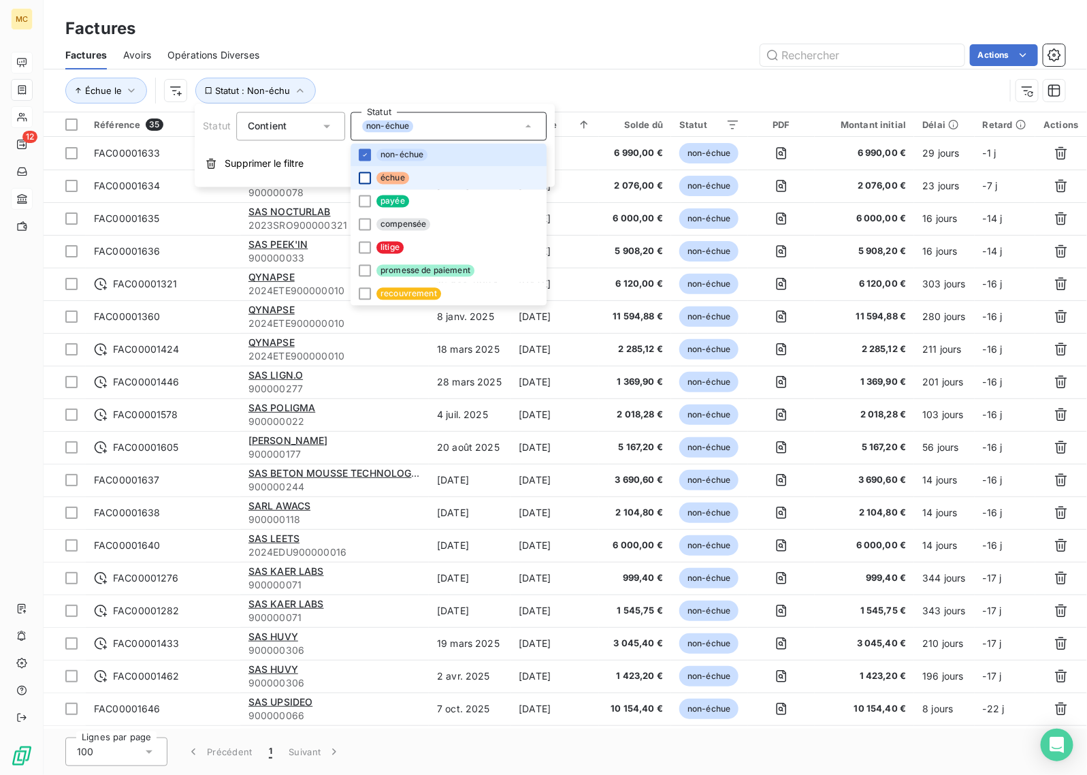
click at [366, 177] on div at bounding box center [365, 178] width 12 height 12
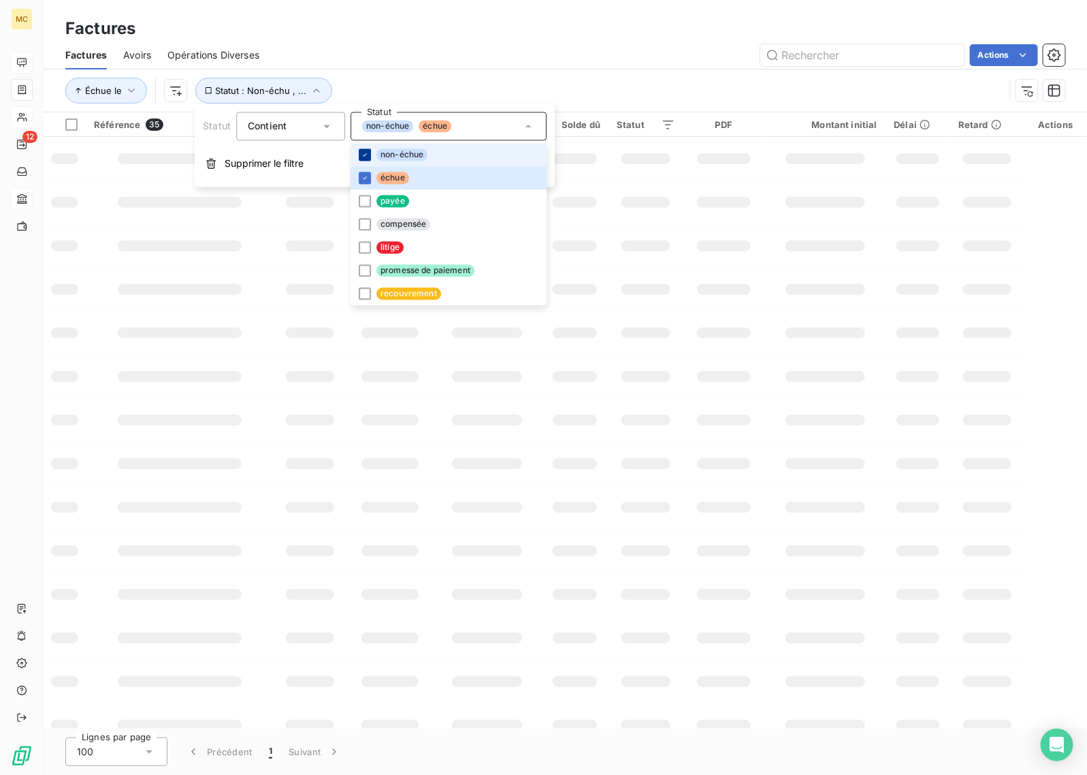
click at [364, 160] on div at bounding box center [365, 155] width 12 height 12
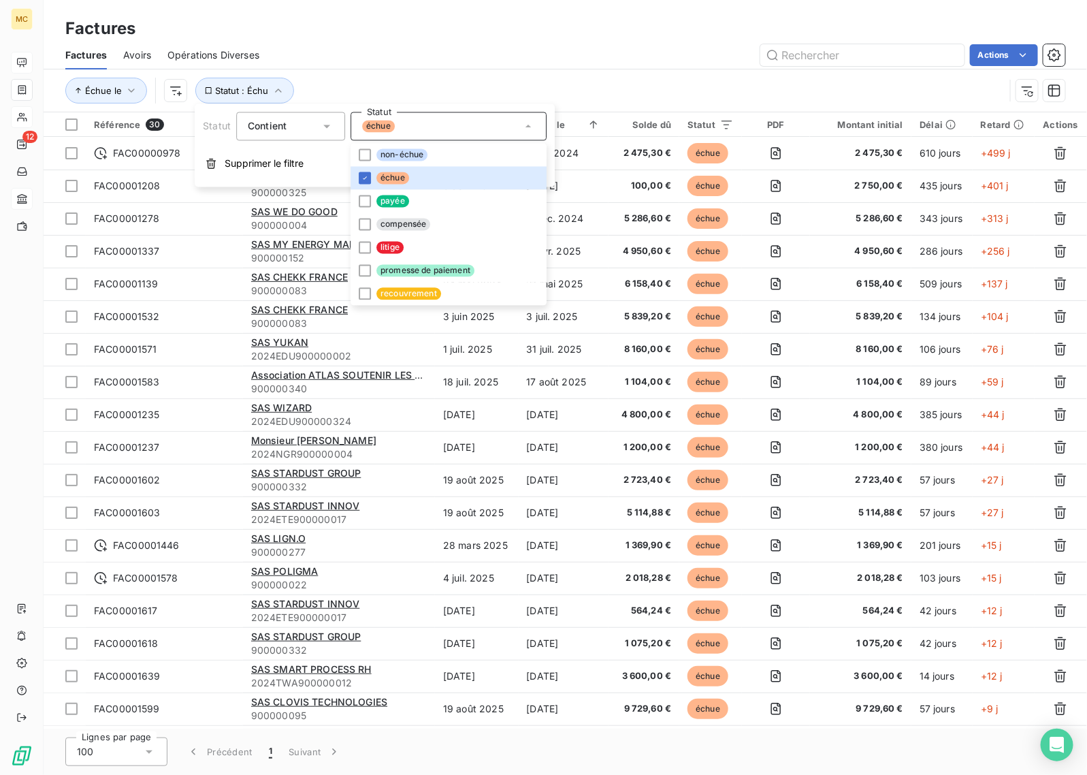
click at [577, 38] on div "Factures" at bounding box center [566, 28] width 1044 height 25
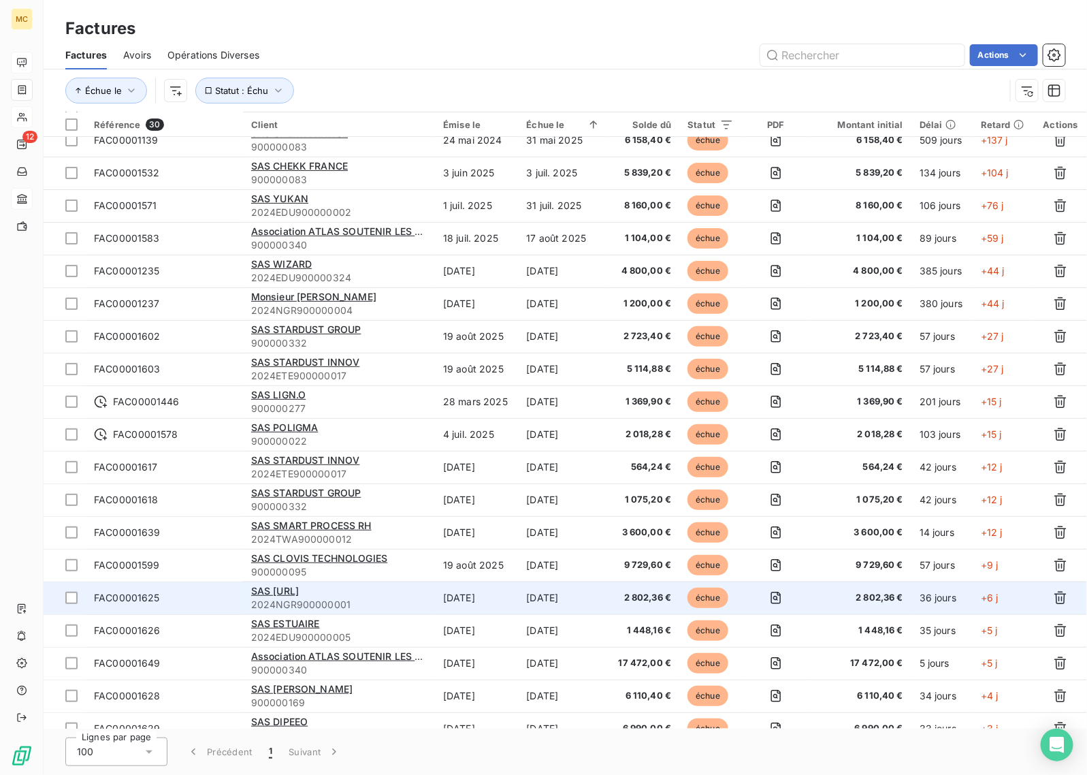
scroll to position [170, 0]
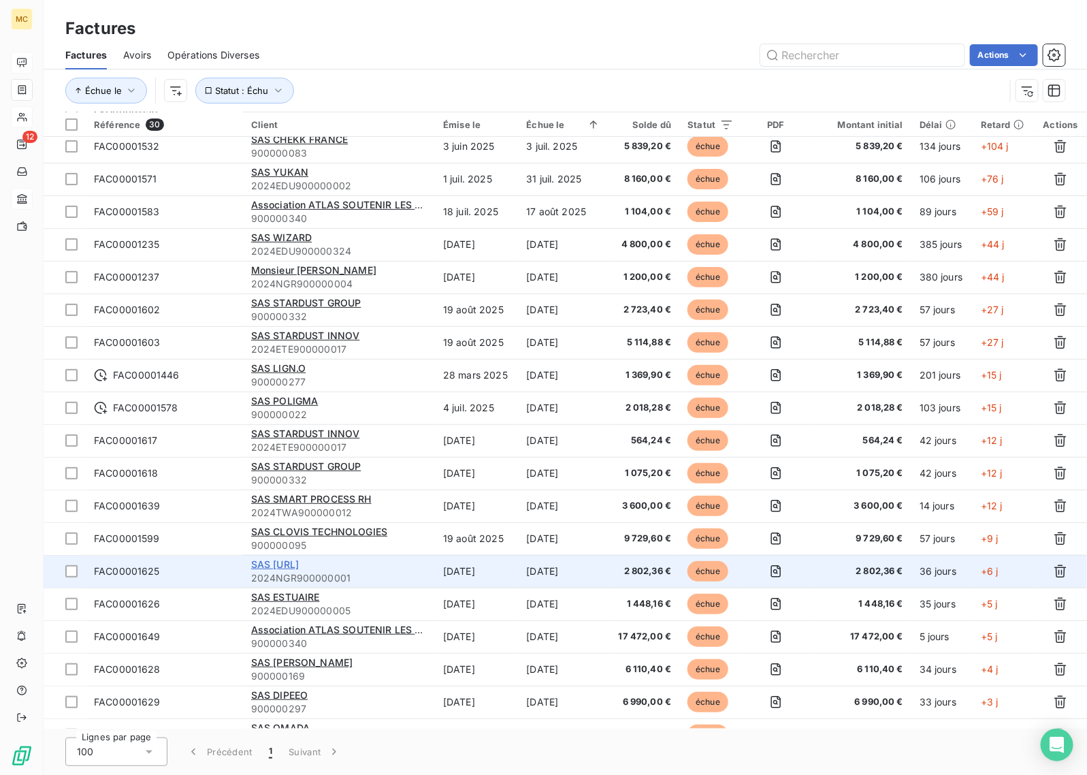
click at [299, 569] on span "SAS [URL]" at bounding box center [275, 564] width 48 height 12
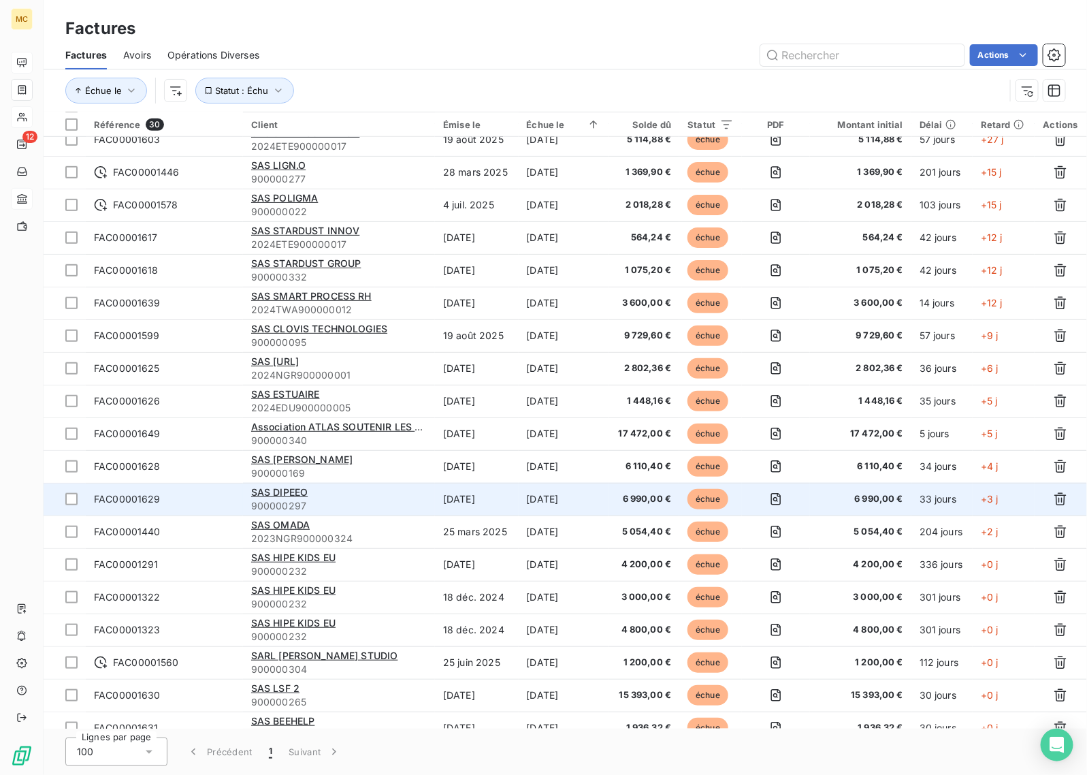
scroll to position [389, 0]
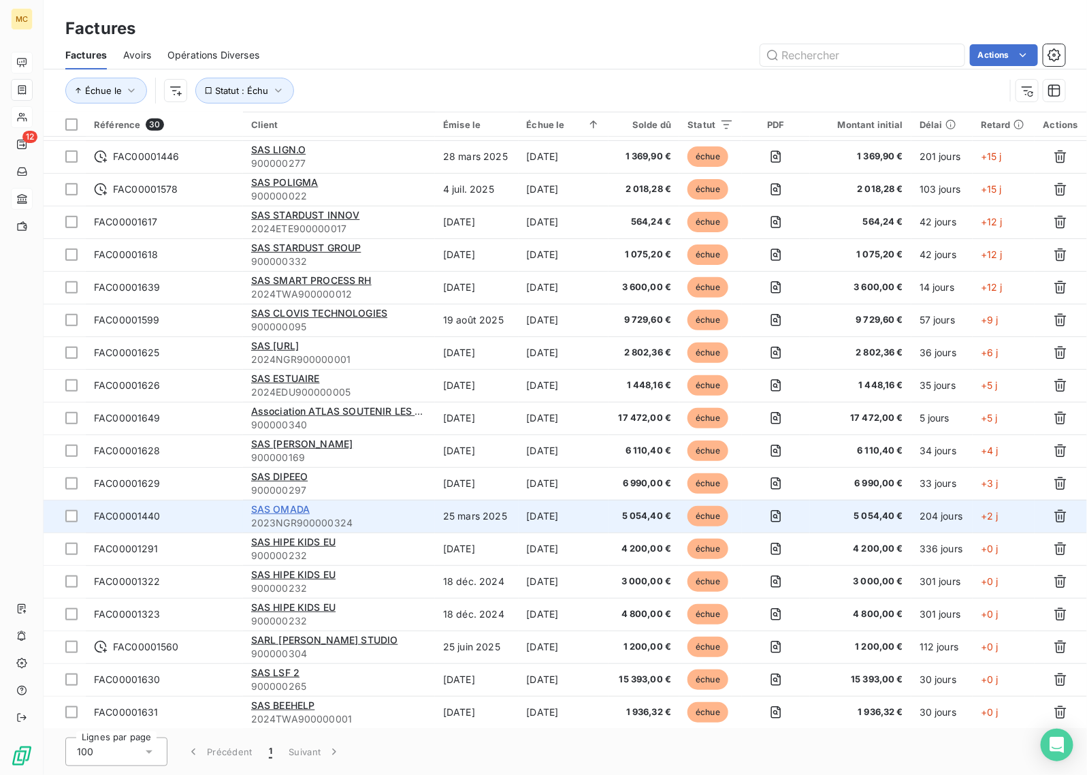
click at [283, 509] on span "SAS OMADA" at bounding box center [280, 509] width 59 height 12
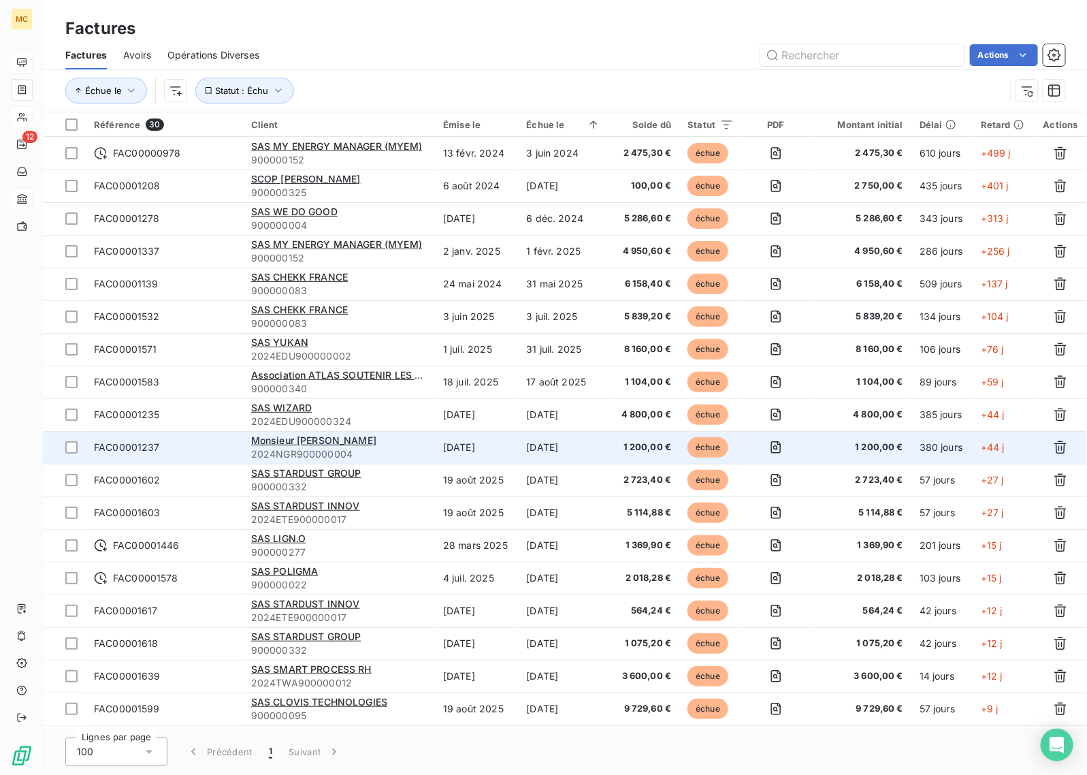
scroll to position [389, 0]
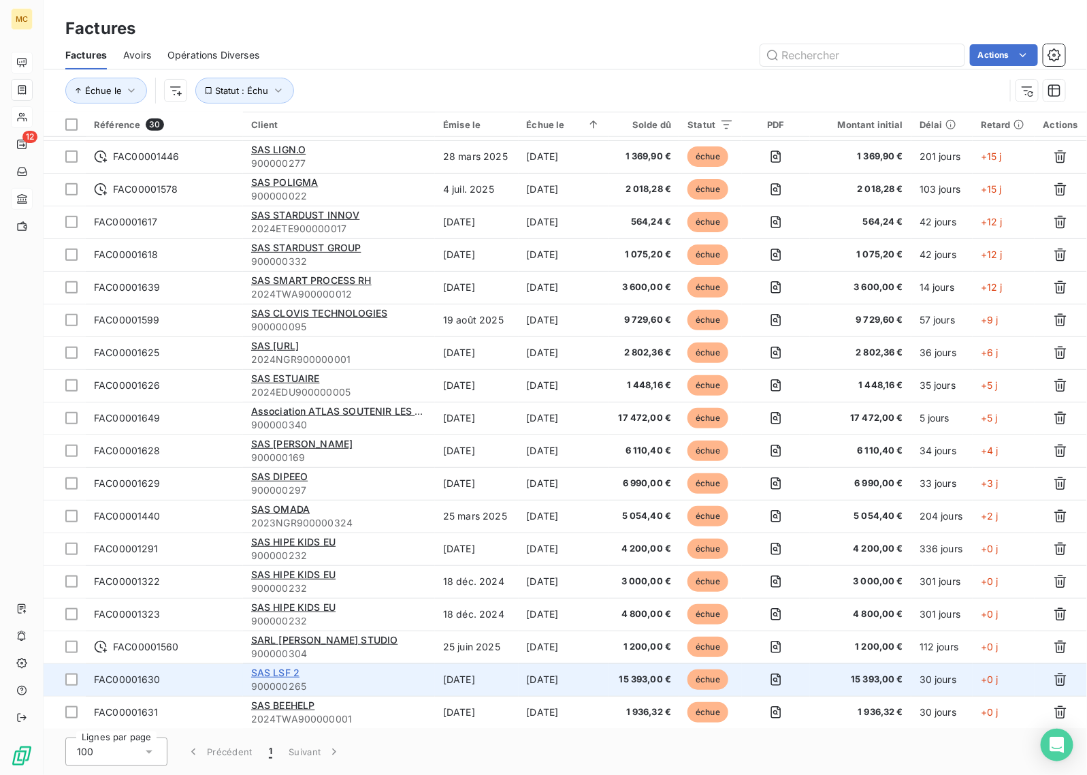
click at [276, 669] on span "SAS LSF 2" at bounding box center [275, 673] width 48 height 12
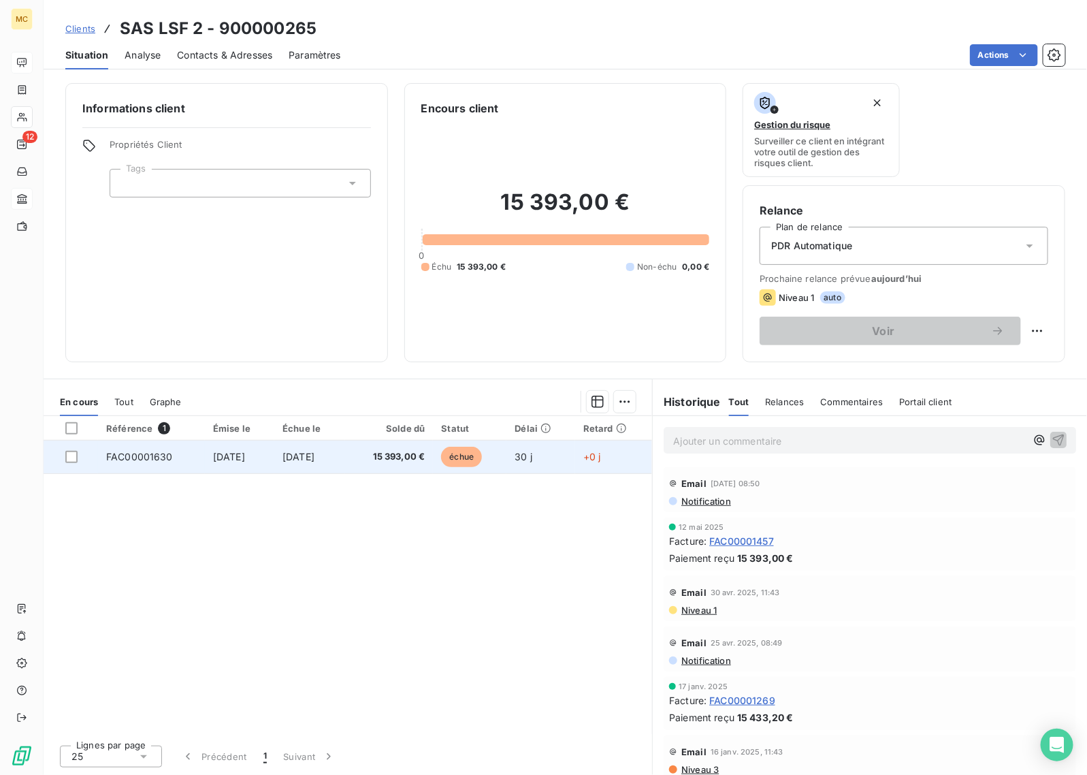
click at [421, 454] on span "15 393,00 €" at bounding box center [389, 457] width 72 height 14
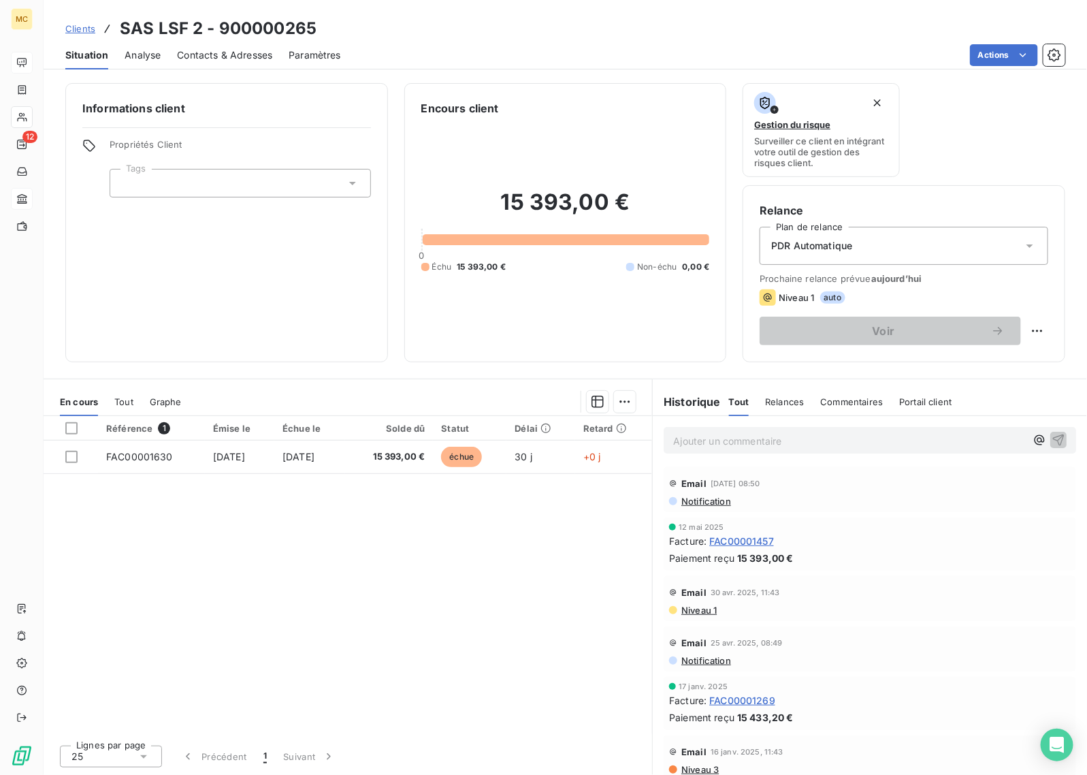
click at [82, 31] on span "Clients" at bounding box center [80, 28] width 30 height 11
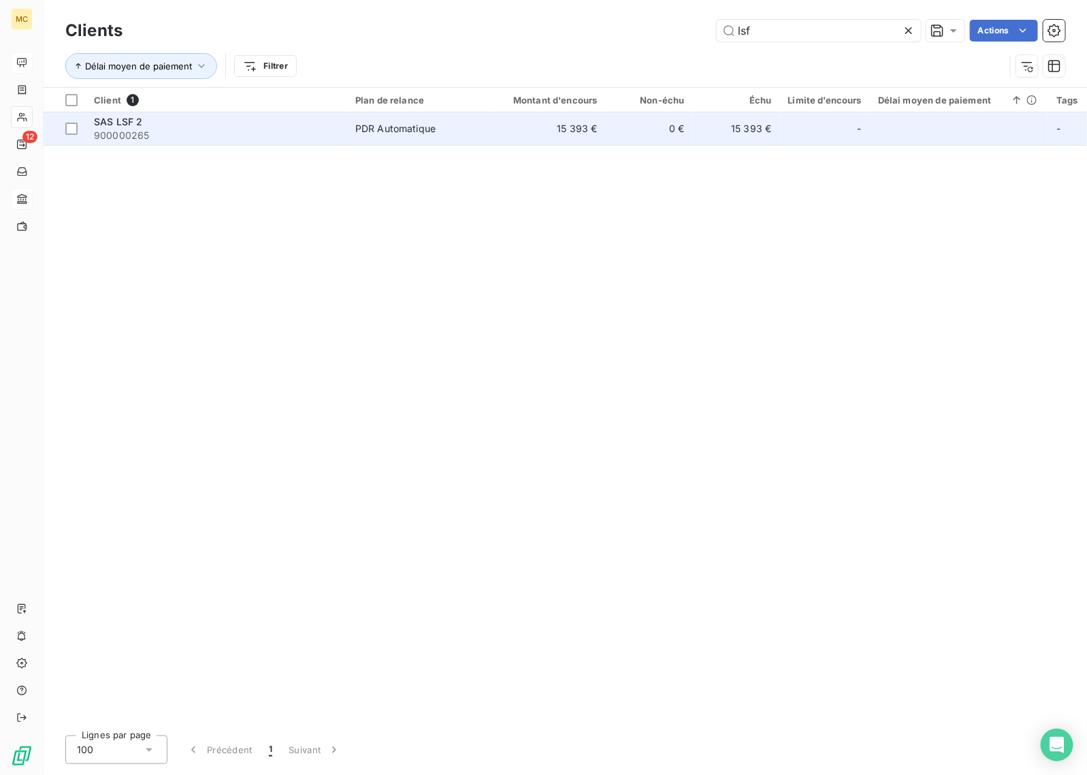
type input "lsf"
click at [752, 131] on td "15 393 €" at bounding box center [736, 128] width 87 height 33
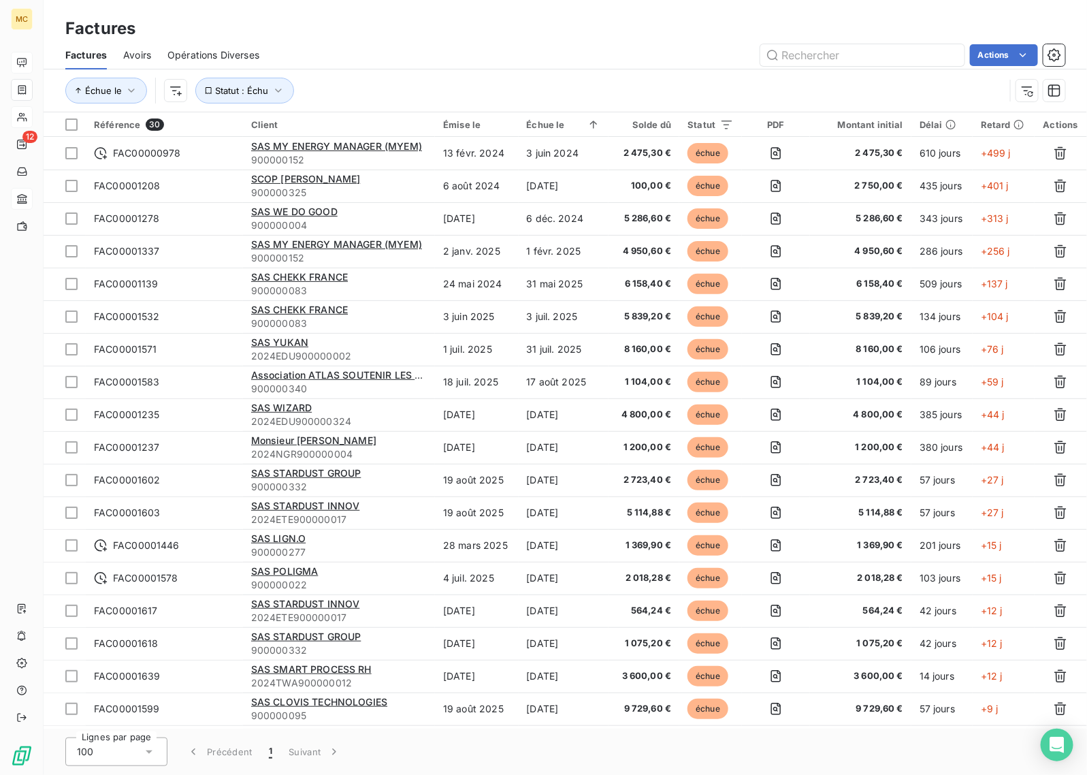
scroll to position [389, 0]
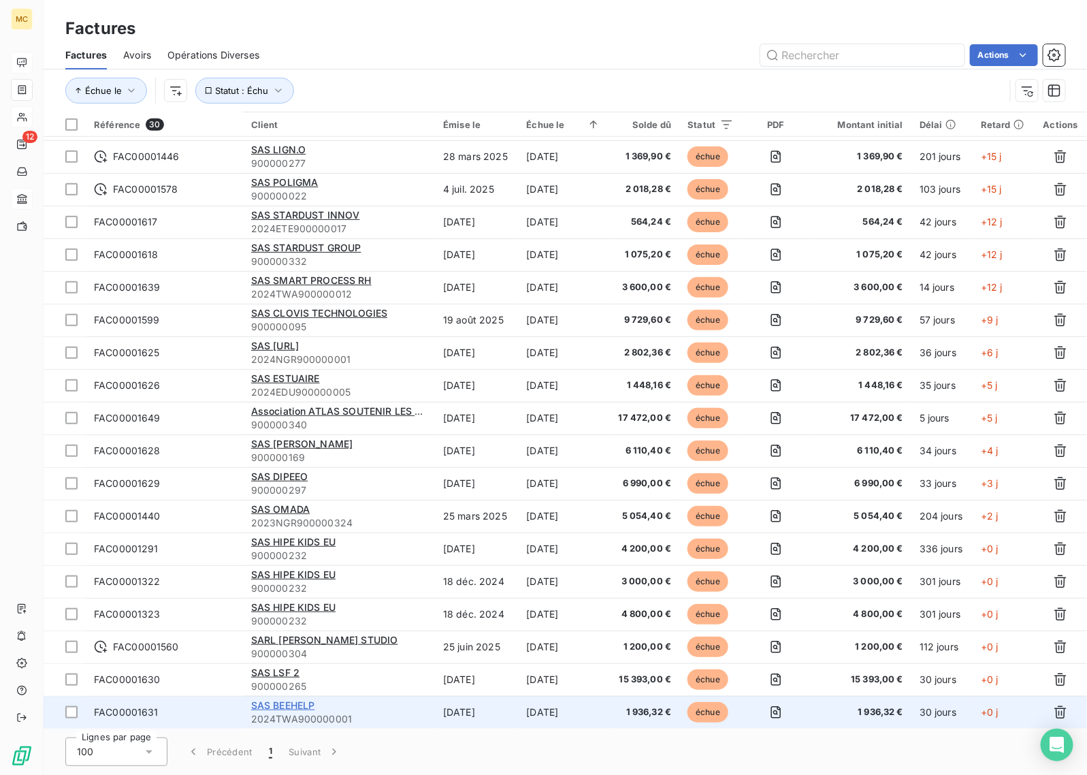
click at [296, 708] on span "SAS BEEHELP" at bounding box center [283, 705] width 64 height 12
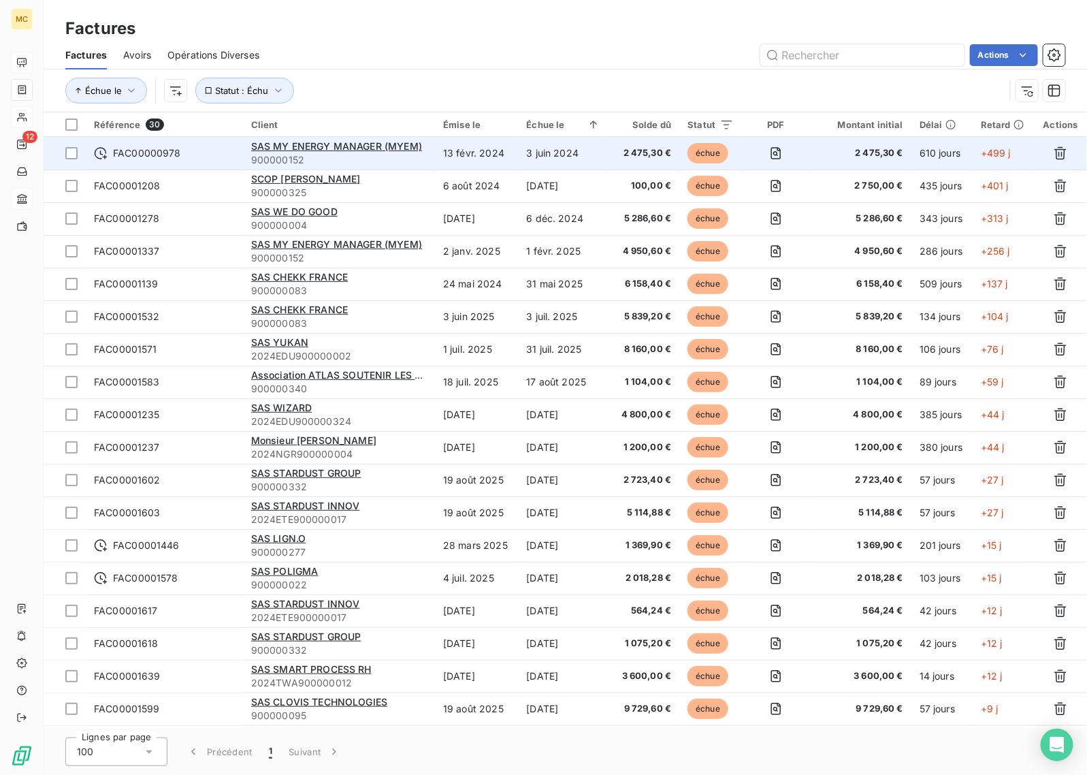
drag, startPoint x: 500, startPoint y: 50, endPoint x: 458, endPoint y: 154, distance: 112.4
click at [500, 50] on div "Actions" at bounding box center [671, 55] width 790 height 22
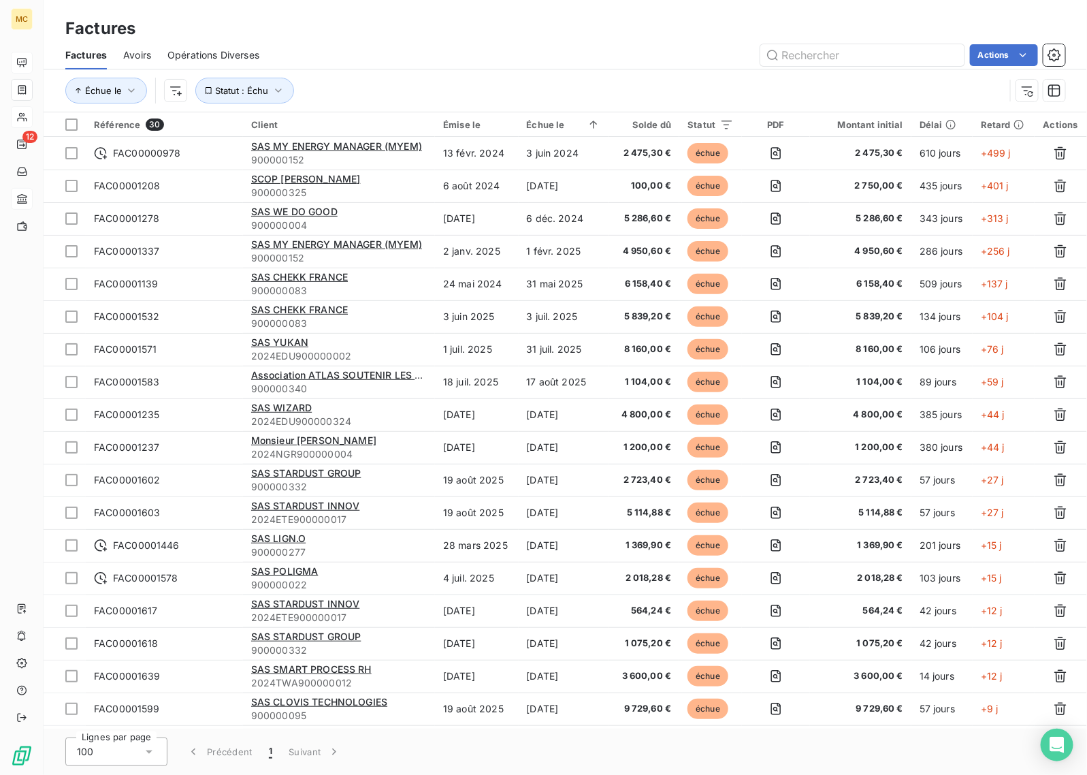
click at [565, 34] on div "Factures" at bounding box center [566, 28] width 1044 height 25
click at [488, 48] on div "Actions" at bounding box center [671, 55] width 790 height 22
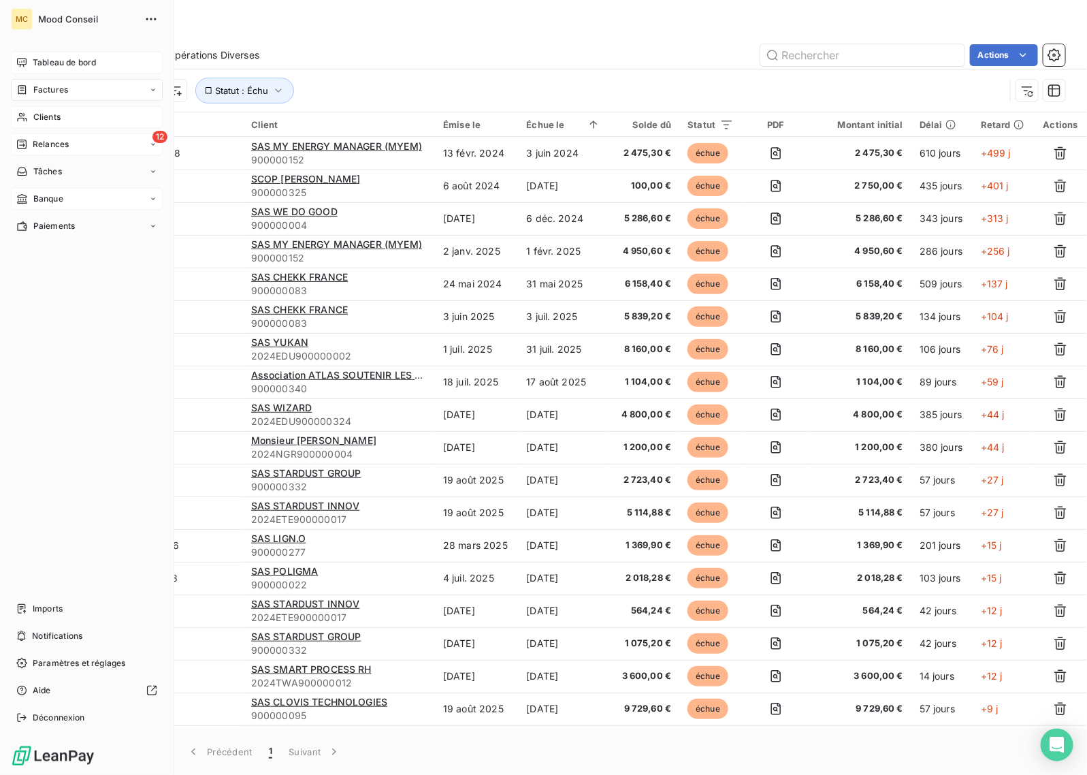
click at [22, 146] on icon at bounding box center [21, 144] width 11 height 11
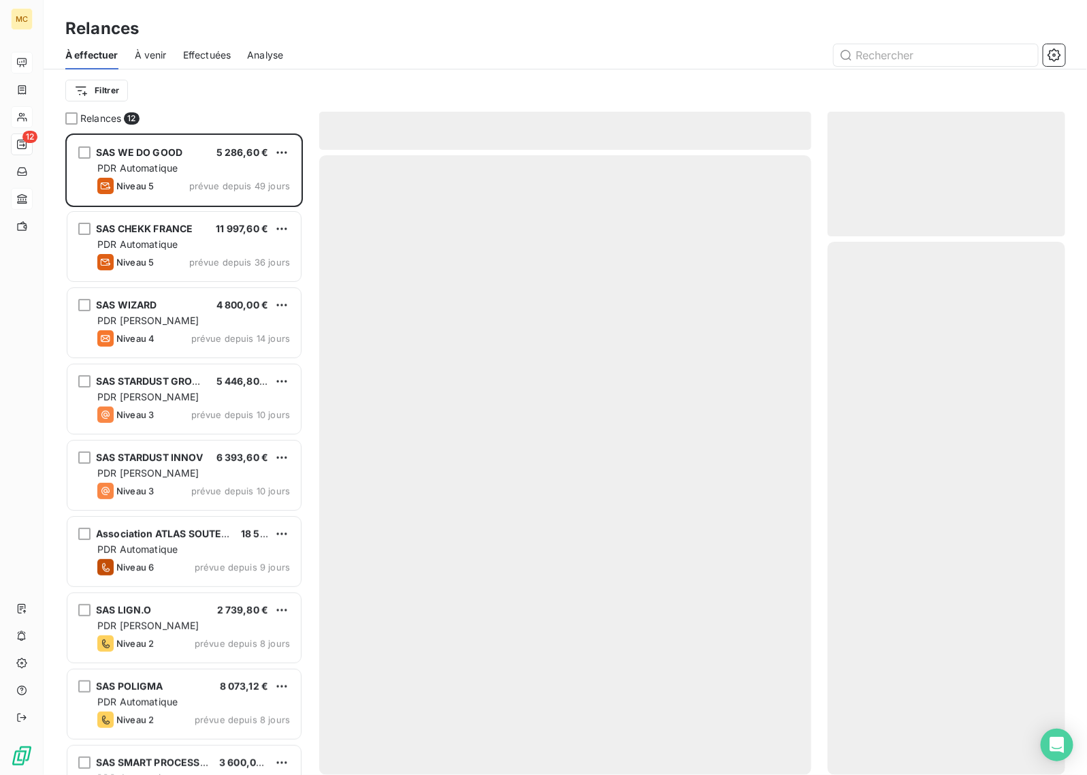
scroll to position [630, 225]
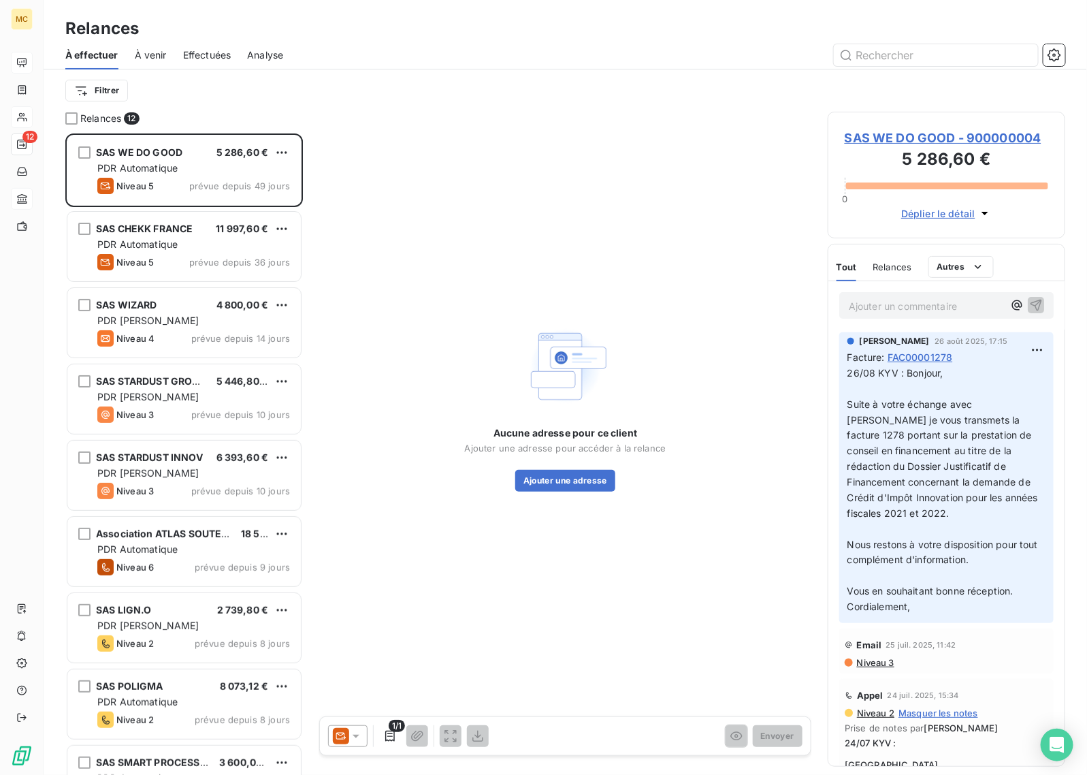
click at [587, 198] on div "Aucune adresse pour ce client Ajouter une adresse pour accéder à la relance Ajo…" at bounding box center [565, 407] width 492 height 591
